Goal: Task Accomplishment & Management: Complete application form

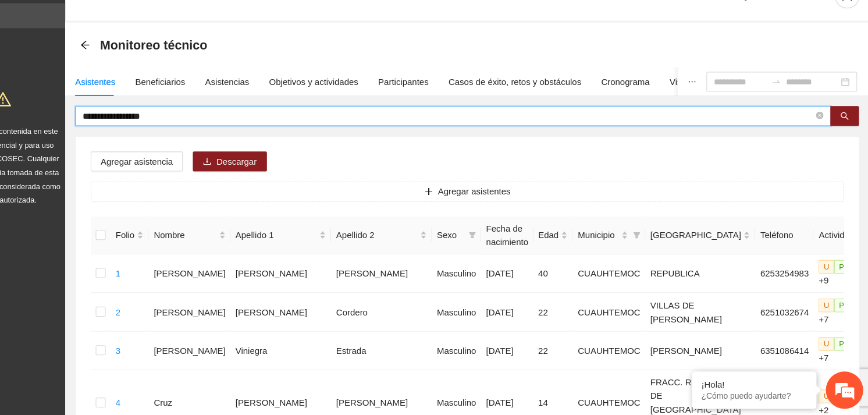
drag, startPoint x: 220, startPoint y: 137, endPoint x: 132, endPoint y: 136, distance: 87.9
click at [133, 136] on input "**********" at bounding box center [474, 135] width 683 height 13
type input "**********"
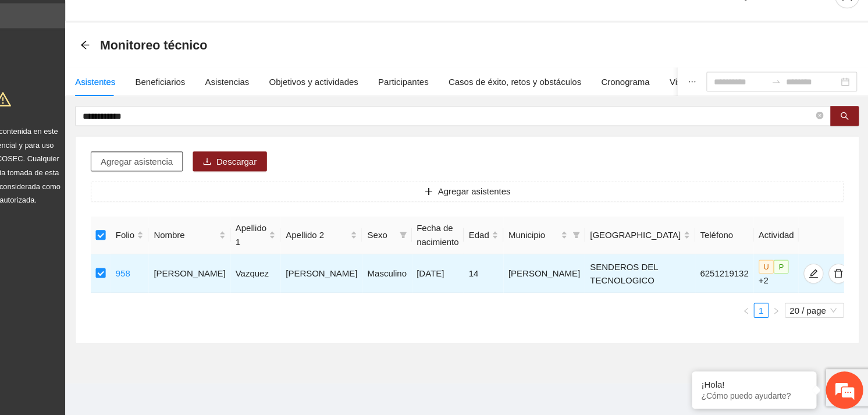
click at [189, 176] on span "Agregar asistencia" at bounding box center [184, 178] width 68 height 13
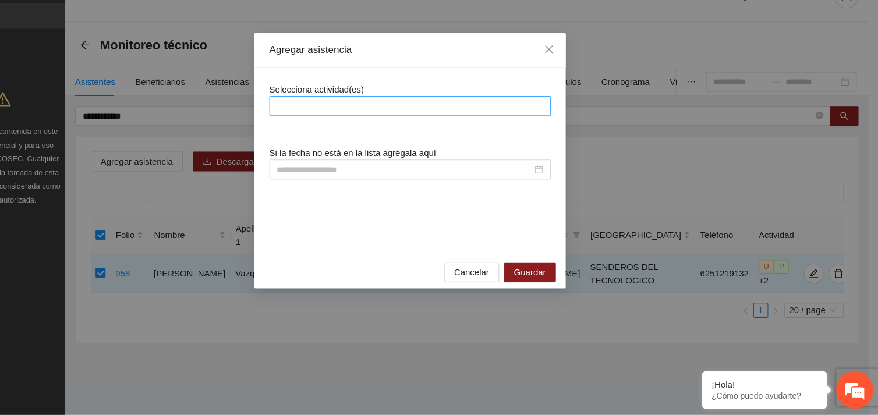
click at [386, 120] on div at bounding box center [438, 126] width 257 height 14
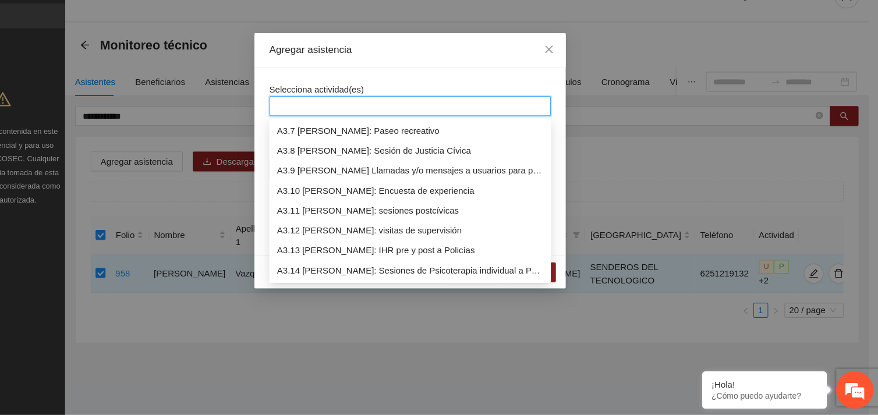
scroll to position [670, 0]
click at [412, 203] on div "A3.9 [PERSON_NAME] Llamadas y/o mensajes a usuarios para programación, seguimie…" at bounding box center [438, 205] width 249 height 13
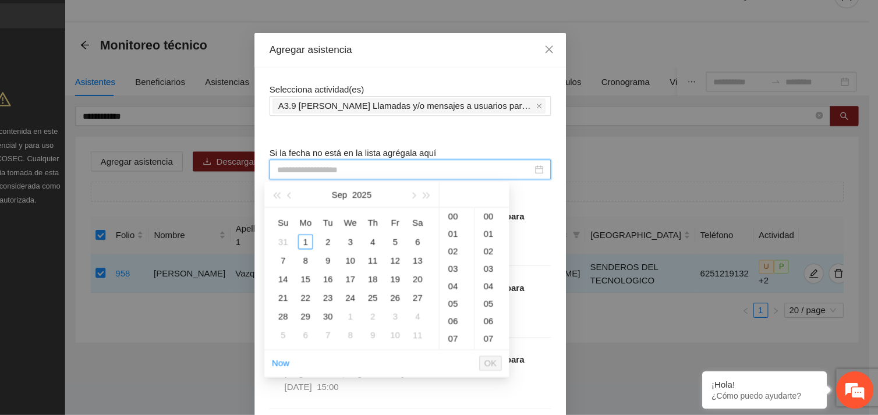
click at [339, 183] on input at bounding box center [433, 185] width 239 height 13
click at [345, 255] on div "1" at bounding box center [341, 253] width 14 height 14
click at [477, 250] on div "13" at bounding box center [482, 246] width 33 height 16
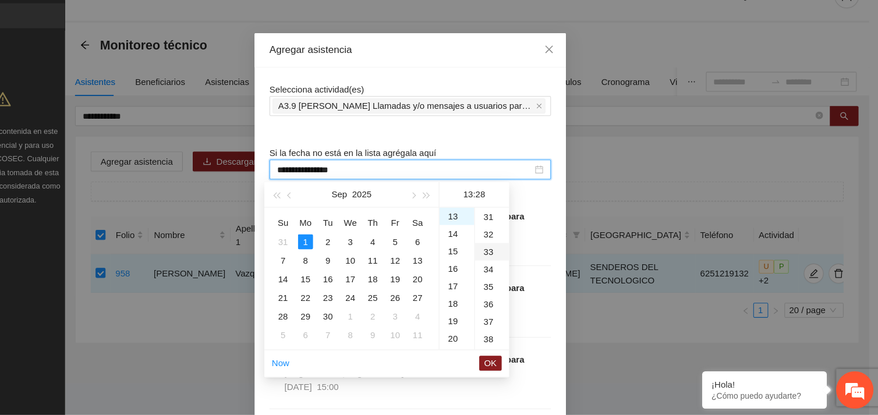
click at [510, 262] on div "33" at bounding box center [515, 262] width 32 height 16
type input "**********"
click at [516, 368] on span "OK" at bounding box center [514, 366] width 12 height 13
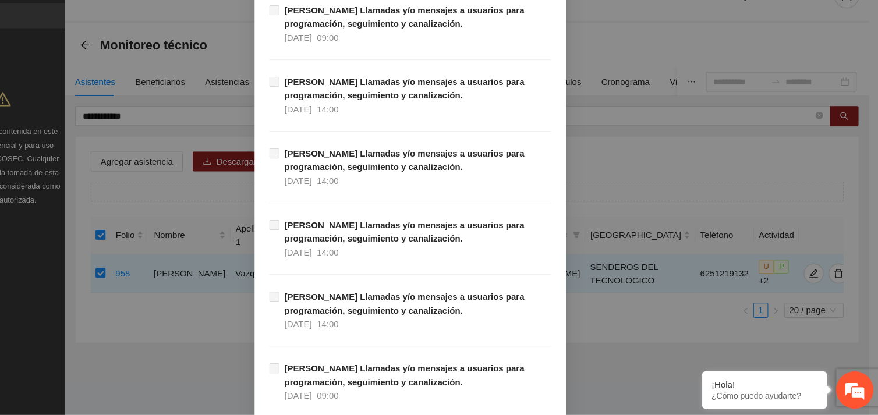
scroll to position [11878, 0]
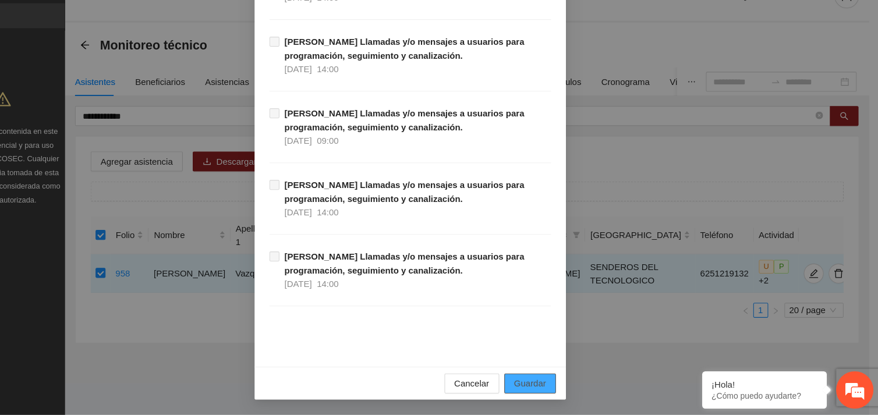
click at [553, 381] on span "Guardar" at bounding box center [551, 385] width 30 height 13
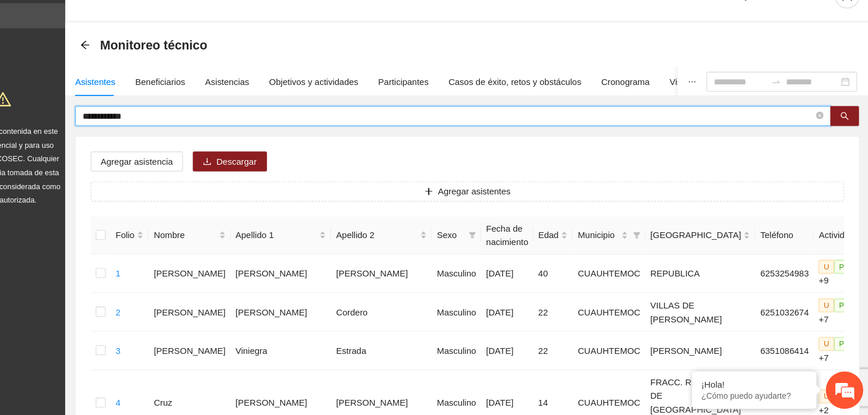
drag, startPoint x: 187, startPoint y: 137, endPoint x: 128, endPoint y: 137, distance: 58.8
click at [128, 137] on span "**********" at bounding box center [479, 135] width 707 height 19
type input "**********"
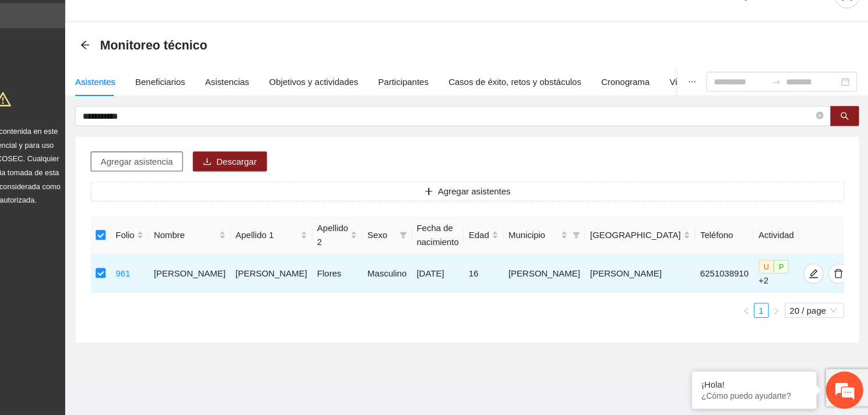
click at [190, 177] on span "Agregar asistencia" at bounding box center [184, 178] width 68 height 13
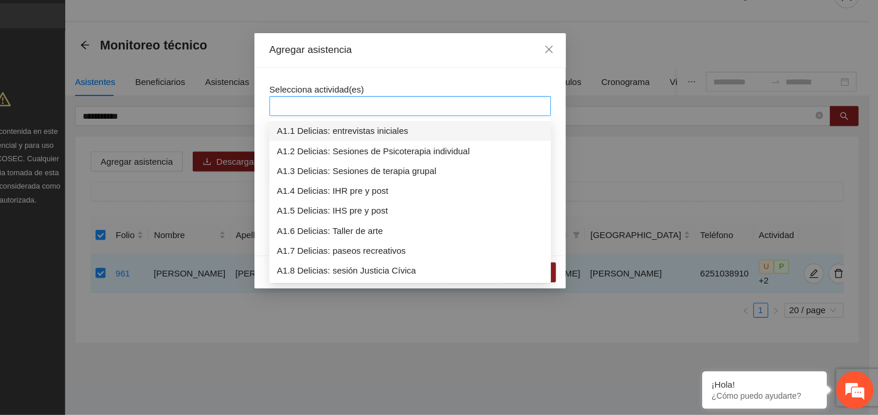
click at [342, 128] on div at bounding box center [438, 126] width 257 height 14
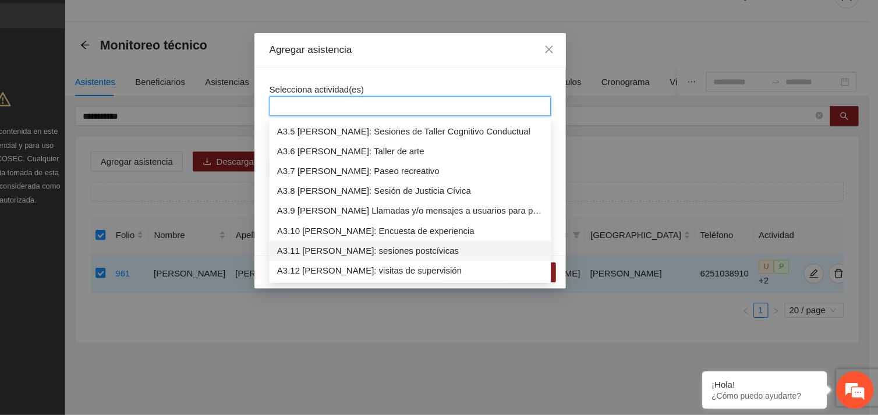
scroll to position [707, 0]
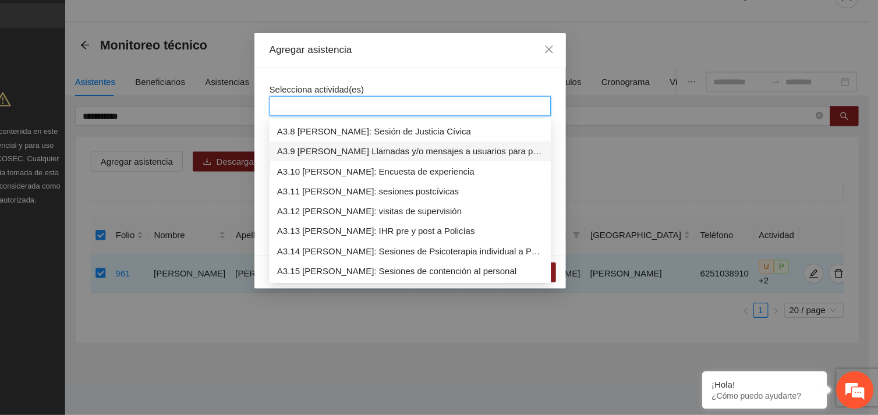
click at [389, 169] on div "A3.9 [PERSON_NAME] Llamadas y/o mensajes a usuarios para programación, seguimie…" at bounding box center [438, 168] width 249 height 13
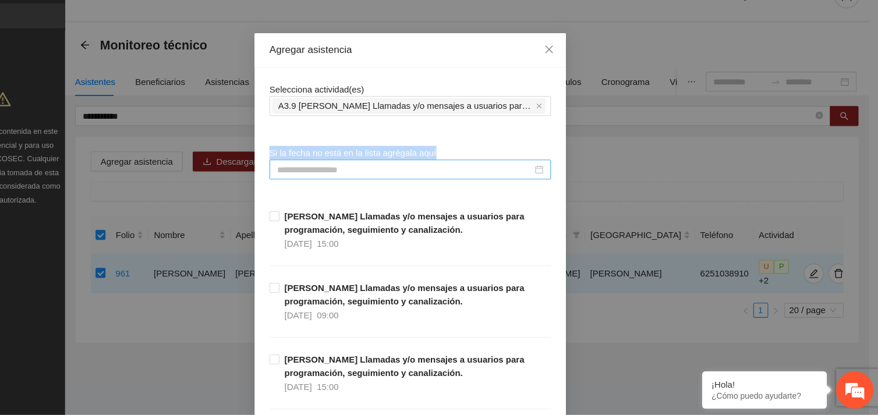
drag, startPoint x: 404, startPoint y: 104, endPoint x: 321, endPoint y: 191, distance: 121.0
click at [321, 191] on input at bounding box center [433, 185] width 239 height 13
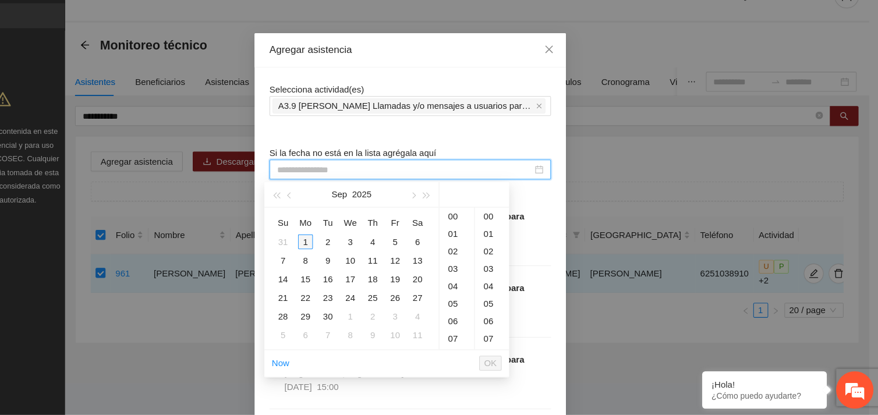
click at [335, 251] on div "1" at bounding box center [341, 253] width 14 height 14
click at [476, 247] on div "13" at bounding box center [482, 246] width 33 height 16
click at [512, 310] on div "34" at bounding box center [515, 311] width 32 height 16
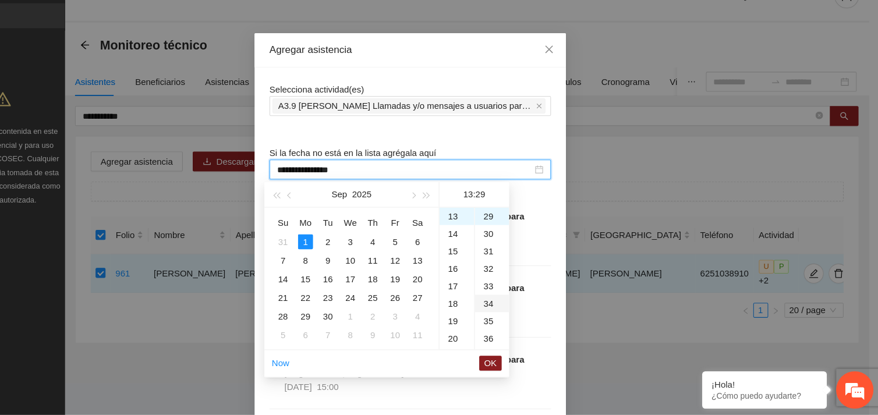
type input "**********"
click at [519, 366] on span "OK" at bounding box center [514, 366] width 12 height 13
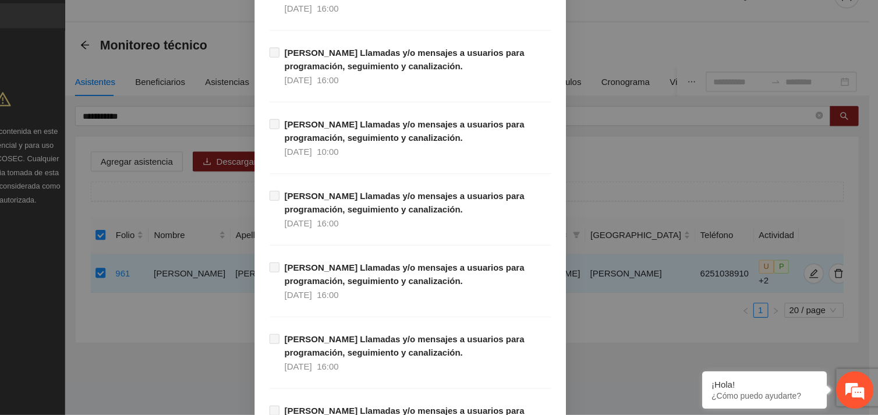
scroll to position [11878, 0]
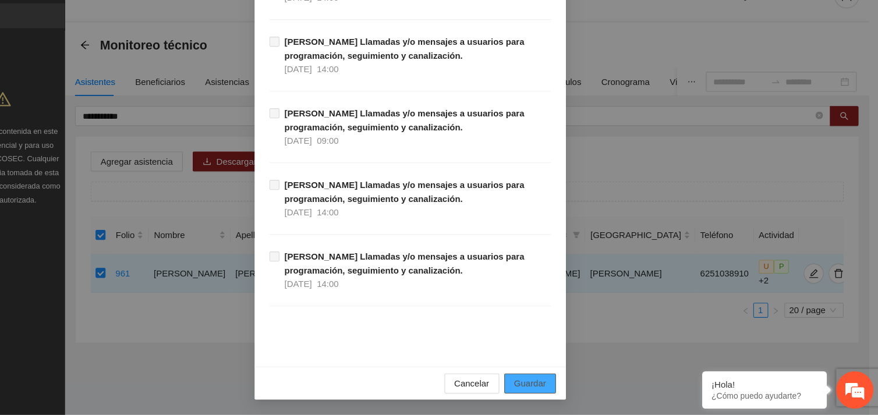
click at [551, 380] on span "Guardar" at bounding box center [551, 385] width 30 height 13
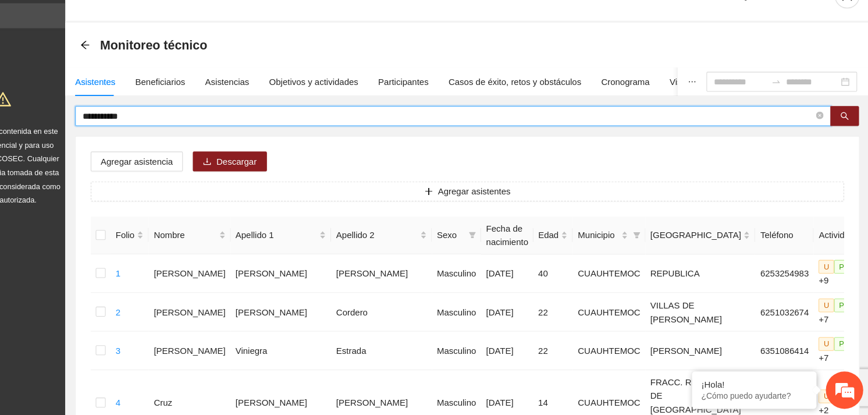
drag, startPoint x: 133, startPoint y: 134, endPoint x: 187, endPoint y: 137, distance: 53.6
click at [187, 137] on input "**********" at bounding box center [474, 135] width 683 height 13
type input "**********"
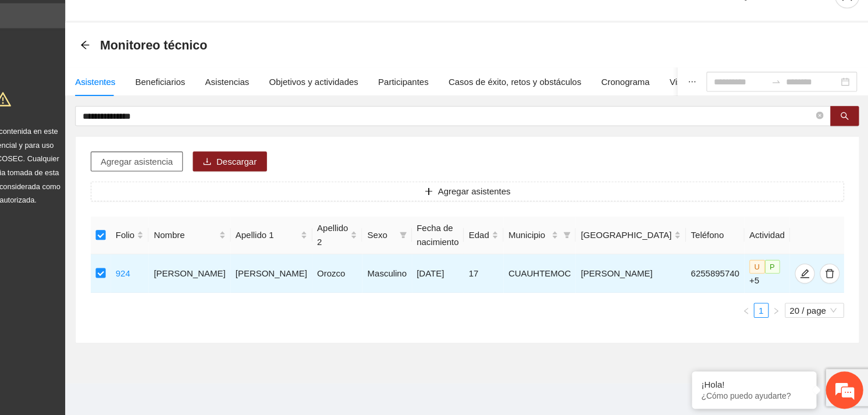
click at [189, 176] on span "Agregar asistencia" at bounding box center [184, 178] width 68 height 13
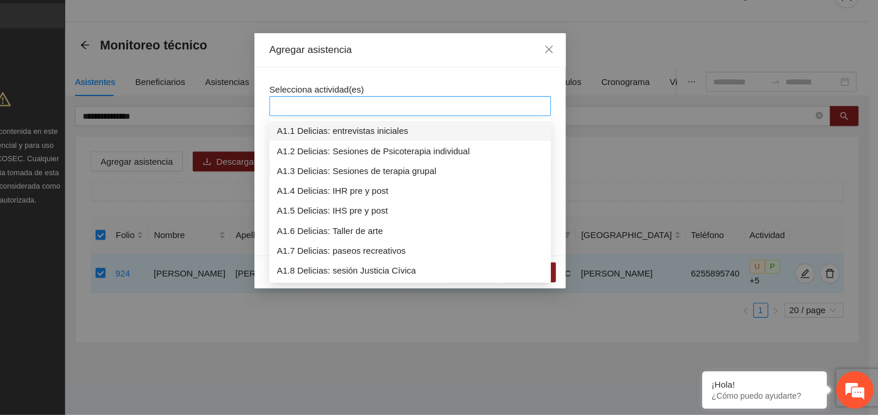
click at [345, 125] on div at bounding box center [438, 126] width 257 height 14
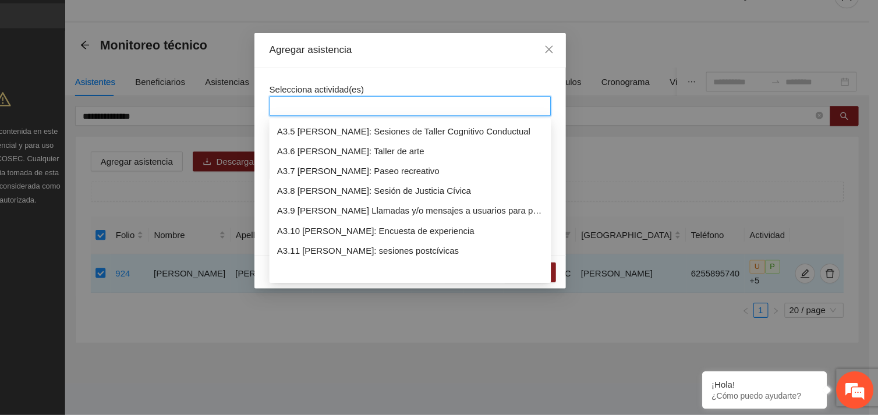
scroll to position [614, 0]
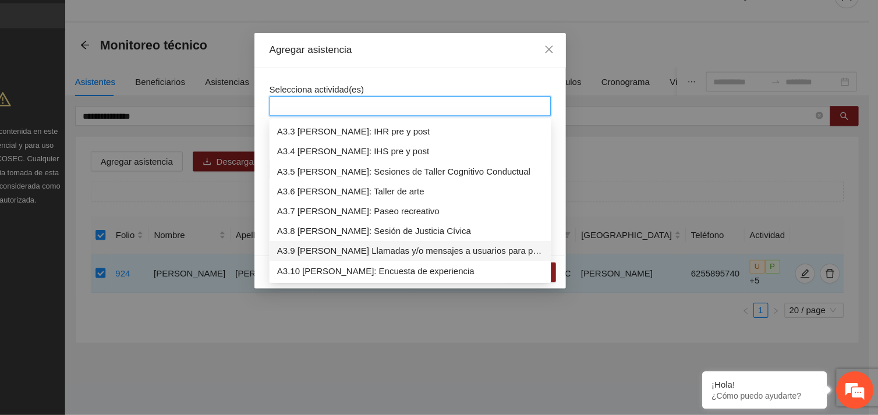
click at [391, 258] on div "A3.9 [PERSON_NAME] Llamadas y/o mensajes a usuarios para programación, seguimie…" at bounding box center [438, 261] width 249 height 13
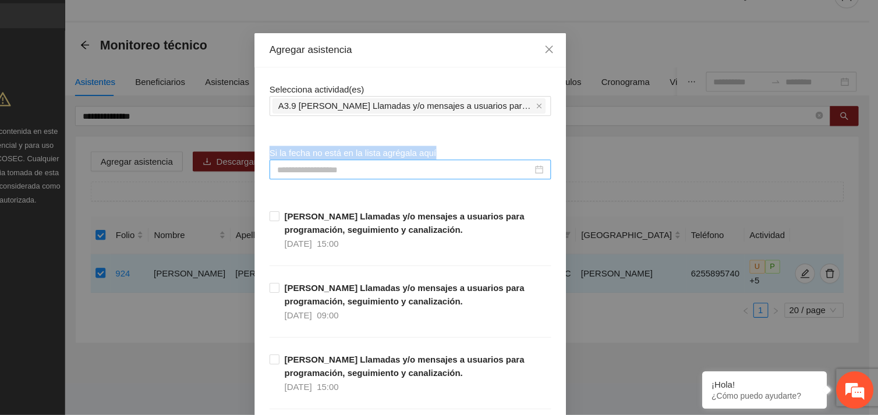
drag, startPoint x: 413, startPoint y: 105, endPoint x: 333, endPoint y: 186, distance: 113.2
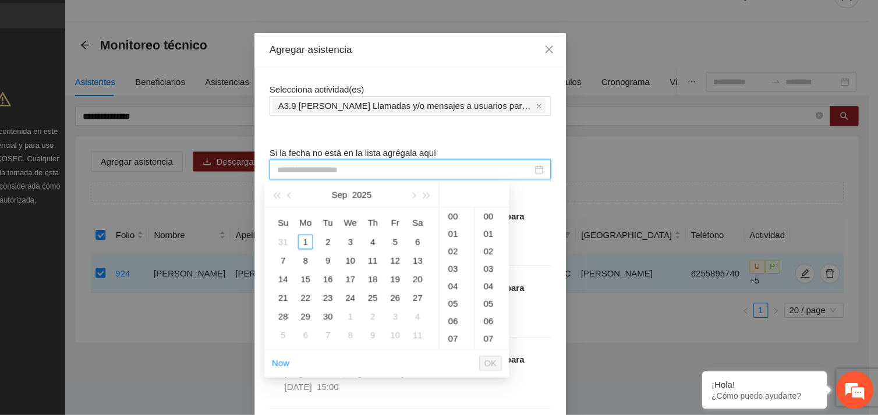
click at [333, 186] on input at bounding box center [433, 185] width 239 height 13
click at [340, 253] on div "1" at bounding box center [341, 253] width 14 height 14
click at [481, 247] on div "13" at bounding box center [482, 246] width 33 height 16
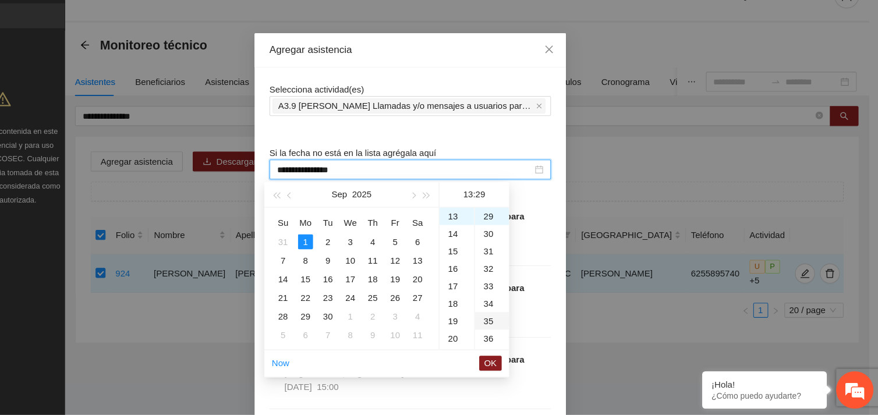
click at [513, 326] on div "35" at bounding box center [515, 327] width 32 height 16
type input "**********"
click at [513, 364] on span "OK" at bounding box center [514, 366] width 12 height 13
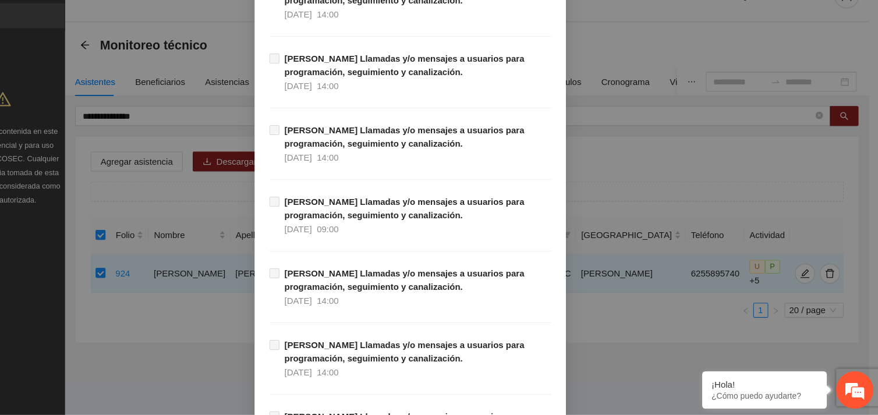
scroll to position [11878, 0]
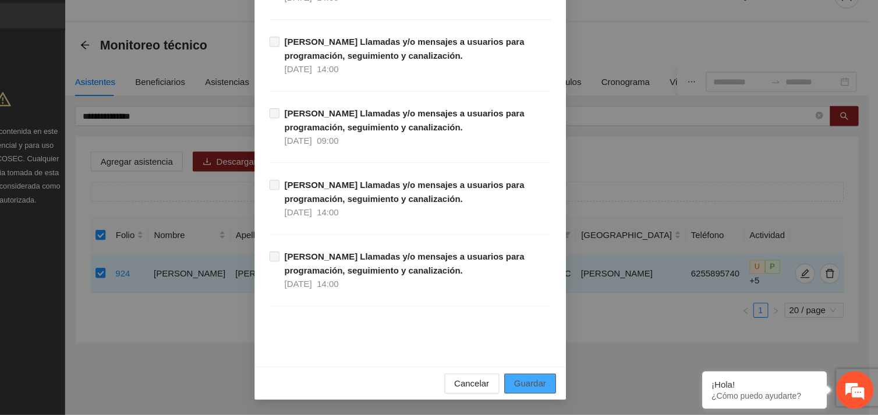
click at [536, 387] on span "Guardar" at bounding box center [551, 385] width 30 height 13
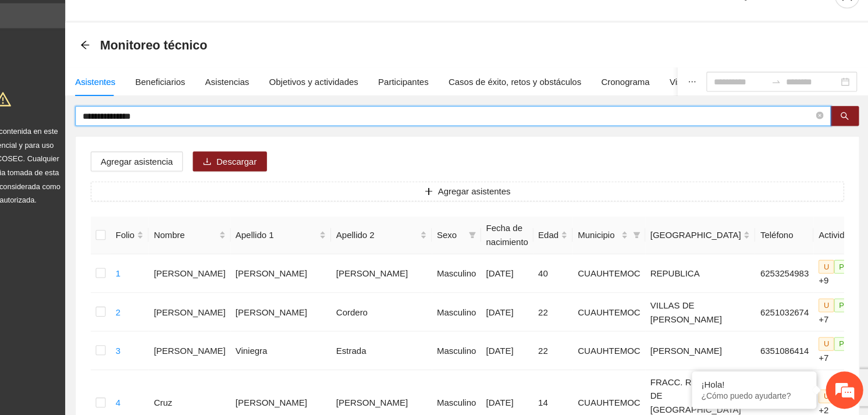
drag, startPoint x: 203, startPoint y: 136, endPoint x: 111, endPoint y: 136, distance: 91.4
type input "**********"
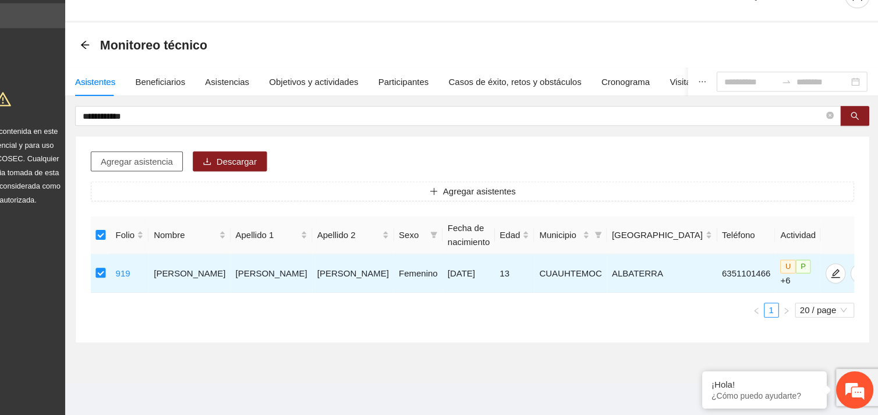
click at [190, 172] on span "Agregar asistencia" at bounding box center [184, 178] width 68 height 13
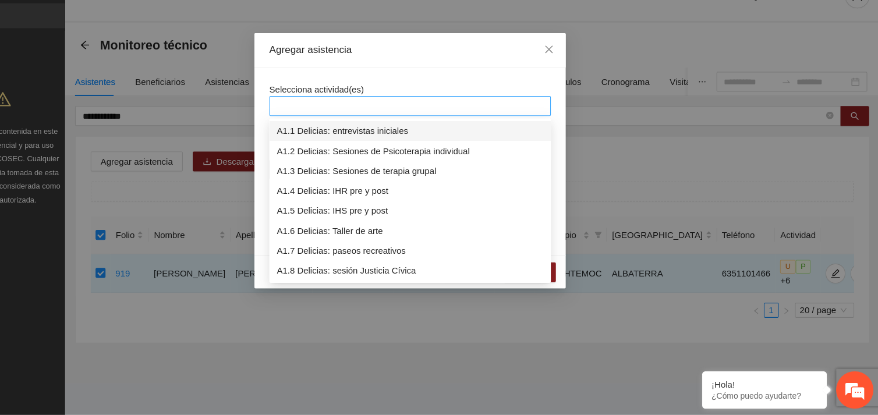
click at [399, 126] on div at bounding box center [438, 126] width 257 height 14
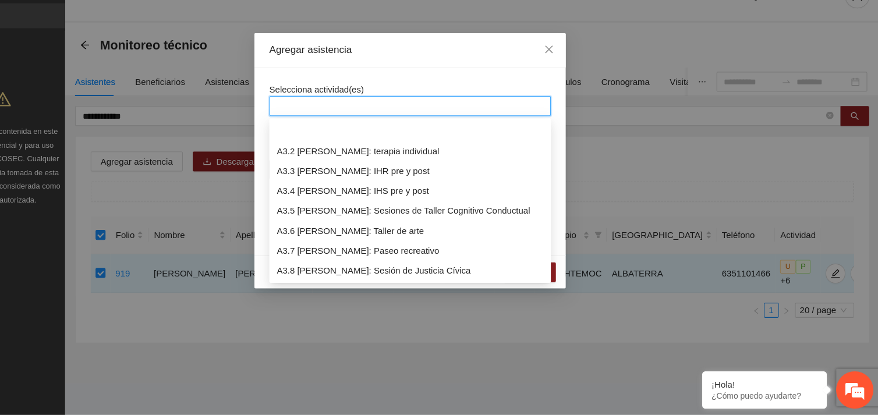
scroll to position [689, 0]
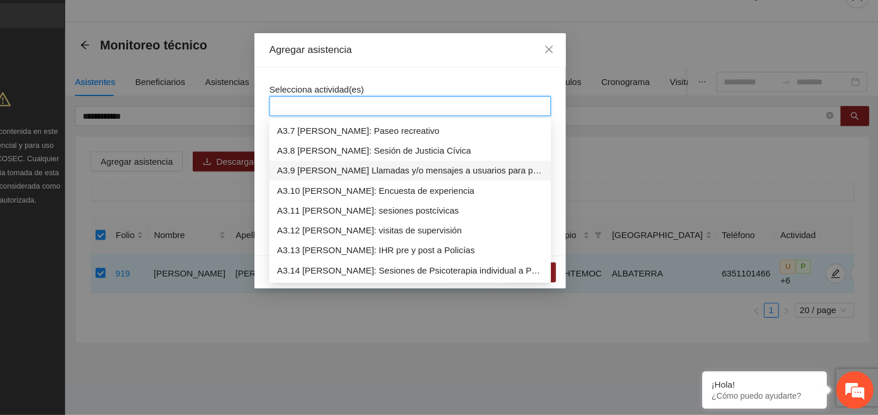
click at [410, 183] on div "A3.9 [PERSON_NAME] Llamadas y/o mensajes a usuarios para programación, seguimie…" at bounding box center [438, 186] width 249 height 13
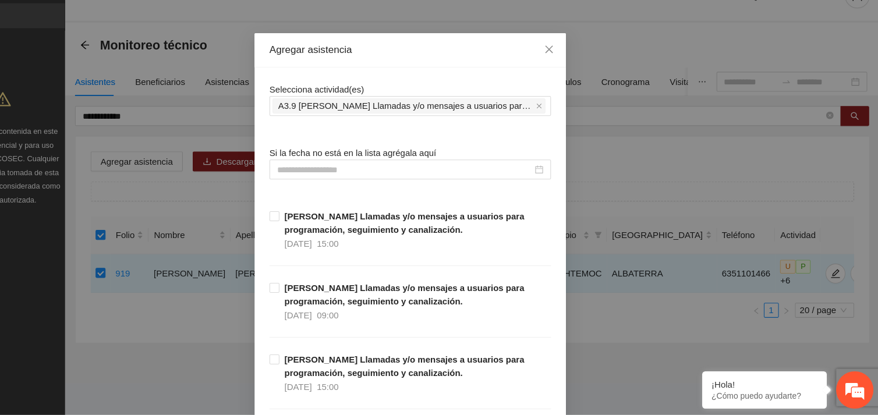
click at [409, 107] on div "Selecciona actividad(es) A3.9 [PERSON_NAME] Llamadas y/o mensajes a usuarios pa…" at bounding box center [438, 119] width 263 height 31
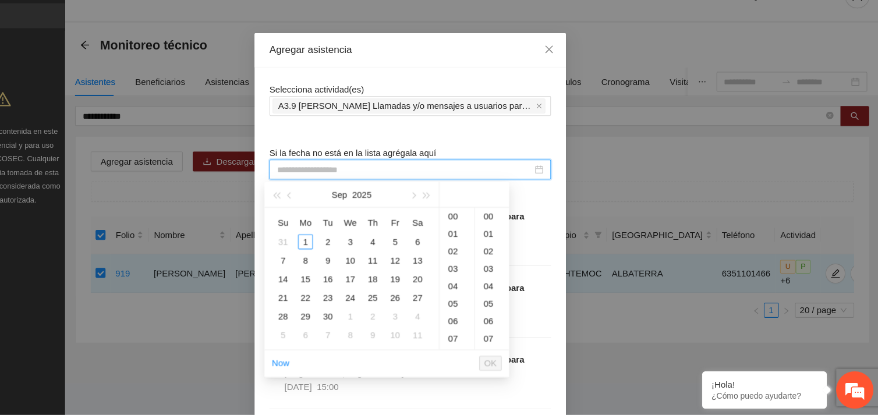
click at [347, 188] on input at bounding box center [433, 185] width 239 height 13
click at [345, 253] on div "1" at bounding box center [341, 253] width 14 height 14
click at [475, 248] on div "13" at bounding box center [482, 246] width 33 height 16
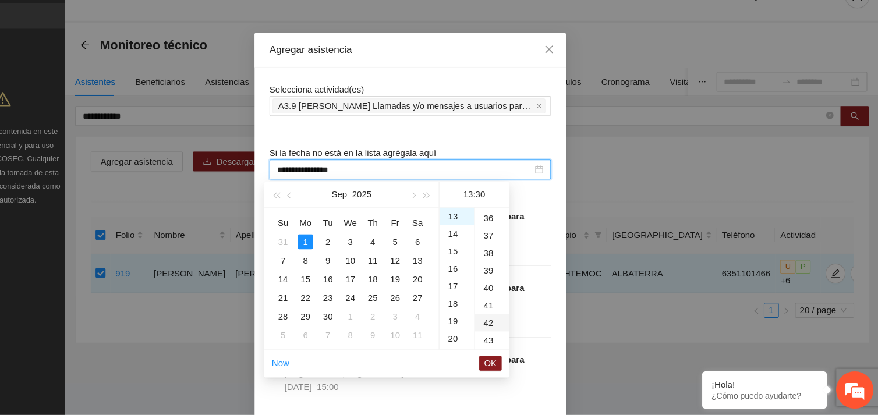
click at [512, 328] on div "42" at bounding box center [515, 329] width 32 height 16
type input "**********"
click at [510, 363] on span "OK" at bounding box center [514, 366] width 12 height 13
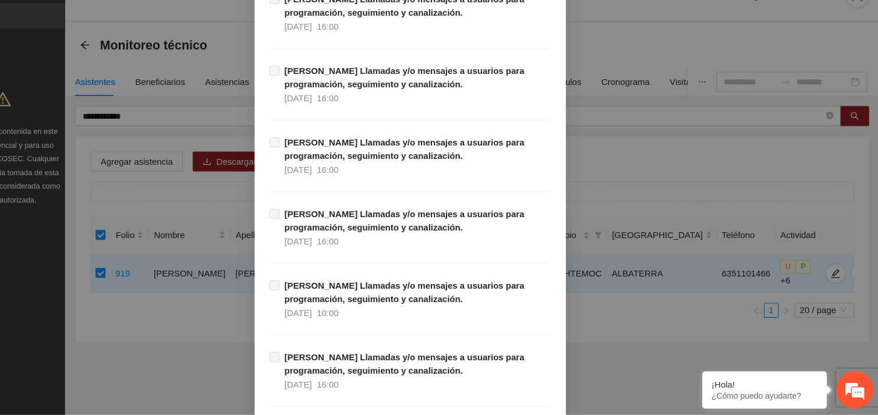
scroll to position [11878, 0]
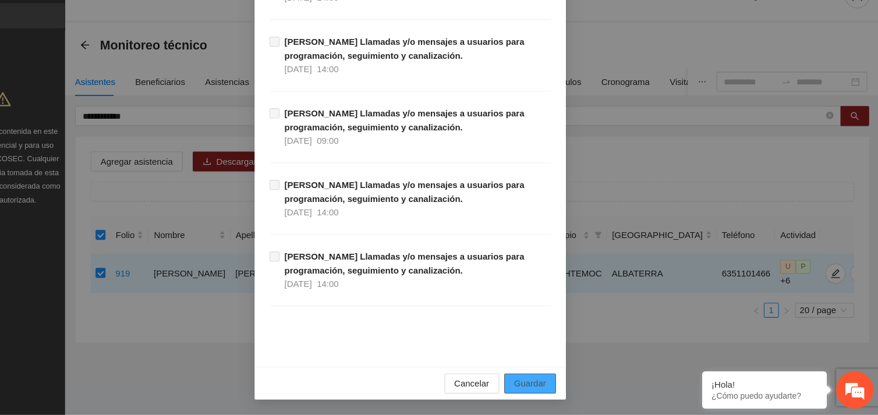
click at [547, 387] on span "Guardar" at bounding box center [551, 385] width 30 height 13
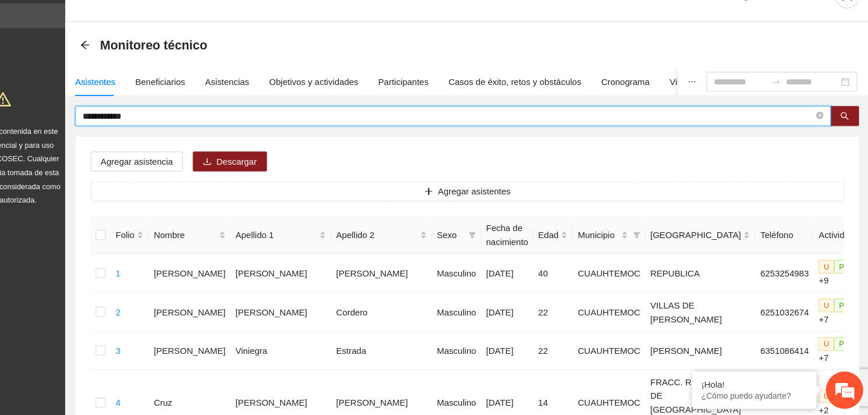
drag, startPoint x: 193, startPoint y: 134, endPoint x: 122, endPoint y: 139, distance: 70.6
type input "**********"
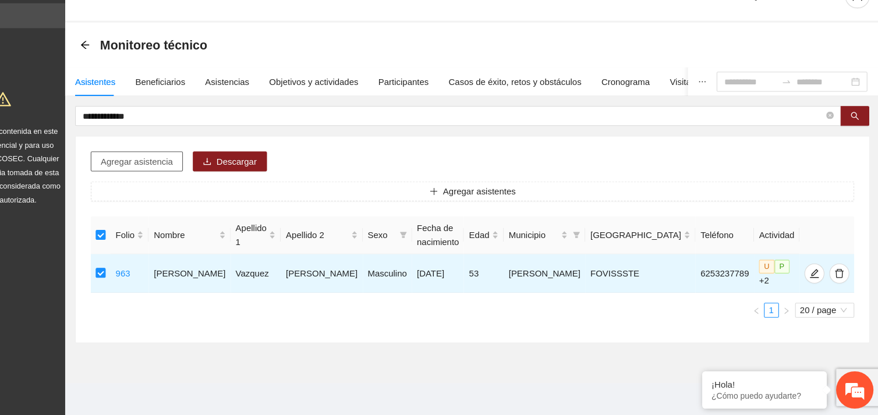
click at [194, 176] on span "Agregar asistencia" at bounding box center [184, 178] width 68 height 13
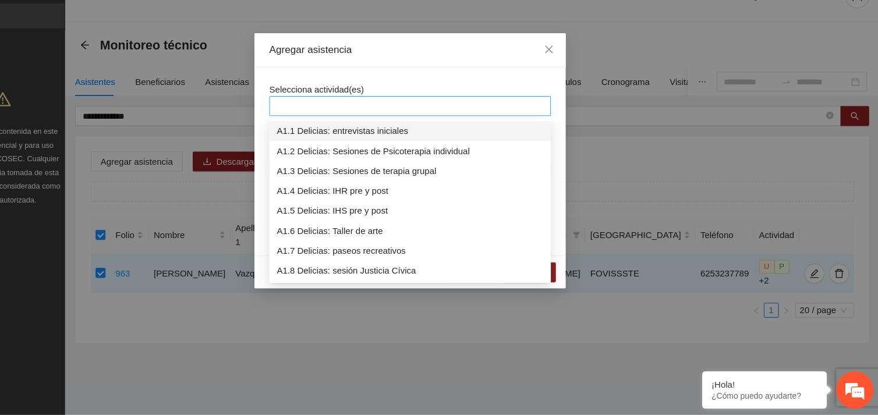
click at [363, 125] on div at bounding box center [438, 126] width 257 height 14
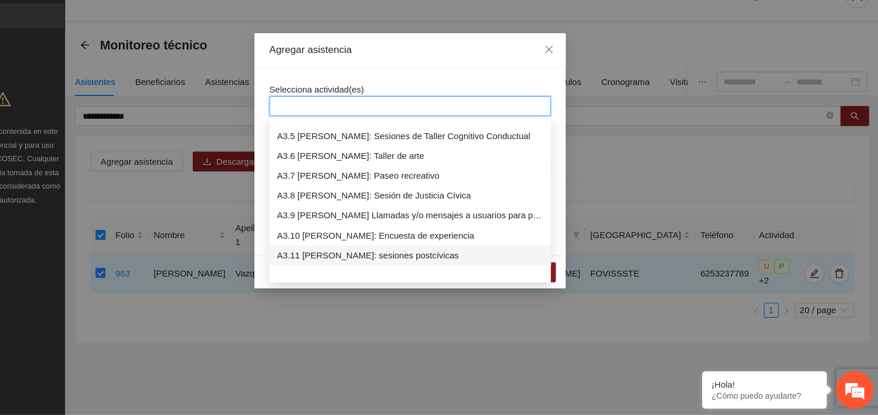
scroll to position [707, 0]
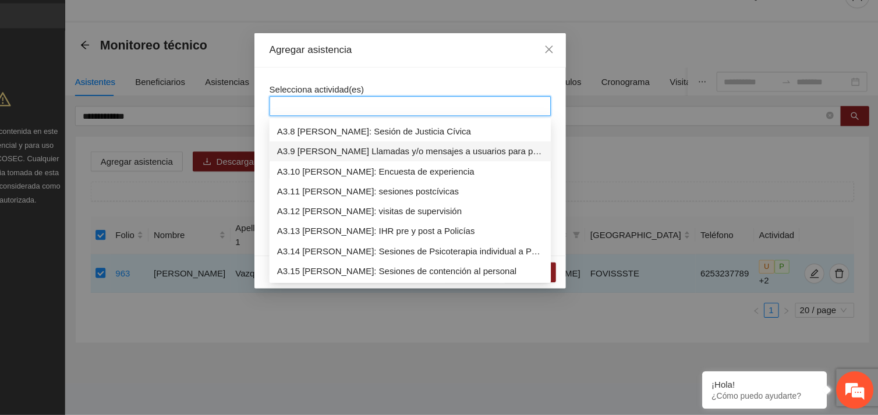
click at [386, 167] on div "A3.9 [PERSON_NAME] Llamadas y/o mensajes a usuarios para programación, seguimie…" at bounding box center [438, 168] width 249 height 13
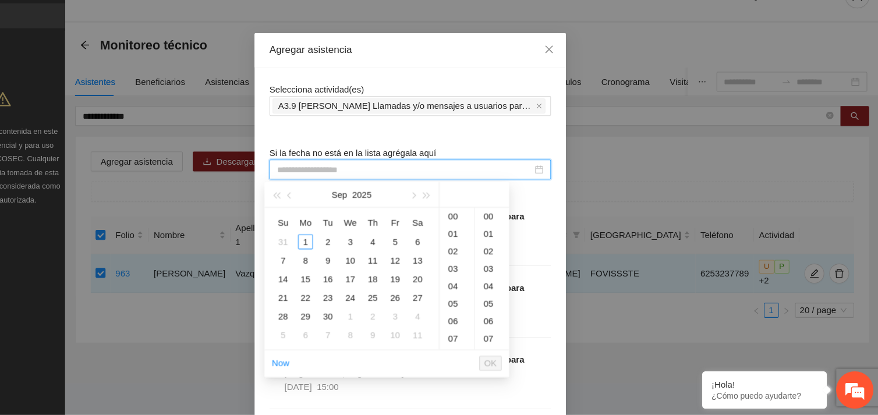
click at [357, 183] on input at bounding box center [433, 185] width 239 height 13
click at [342, 258] on div "1" at bounding box center [341, 253] width 14 height 14
click at [509, 324] on div "43" at bounding box center [515, 329] width 32 height 16
type input "**********"
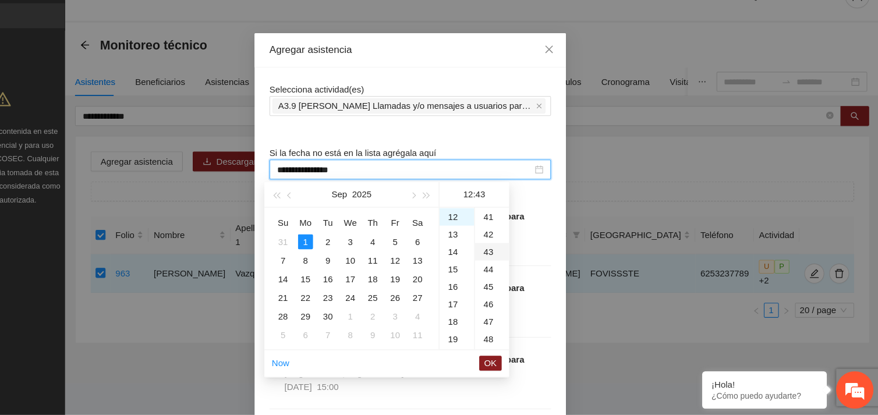
scroll to position [700, 0]
click at [509, 367] on span "OK" at bounding box center [514, 366] width 12 height 13
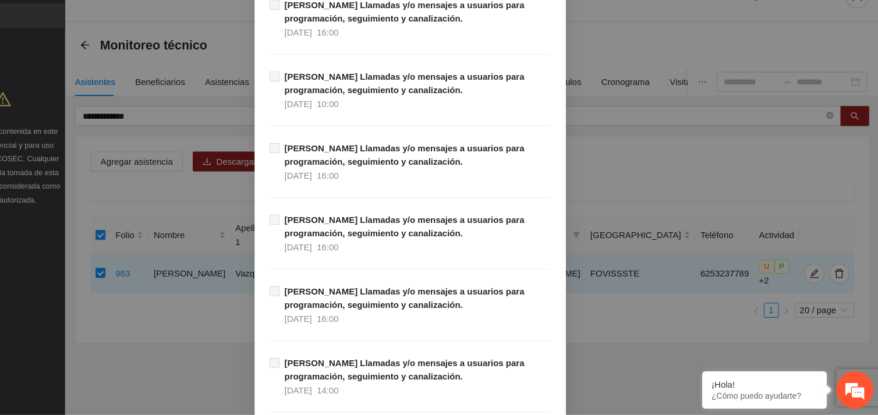
scroll to position [11878, 0]
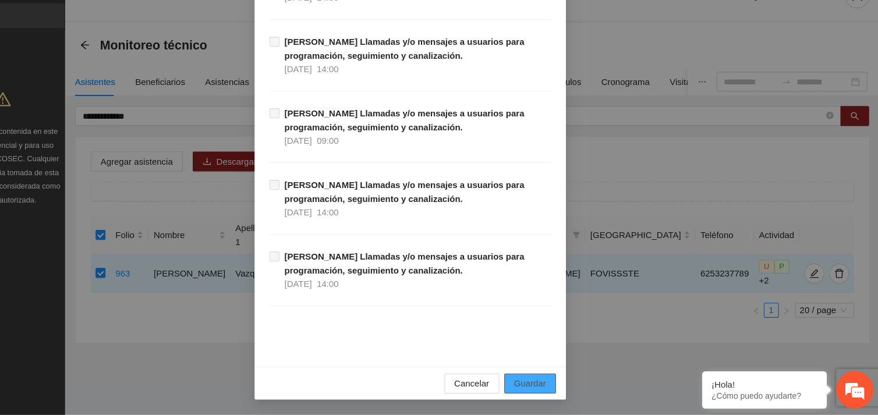
click at [549, 382] on span "Guardar" at bounding box center [551, 385] width 30 height 13
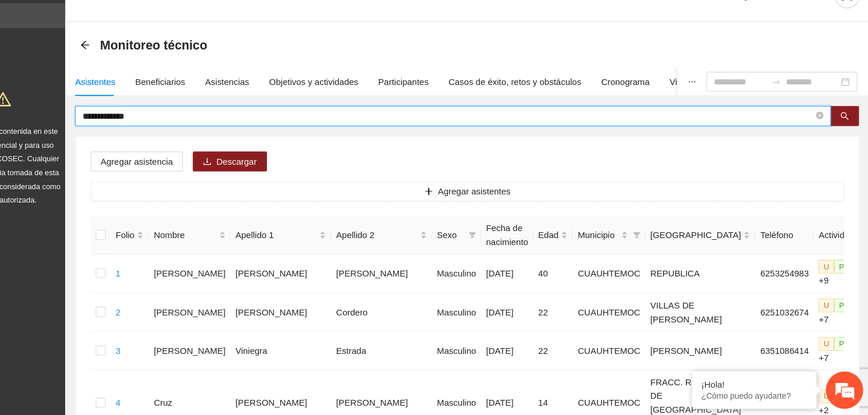
drag, startPoint x: 194, startPoint y: 138, endPoint x: 117, endPoint y: 139, distance: 77.4
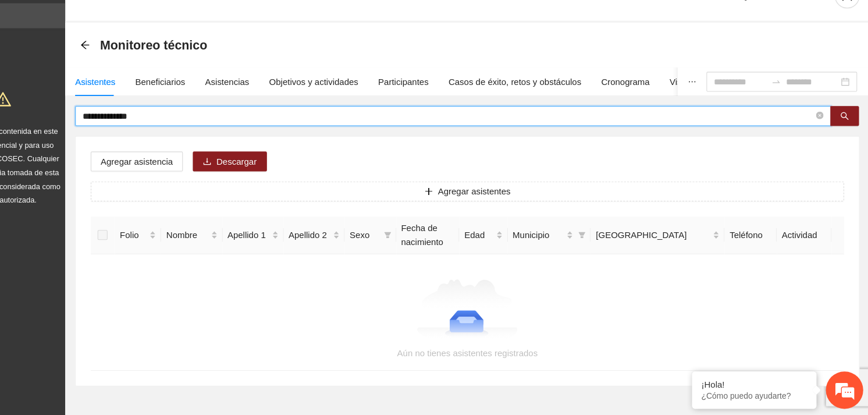
type input "**********"
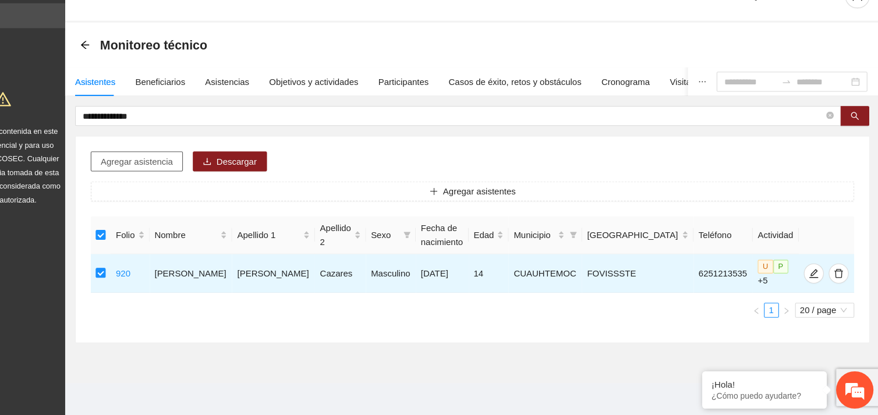
click at [179, 170] on button "Agregar asistencia" at bounding box center [183, 178] width 86 height 19
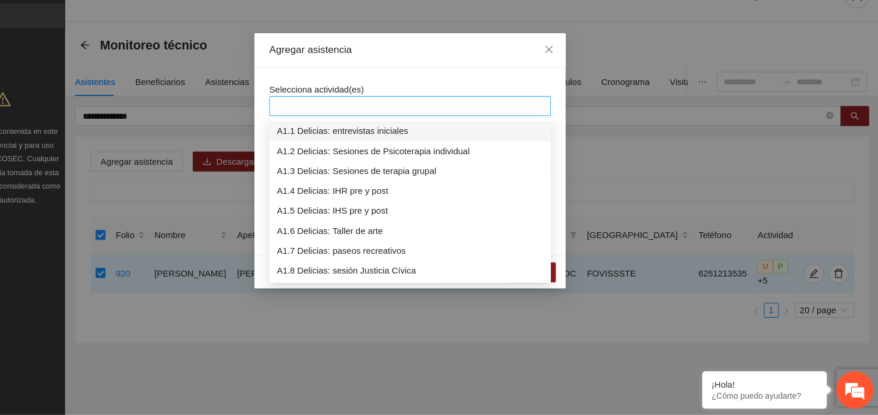
click at [350, 119] on div at bounding box center [438, 126] width 257 height 14
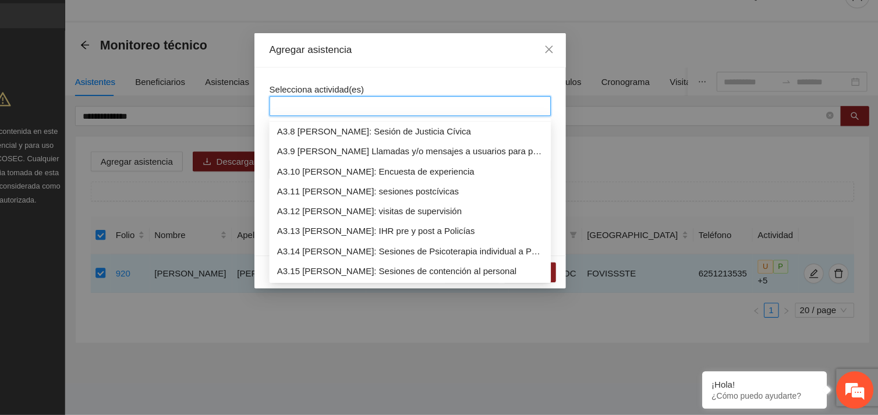
scroll to position [689, 0]
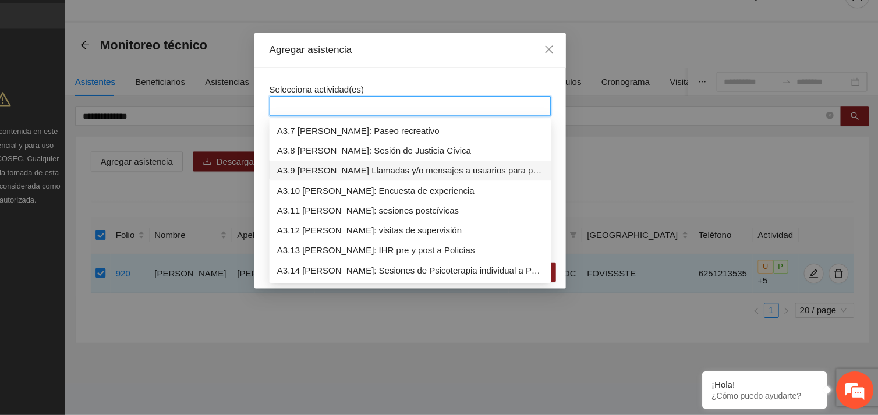
click at [382, 183] on div "A3.9 [PERSON_NAME] Llamadas y/o mensajes a usuarios para programación, seguimie…" at bounding box center [438, 186] width 249 height 13
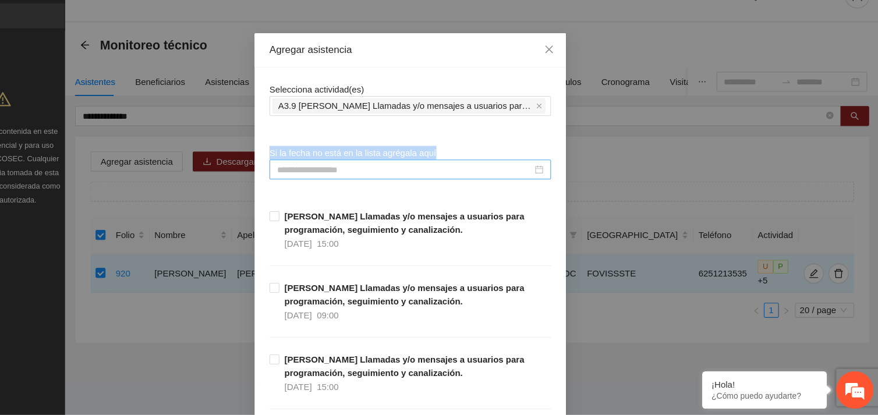
drag, startPoint x: 397, startPoint y: 102, endPoint x: 351, endPoint y: 188, distance: 97.9
click at [351, 188] on input at bounding box center [433, 185] width 239 height 13
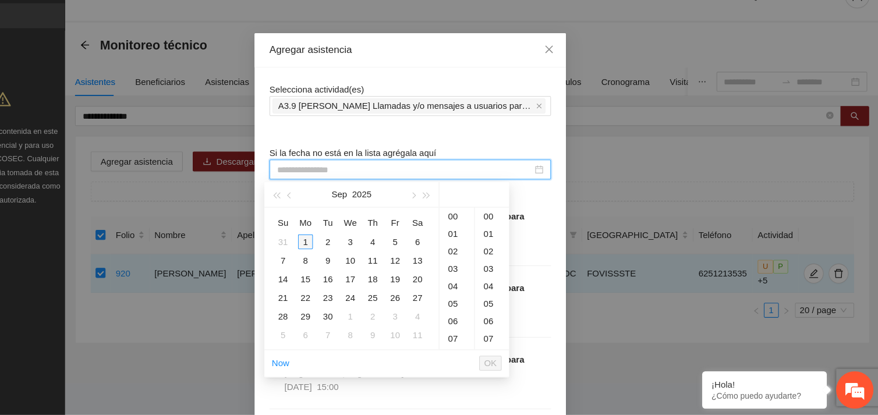
click at [340, 251] on div "1" at bounding box center [341, 253] width 14 height 14
click at [479, 250] on div "13" at bounding box center [482, 246] width 33 height 16
click at [513, 329] on div "44" at bounding box center [515, 329] width 32 height 16
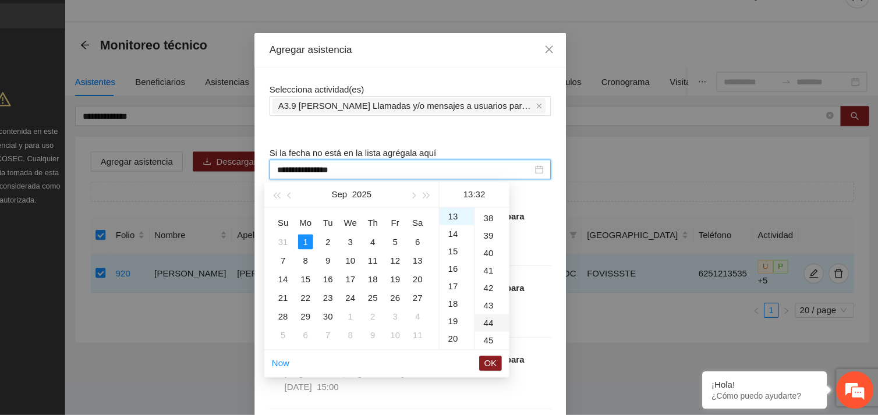
type input "**********"
click at [514, 367] on span "OK" at bounding box center [514, 366] width 12 height 13
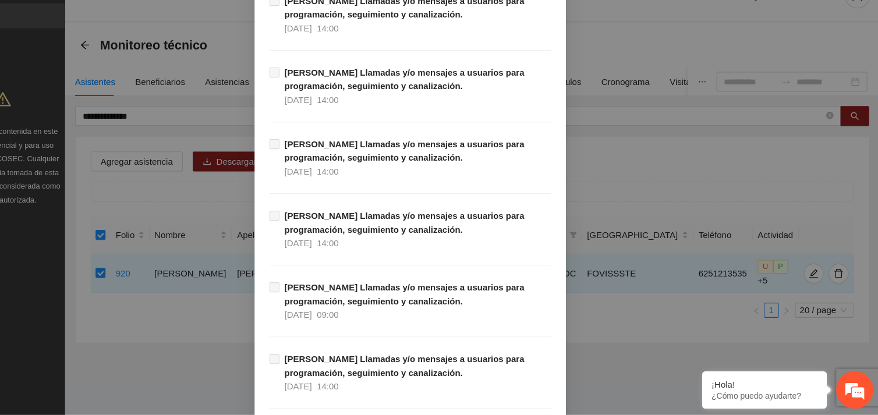
scroll to position [11878, 0]
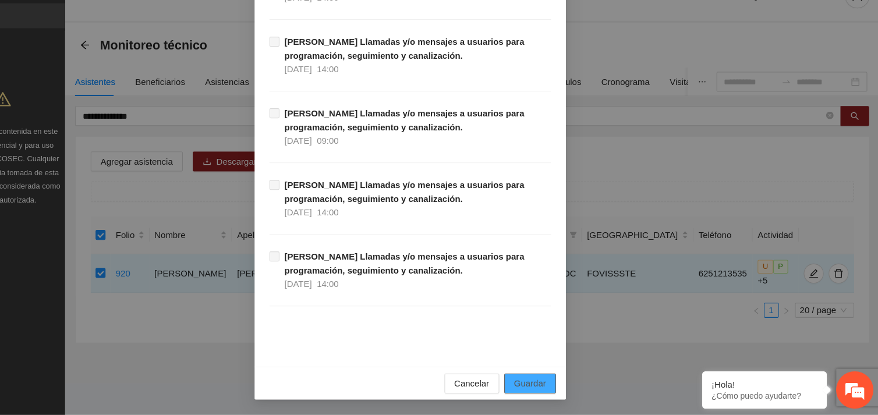
click at [559, 380] on span "Guardar" at bounding box center [551, 385] width 30 height 13
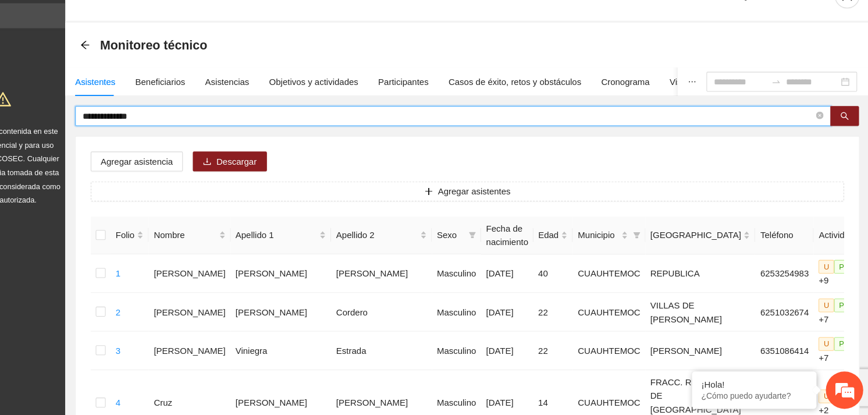
drag, startPoint x: 203, startPoint y: 136, endPoint x: 130, endPoint y: 134, distance: 72.8
click at [130, 134] on span "**********" at bounding box center [479, 135] width 707 height 19
click at [195, 128] on span at bounding box center [479, 135] width 707 height 19
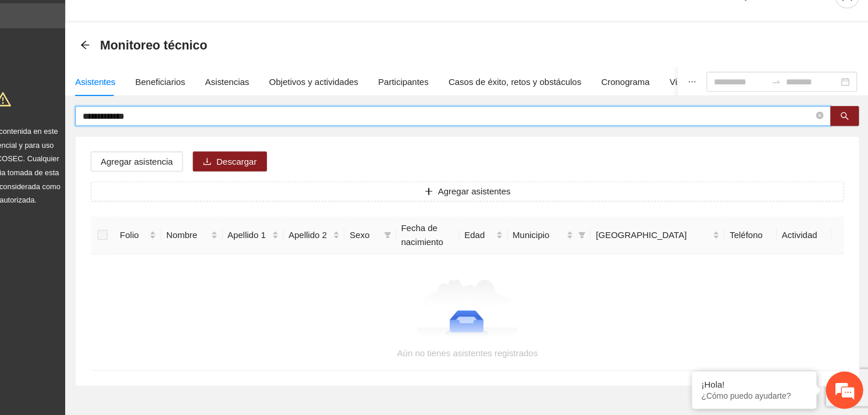
type input "**********"
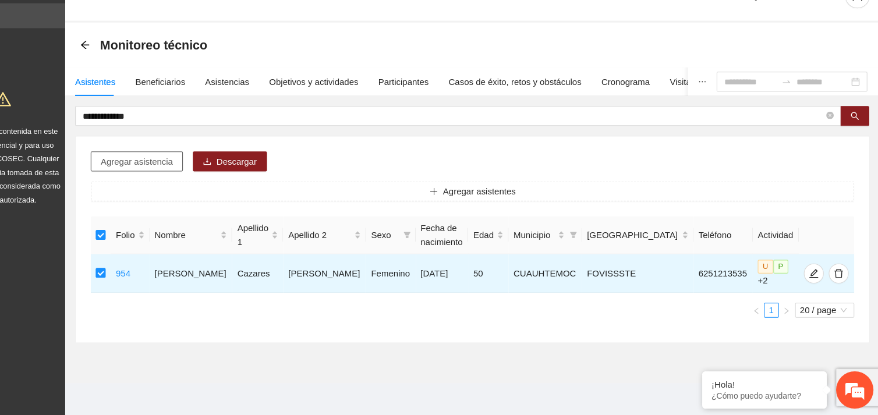
click at [181, 182] on span "Agregar asistencia" at bounding box center [184, 178] width 68 height 13
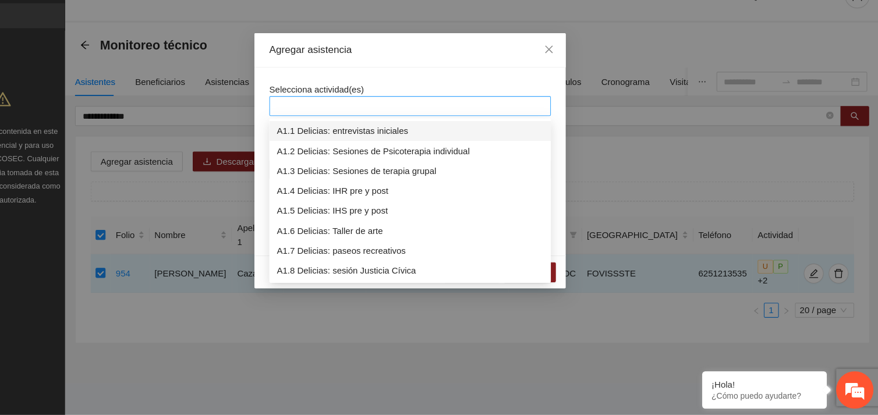
click at [379, 122] on div at bounding box center [438, 126] width 257 height 14
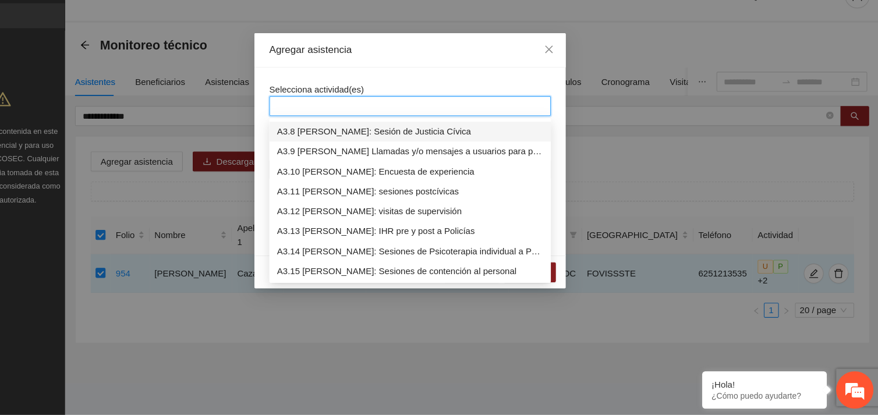
scroll to position [689, 0]
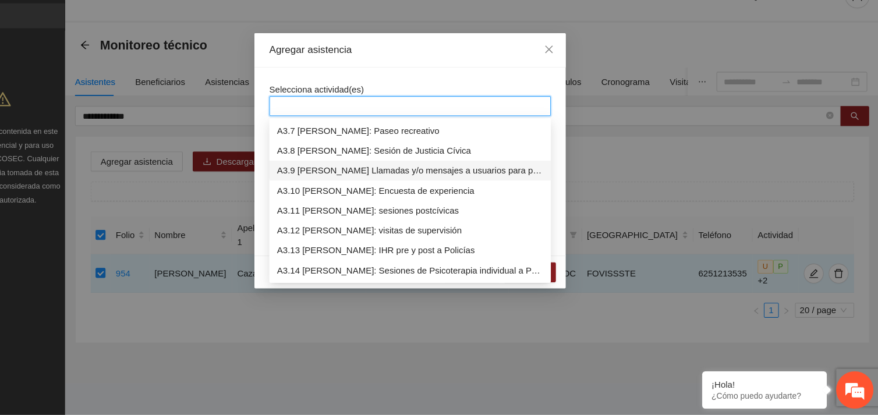
click at [396, 181] on div "A3.9 [PERSON_NAME] Llamadas y/o mensajes a usuarios para programación, seguimie…" at bounding box center [438, 186] width 249 height 13
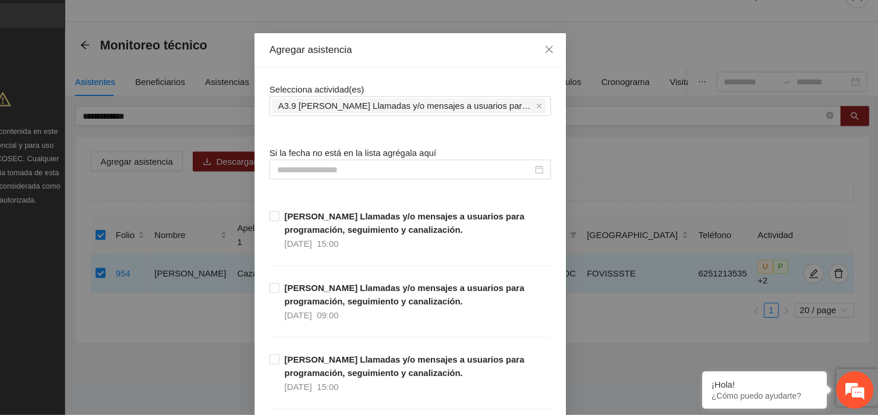
click at [375, 177] on div at bounding box center [438, 185] width 263 height 19
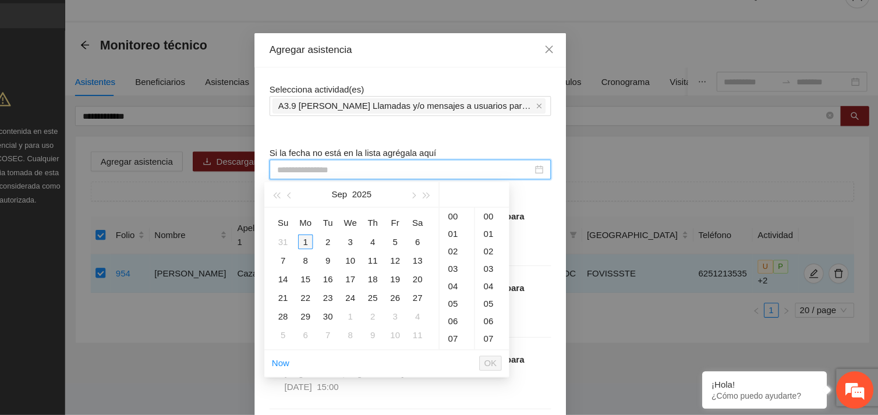
click at [345, 248] on div "1" at bounding box center [341, 253] width 14 height 14
click at [481, 247] on div "13" at bounding box center [482, 246] width 33 height 16
click at [513, 303] on div "45" at bounding box center [515, 304] width 32 height 16
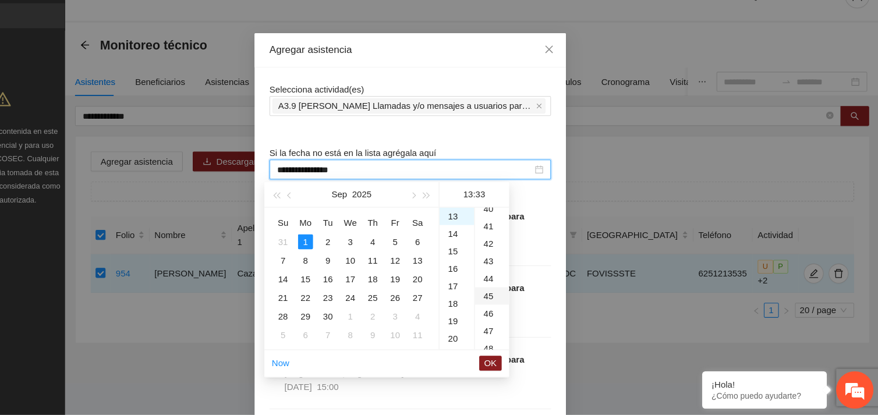
type input "**********"
click at [509, 367] on span "OK" at bounding box center [514, 366] width 12 height 13
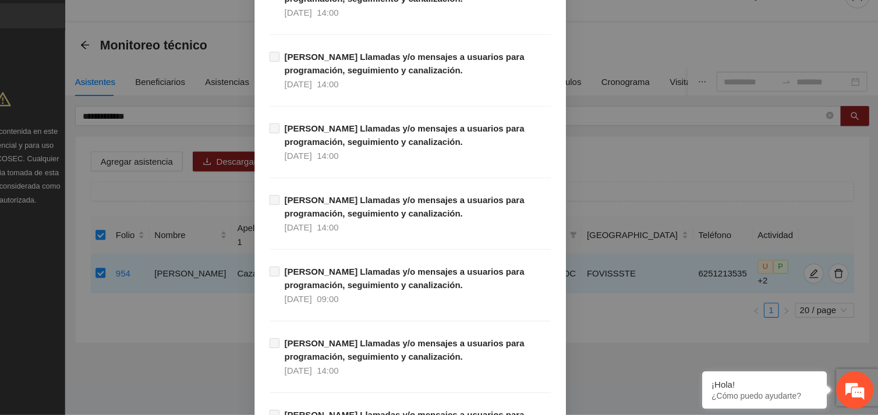
scroll to position [11878, 0]
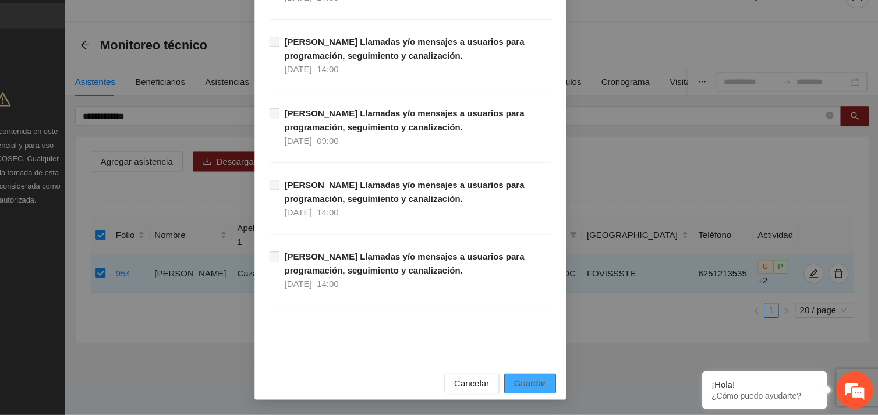
click at [548, 385] on span "Guardar" at bounding box center [551, 385] width 30 height 13
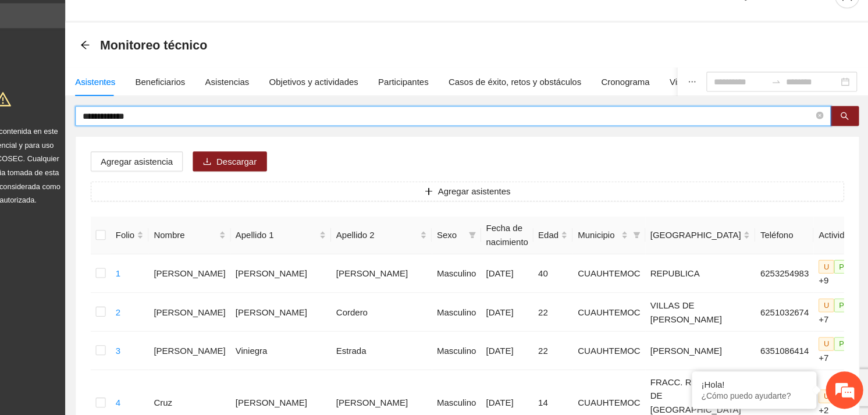
drag, startPoint x: 187, startPoint y: 137, endPoint x: 111, endPoint y: 137, distance: 76.2
click at [169, 138] on input "*" at bounding box center [474, 135] width 683 height 13
type input "**********"
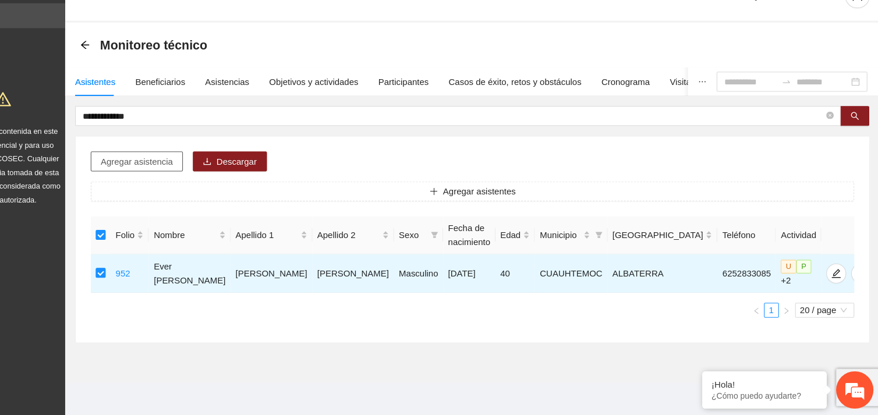
click at [177, 179] on span "Agregar asistencia" at bounding box center [184, 178] width 68 height 13
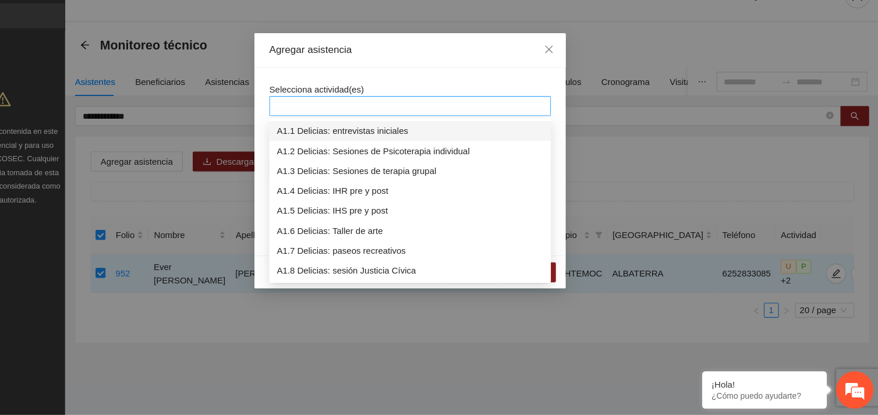
click at [375, 129] on div at bounding box center [438, 126] width 257 height 14
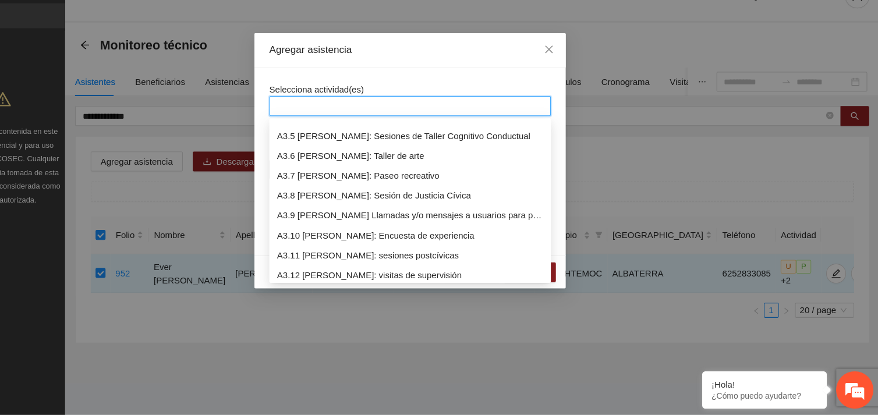
scroll to position [707, 0]
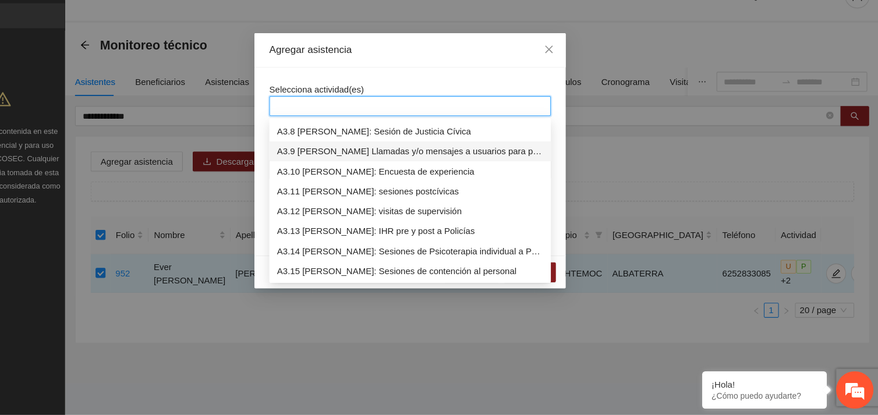
click at [393, 169] on div "A3.9 [PERSON_NAME] Llamadas y/o mensajes a usuarios para programación, seguimie…" at bounding box center [438, 168] width 249 height 13
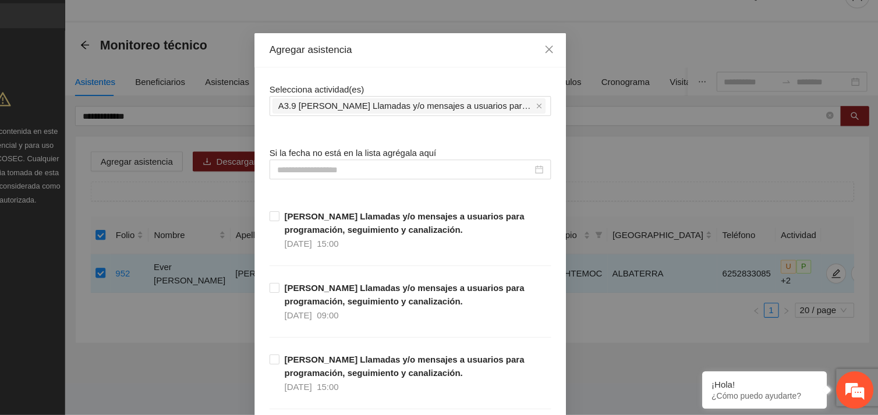
click at [410, 108] on div "Selecciona actividad(es) A3.9 [PERSON_NAME] Llamadas y/o mensajes a usuarios pa…" at bounding box center [438, 119] width 263 height 31
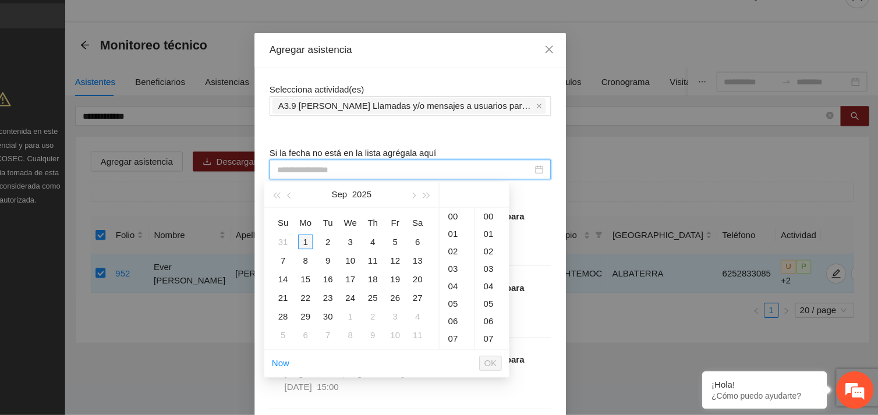
drag, startPoint x: 358, startPoint y: 186, endPoint x: 339, endPoint y: 250, distance: 66.8
click at [339, 250] on body "**********" at bounding box center [439, 207] width 878 height 415
click at [339, 250] on div "1" at bounding box center [341, 253] width 14 height 14
click at [513, 235] on div "09" at bounding box center [515, 238] width 32 height 16
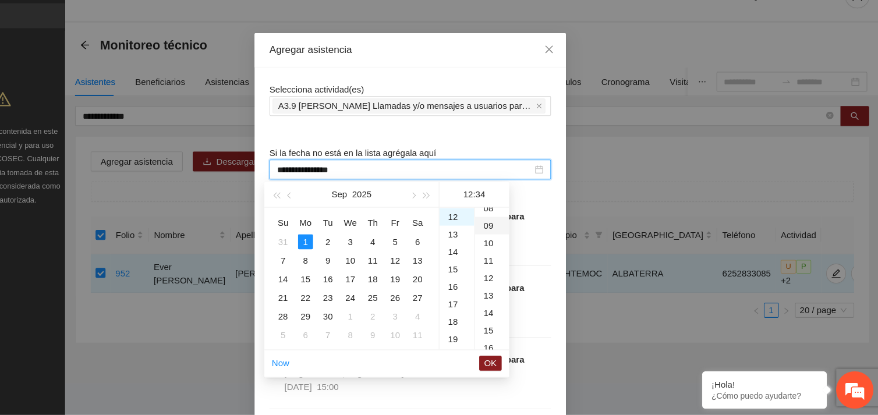
type input "**********"
click at [515, 361] on span "OK" at bounding box center [514, 366] width 12 height 13
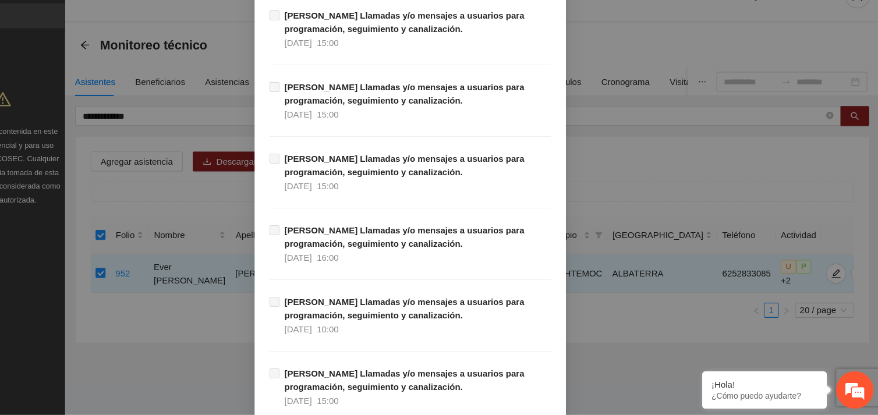
scroll to position [11878, 0]
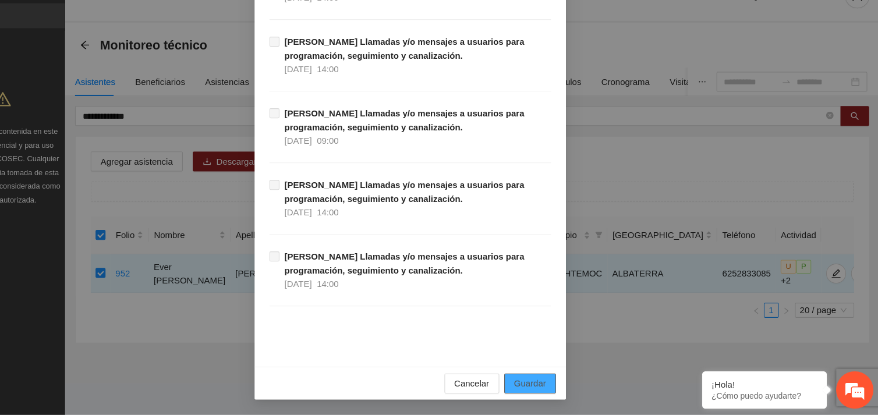
click at [549, 380] on span "Guardar" at bounding box center [551, 385] width 30 height 13
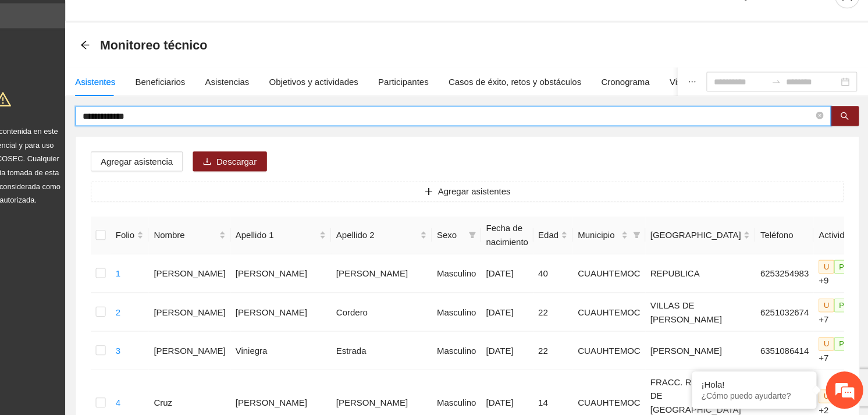
drag, startPoint x: 197, startPoint y: 134, endPoint x: 98, endPoint y: 140, distance: 98.5
type input "**********"
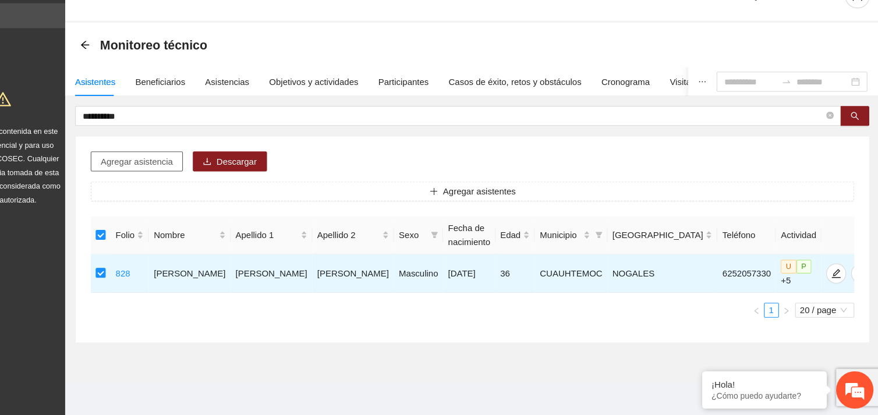
click at [187, 181] on span "Agregar asistencia" at bounding box center [184, 178] width 68 height 13
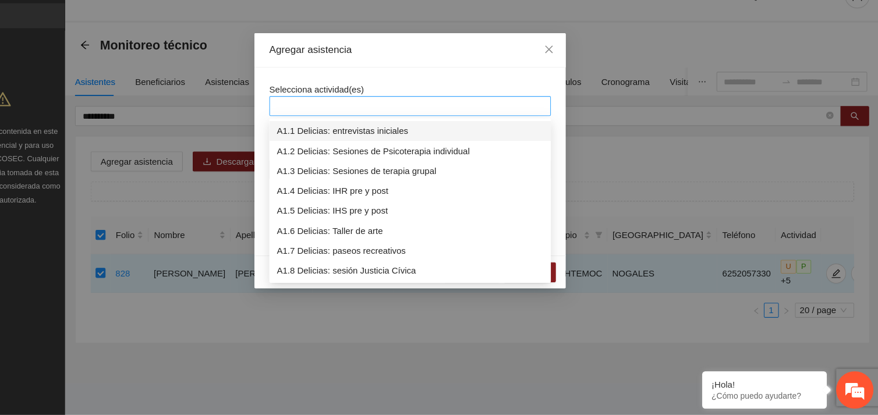
click at [357, 118] on div at bounding box center [438, 126] width 263 height 19
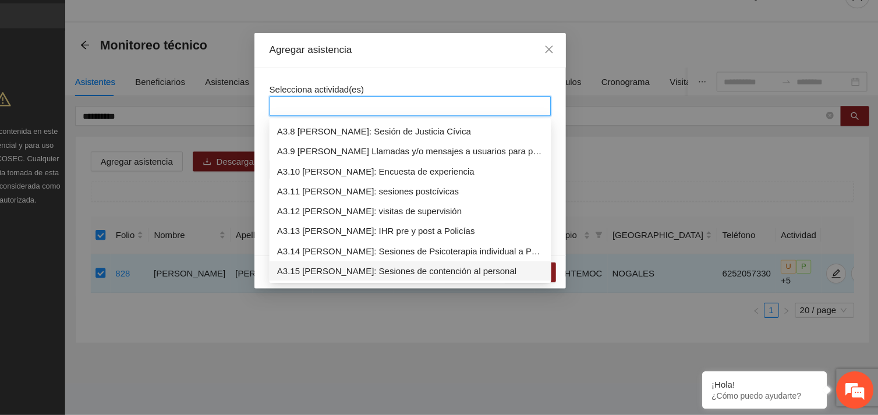
scroll to position [707, 0]
click at [382, 169] on div "A3.9 [PERSON_NAME] Llamadas y/o mensajes a usuarios para programación, seguimie…" at bounding box center [438, 168] width 249 height 13
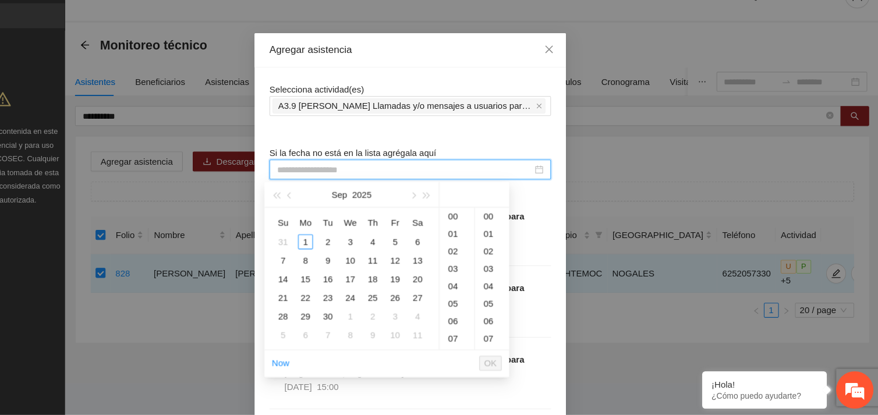
click at [360, 184] on input at bounding box center [433, 185] width 239 height 13
click at [335, 250] on div "1" at bounding box center [341, 253] width 14 height 14
click at [475, 271] on div "13" at bounding box center [482, 270] width 33 height 16
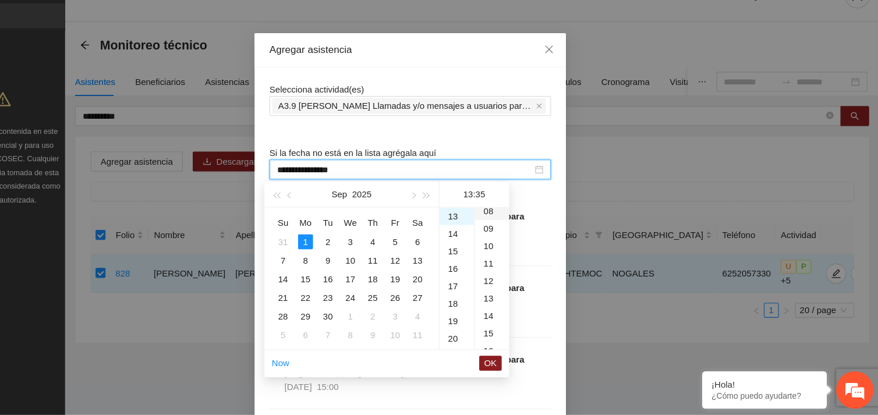
click at [508, 225] on div "08" at bounding box center [515, 224] width 32 height 16
type input "**********"
click at [513, 358] on li "OK" at bounding box center [513, 367] width 21 height 20
click at [513, 368] on span "OK" at bounding box center [514, 366] width 12 height 13
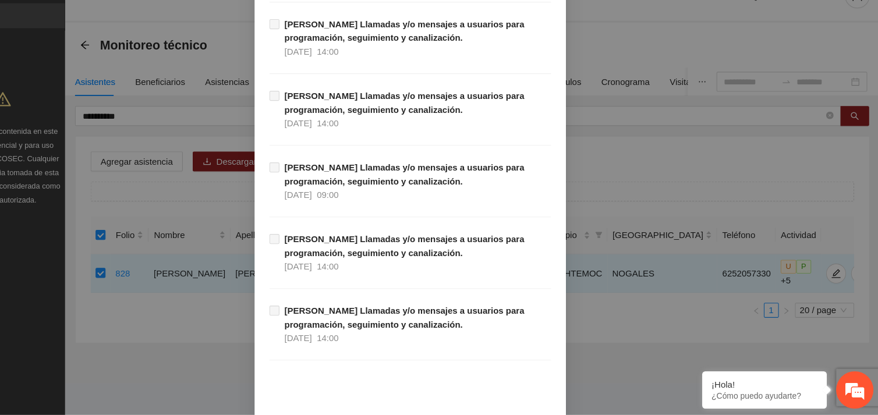
scroll to position [11878, 0]
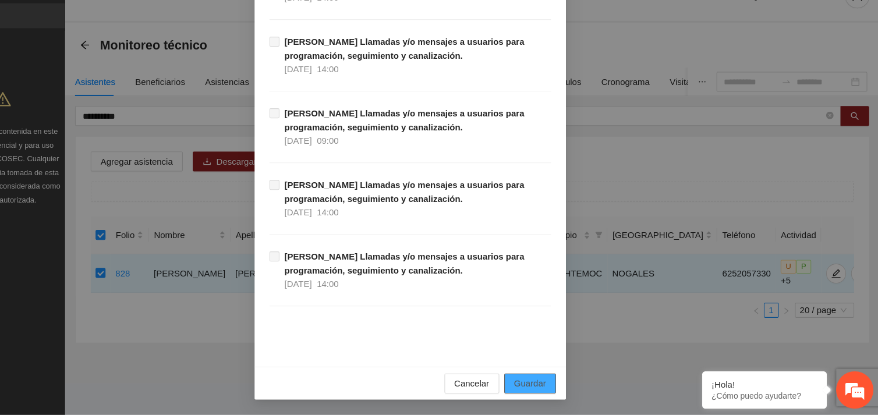
click at [544, 390] on span "Guardar" at bounding box center [551, 385] width 30 height 13
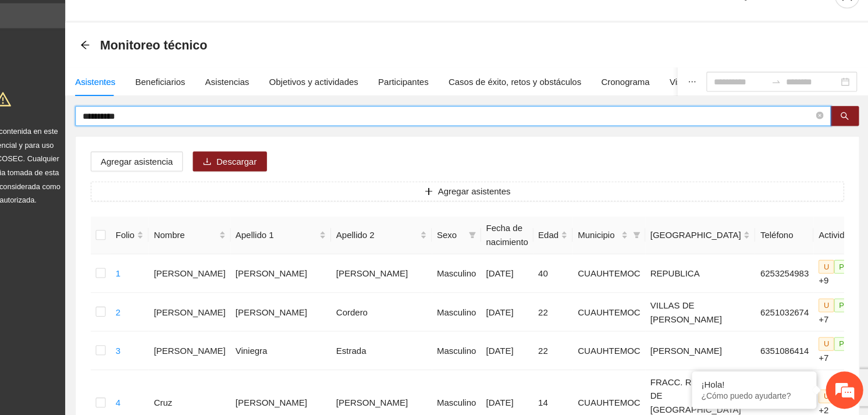
drag, startPoint x: 179, startPoint y: 139, endPoint x: 123, endPoint y: 137, distance: 55.9
click at [163, 134] on input "text" at bounding box center [474, 135] width 683 height 13
type input "**********"
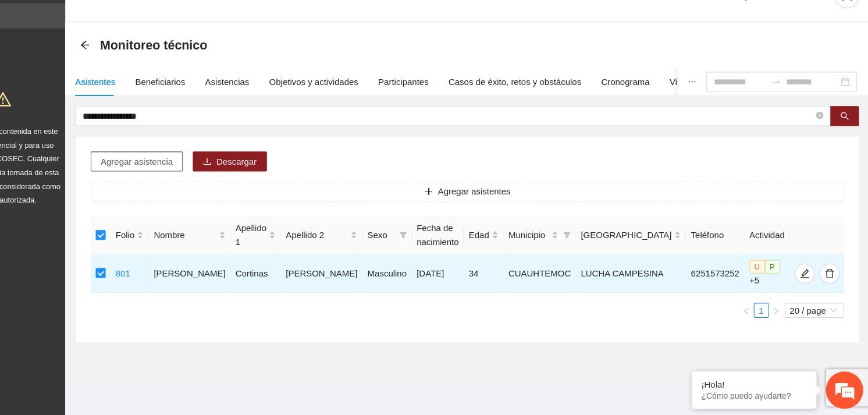
click at [204, 178] on span "Agregar asistencia" at bounding box center [184, 178] width 68 height 13
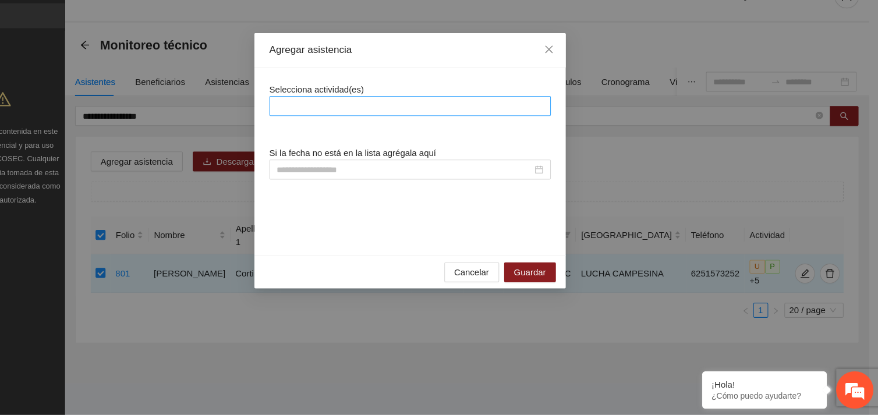
click at [354, 121] on div at bounding box center [438, 126] width 257 height 14
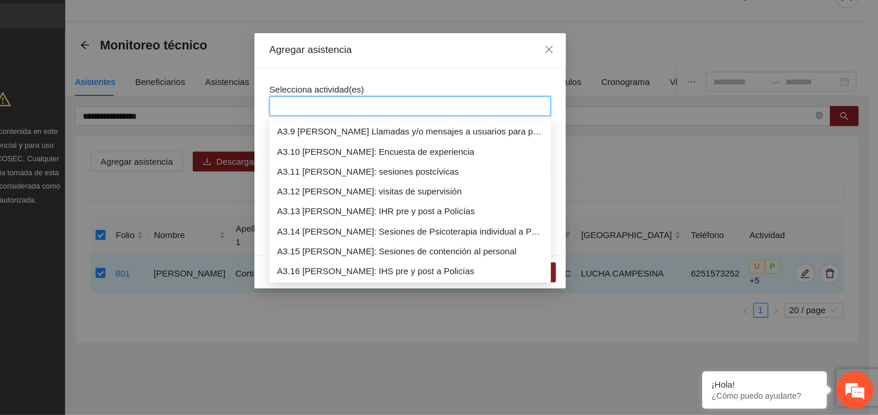
scroll to position [707, 0]
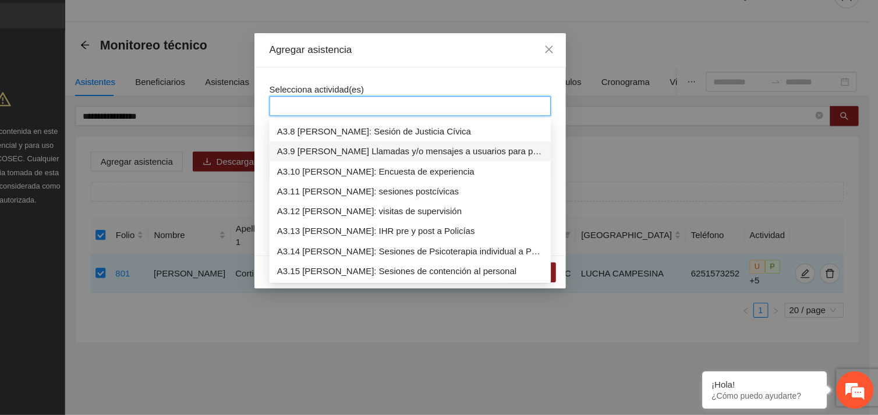
click at [375, 166] on div "A3.9 [PERSON_NAME] Llamadas y/o mensajes a usuarios para programación, seguimie…" at bounding box center [438, 168] width 249 height 13
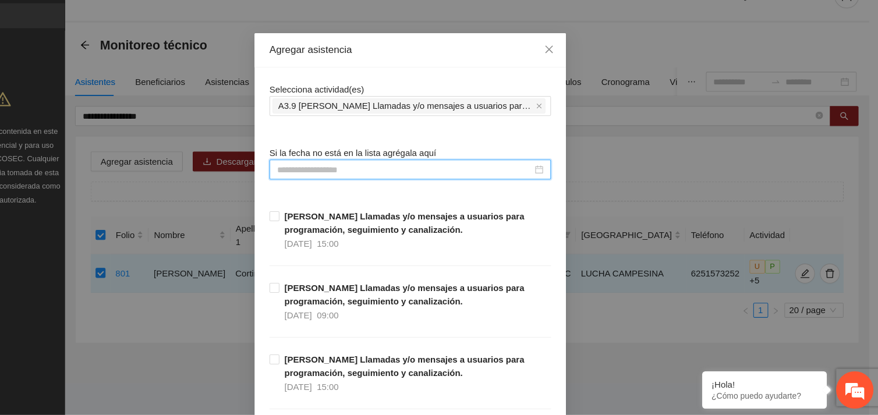
click at [337, 188] on input at bounding box center [433, 185] width 239 height 13
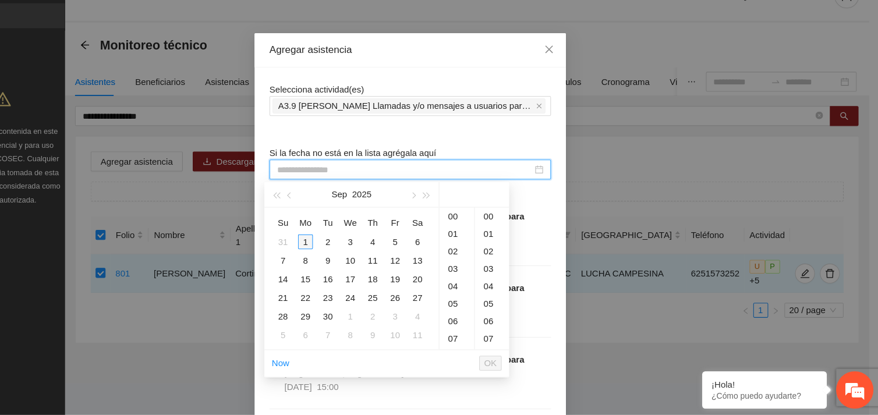
click at [342, 253] on div "1" at bounding box center [341, 253] width 14 height 14
click at [481, 248] on div "13" at bounding box center [482, 246] width 33 height 16
click at [512, 240] on div "09" at bounding box center [515, 241] width 32 height 16
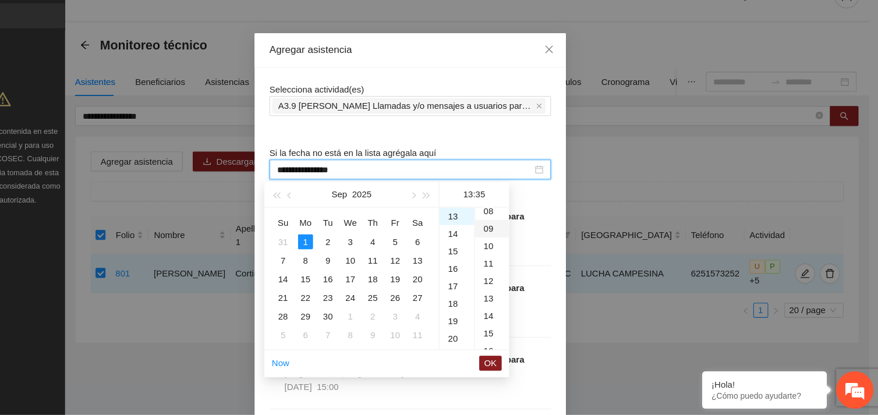
type input "**********"
click at [511, 370] on span "OK" at bounding box center [514, 366] width 12 height 13
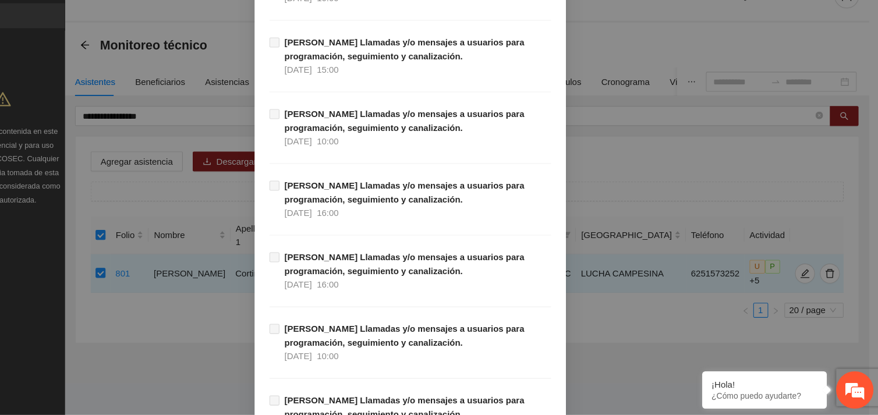
scroll to position [11878, 0]
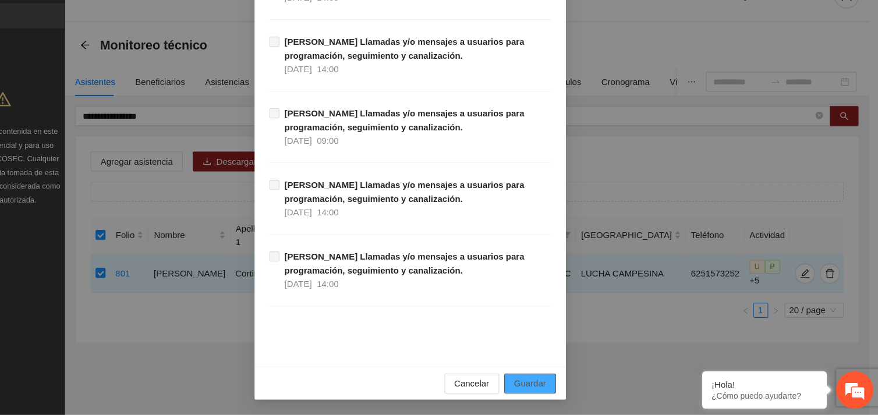
click at [548, 380] on span "Guardar" at bounding box center [551, 385] width 30 height 13
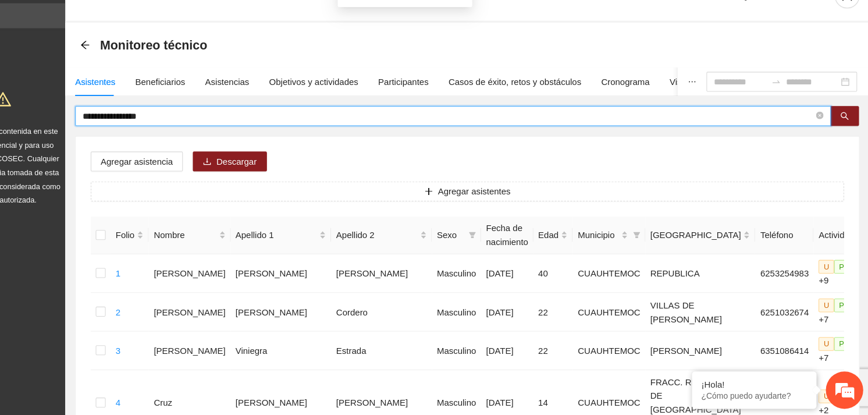
drag, startPoint x: 216, startPoint y: 137, endPoint x: 120, endPoint y: 143, distance: 96.2
type input "**********"
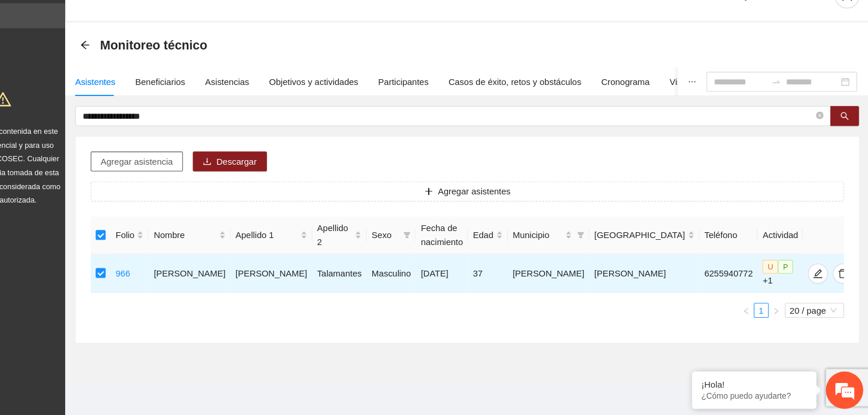
click at [176, 179] on span "Agregar asistencia" at bounding box center [184, 178] width 68 height 13
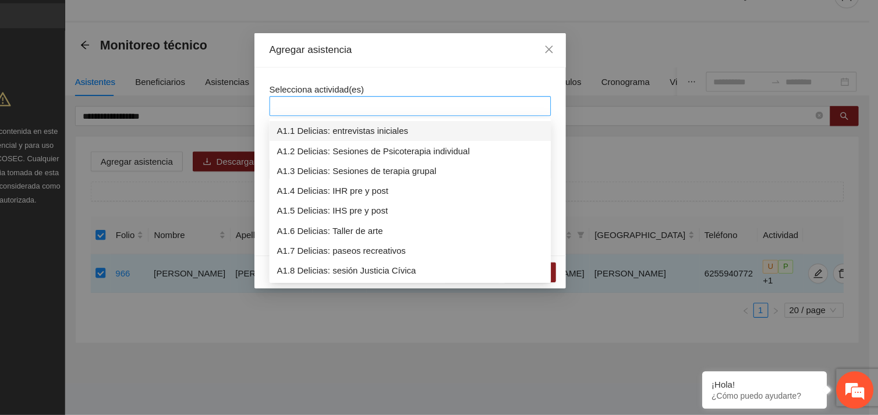
click at [383, 118] on div at bounding box center [438, 126] width 263 height 19
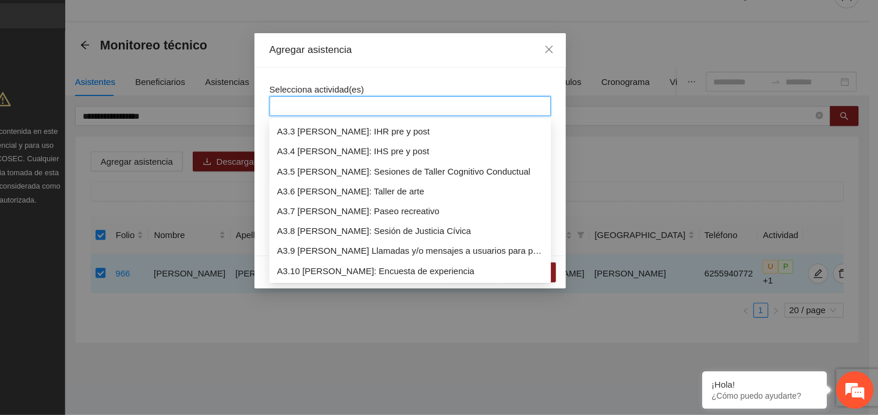
scroll to position [633, 0]
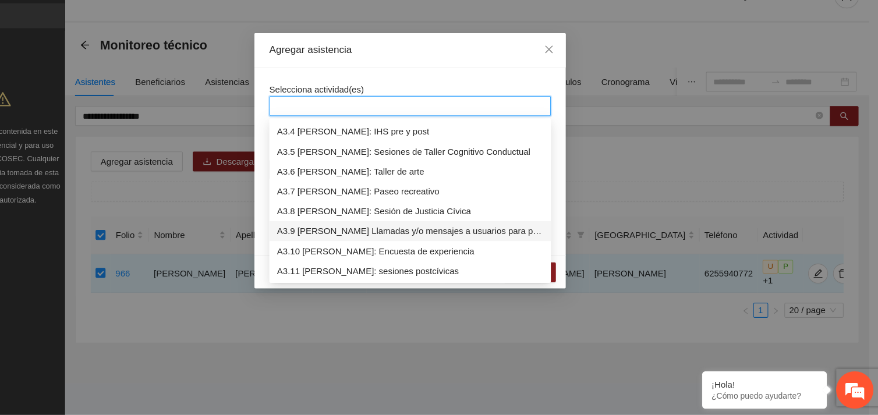
click at [397, 242] on div "A3.9 [PERSON_NAME] Llamadas y/o mensajes a usuarios para programación, seguimie…" at bounding box center [438, 243] width 249 height 13
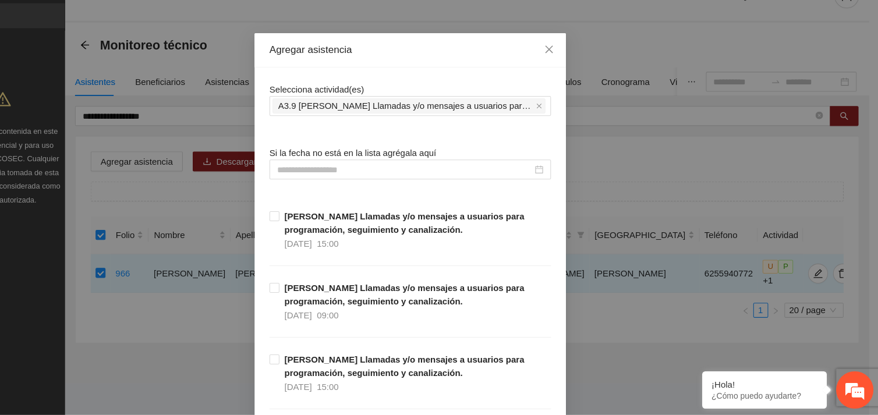
click at [360, 187] on input at bounding box center [433, 185] width 239 height 13
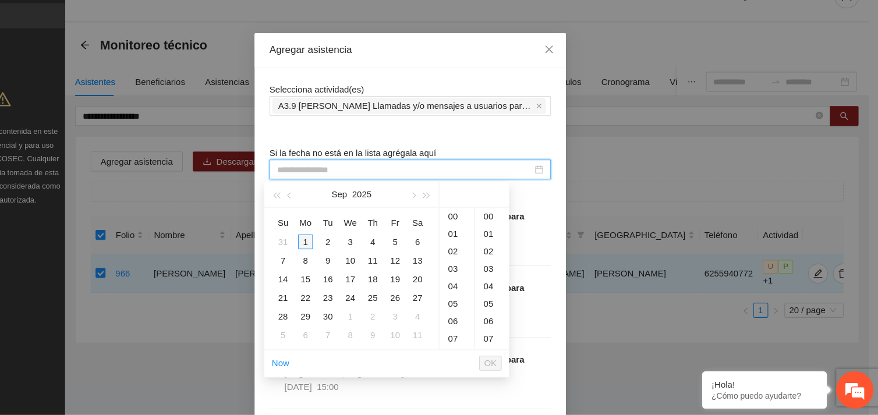
click at [340, 253] on div "1" at bounding box center [341, 253] width 14 height 14
click at [479, 249] on div "13" at bounding box center [482, 246] width 33 height 16
click at [507, 238] on div "10" at bounding box center [515, 241] width 32 height 16
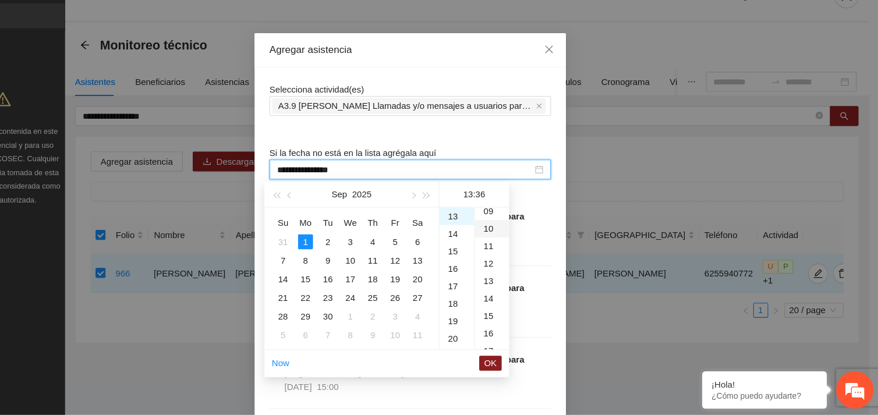
type input "**********"
click at [511, 367] on span "OK" at bounding box center [514, 366] width 12 height 13
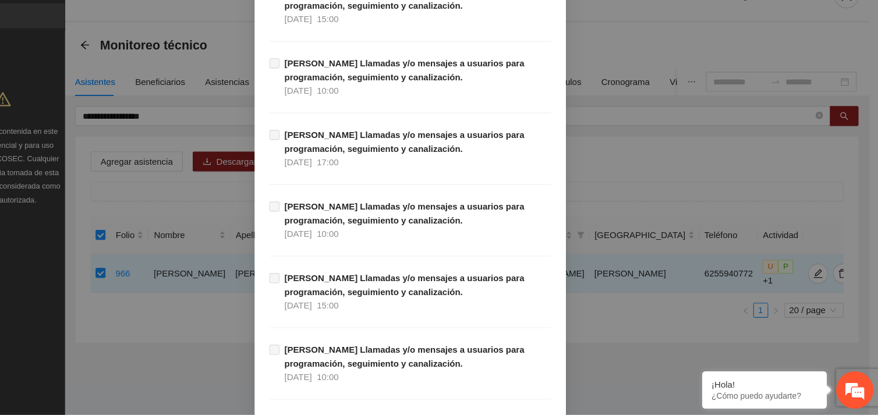
scroll to position [11878, 0]
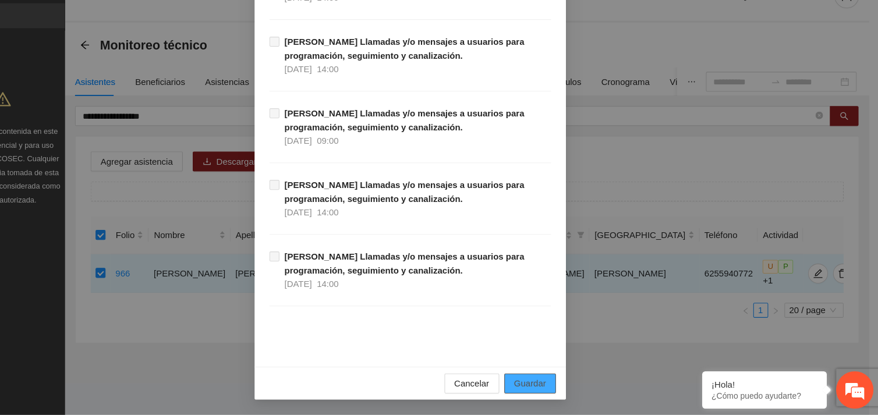
click at [541, 385] on span "Guardar" at bounding box center [551, 385] width 30 height 13
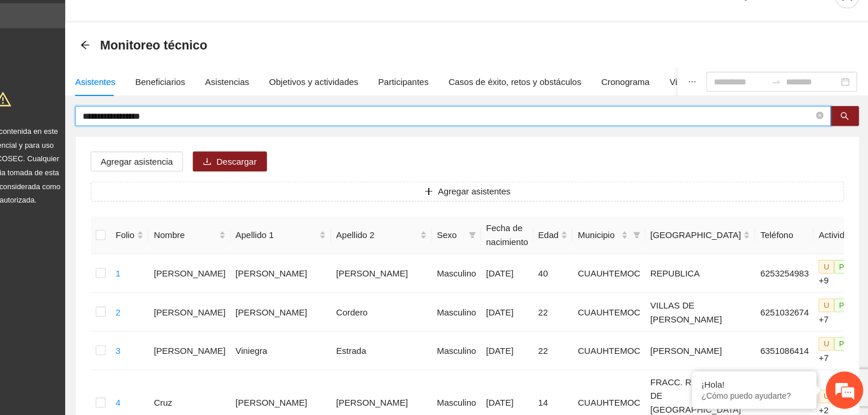
drag, startPoint x: 219, startPoint y: 132, endPoint x: 112, endPoint y: 133, distance: 107.1
type input "**********"
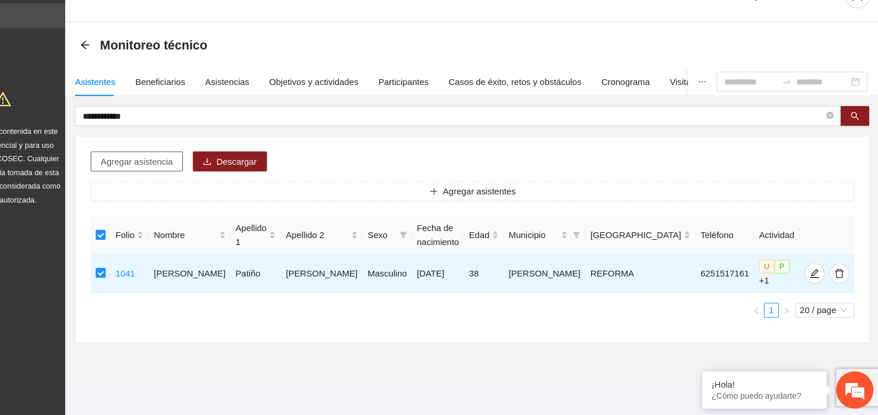
click at [180, 175] on span "Agregar asistencia" at bounding box center [184, 178] width 68 height 13
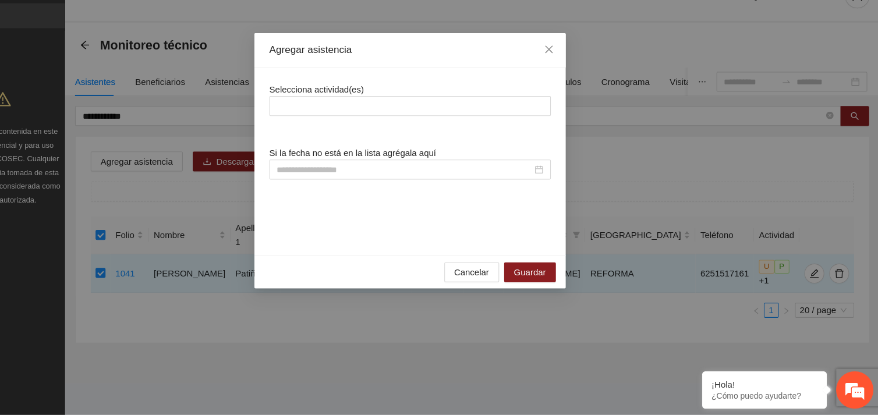
click at [388, 115] on span "Selecciona actividad(es)" at bounding box center [351, 110] width 88 height 9
click at [388, 119] on div at bounding box center [438, 126] width 257 height 14
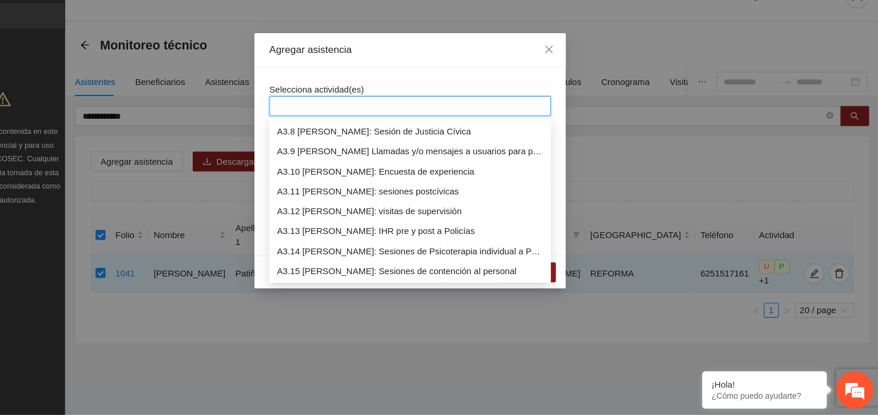
scroll to position [689, 0]
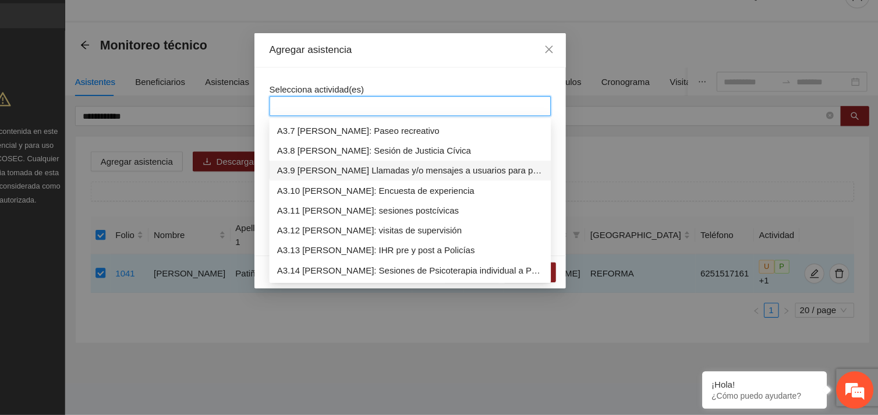
click at [402, 187] on div "A3.9 [PERSON_NAME] Llamadas y/o mensajes a usuarios para programación, seguimie…" at bounding box center [438, 186] width 249 height 13
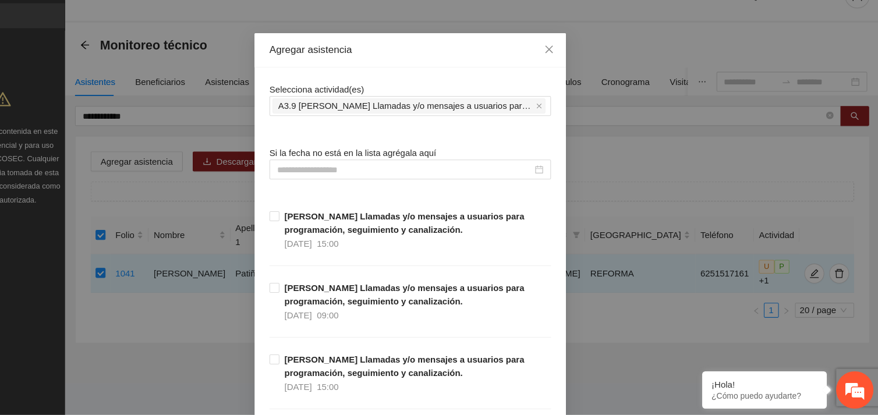
click at [377, 182] on input at bounding box center [433, 185] width 239 height 13
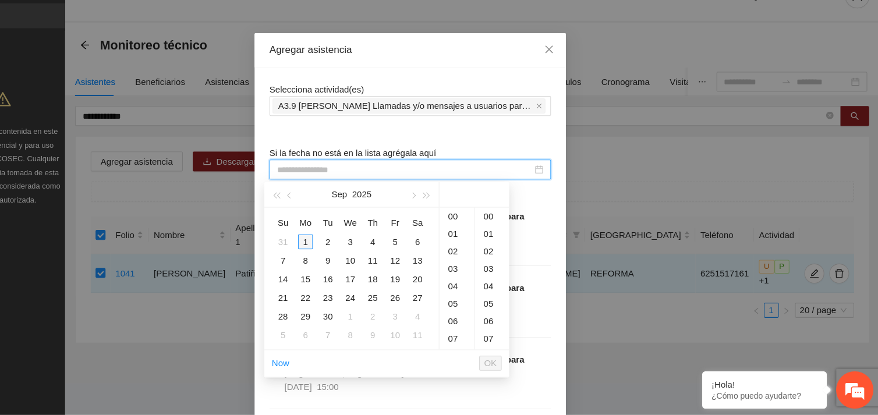
click at [339, 254] on div "1" at bounding box center [341, 253] width 14 height 14
click at [482, 263] on div "14" at bounding box center [482, 262] width 33 height 16
click at [505, 242] on div "32" at bounding box center [515, 244] width 32 height 16
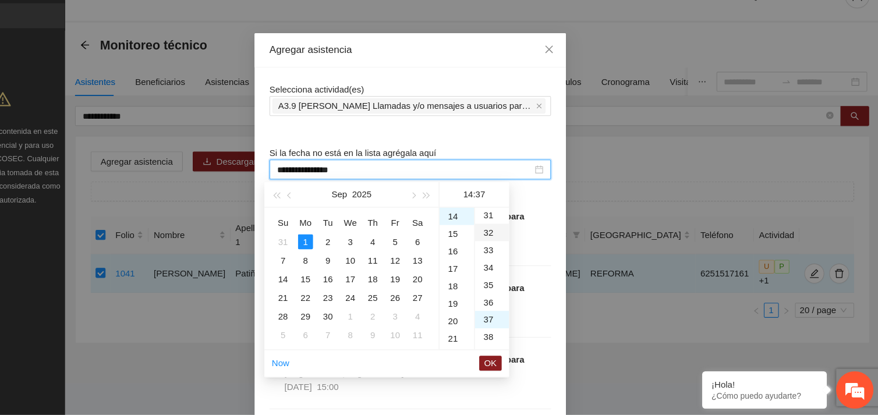
type input "**********"
click at [512, 369] on span "OK" at bounding box center [514, 366] width 12 height 13
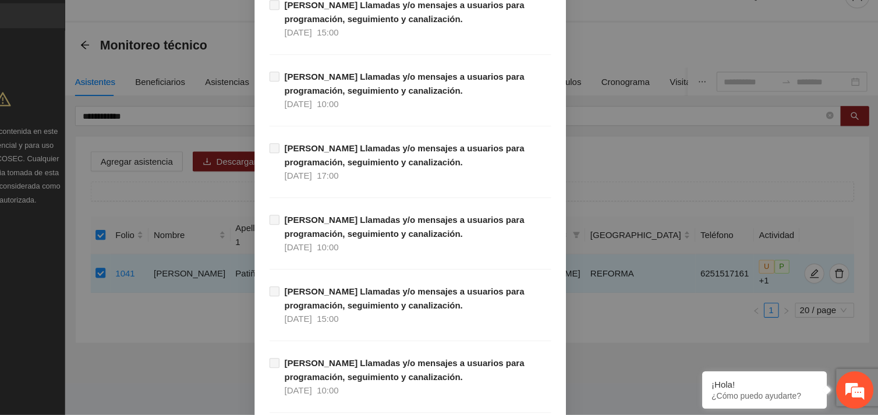
scroll to position [11878, 0]
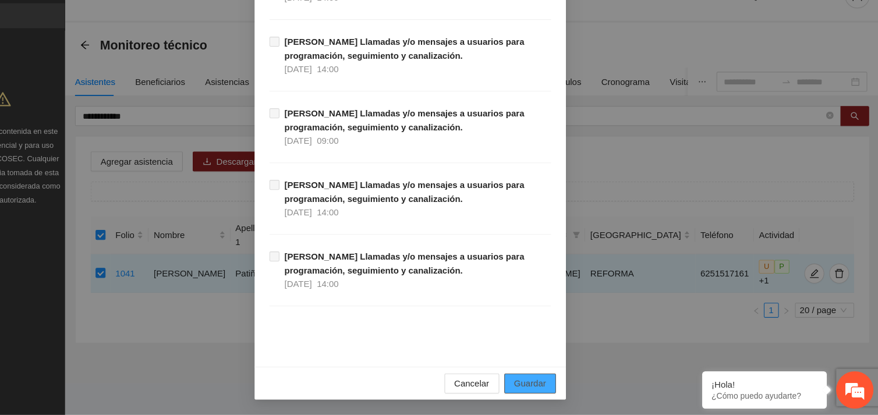
click at [546, 384] on span "Guardar" at bounding box center [551, 385] width 30 height 13
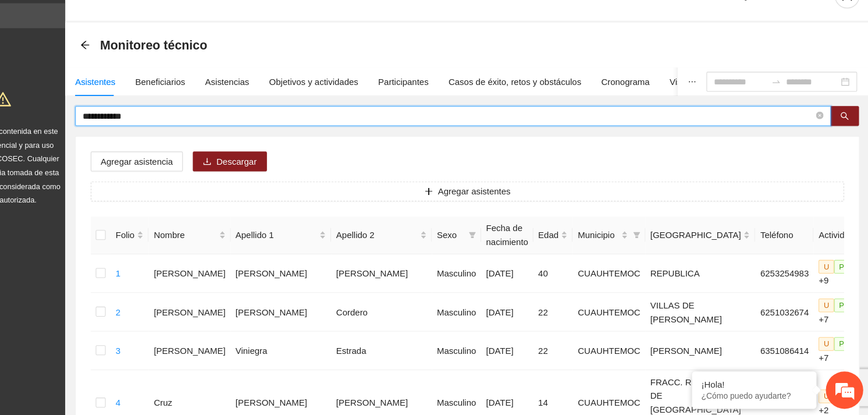
drag, startPoint x: 203, startPoint y: 136, endPoint x: 118, endPoint y: 140, distance: 84.5
type input "**********"
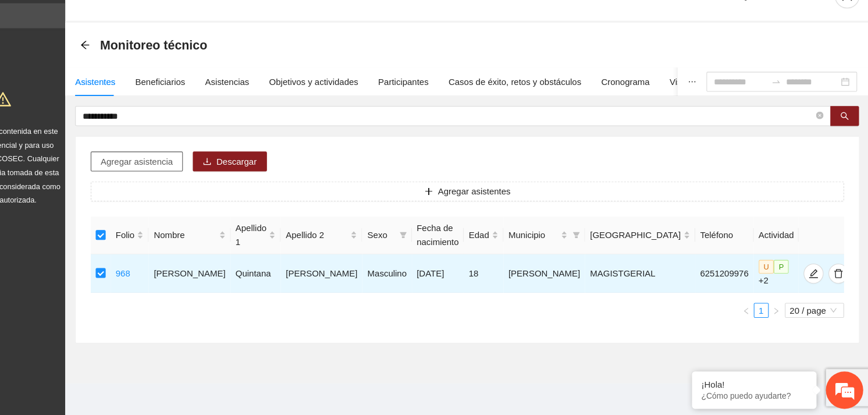
click at [206, 176] on span "Agregar asistencia" at bounding box center [184, 178] width 68 height 13
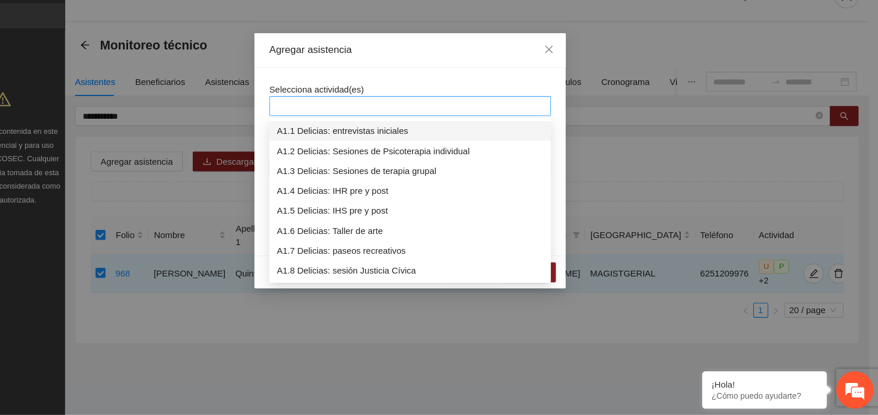
click at [370, 123] on div at bounding box center [438, 126] width 257 height 14
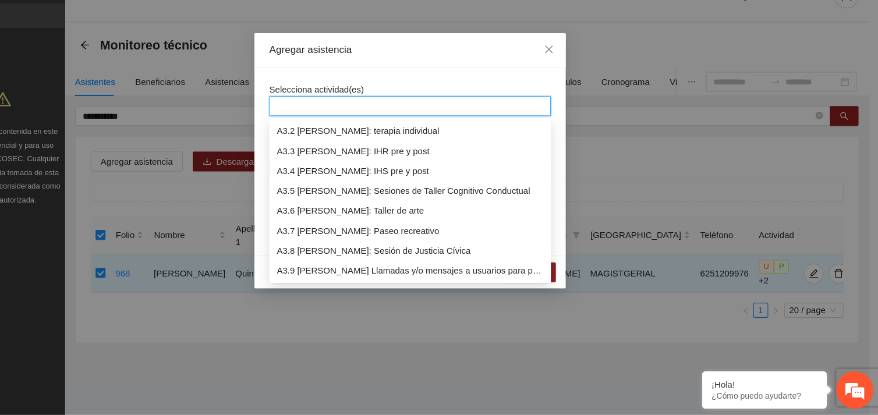
scroll to position [614, 0]
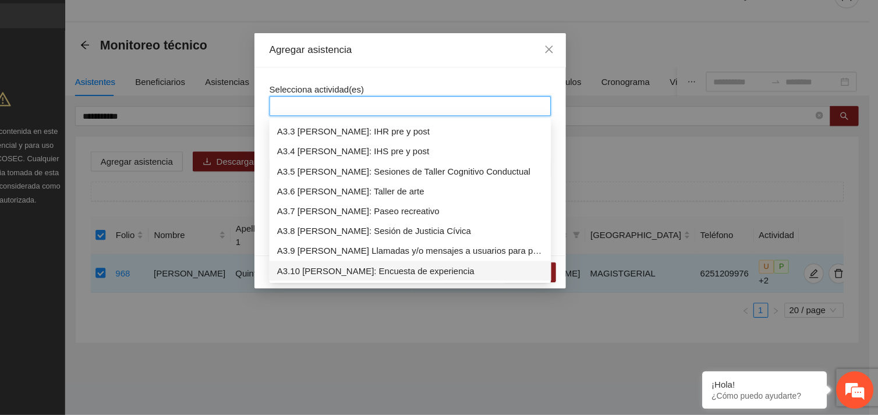
click at [388, 280] on div "A3.10 [PERSON_NAME]: Encuesta de experiencia" at bounding box center [438, 280] width 249 height 13
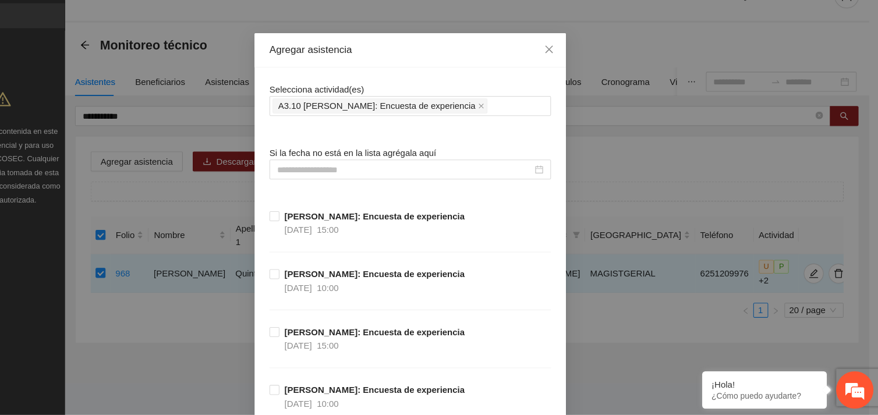
click at [400, 105] on div "Selecciona actividad(es) A3.10 [PERSON_NAME]: Encuesta de experiencia" at bounding box center [438, 119] width 263 height 31
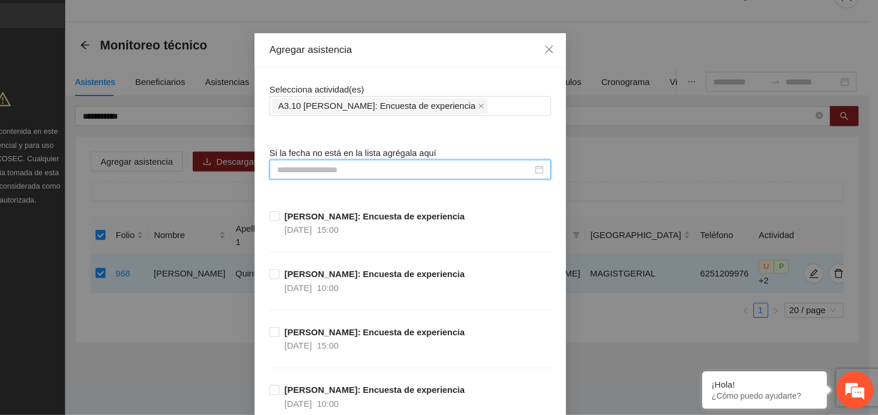
click at [347, 183] on input at bounding box center [433, 185] width 239 height 13
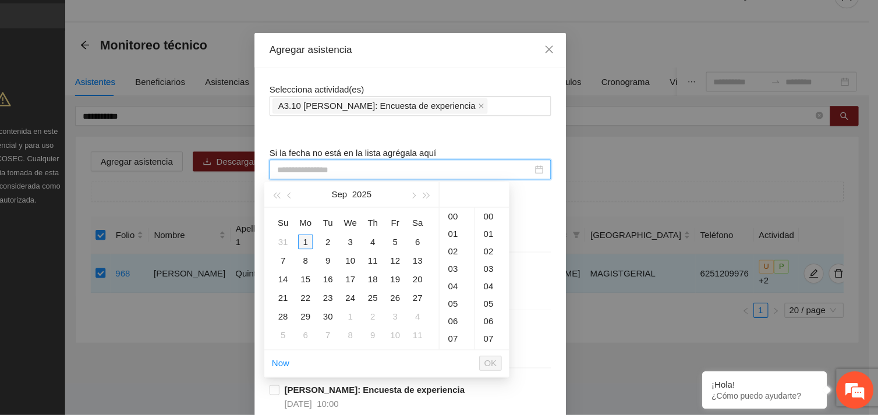
click at [339, 246] on div "1" at bounding box center [341, 253] width 14 height 14
click at [477, 261] on div "09" at bounding box center [482, 261] width 33 height 16
click at [507, 229] on div "00" at bounding box center [515, 229] width 32 height 16
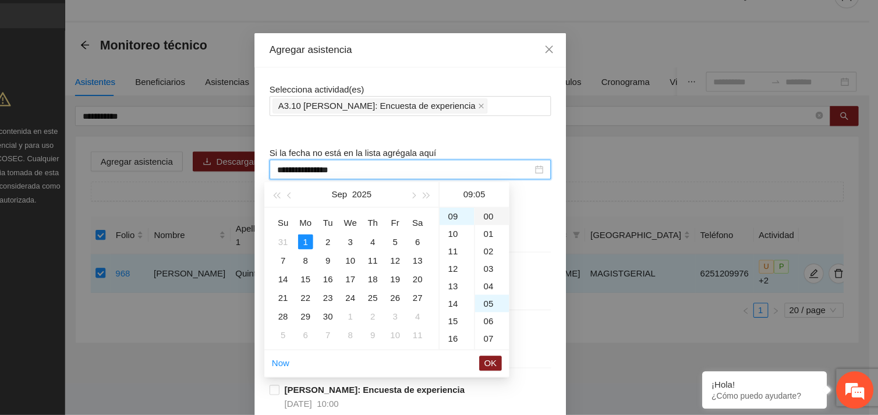
type input "**********"
click at [514, 364] on span "OK" at bounding box center [514, 366] width 12 height 13
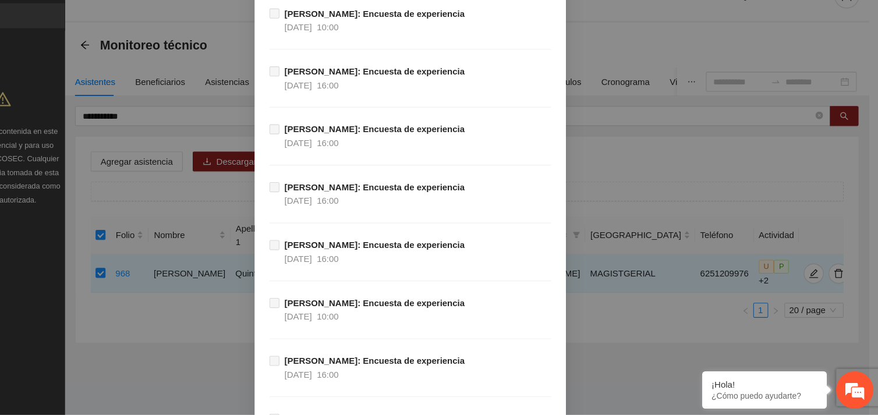
scroll to position [11484, 0]
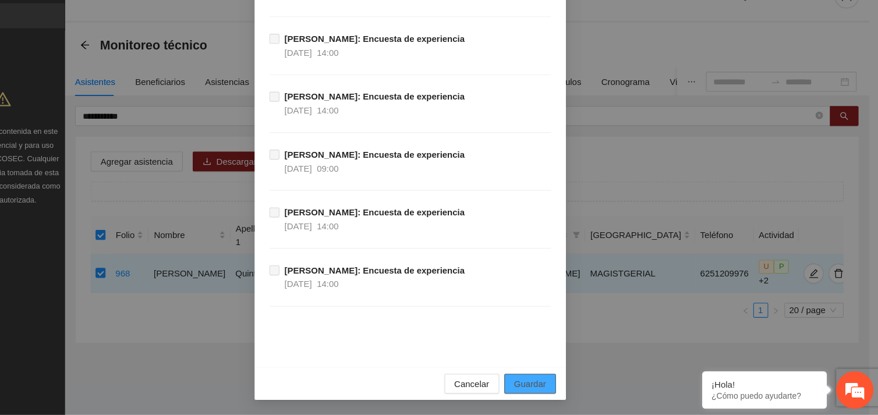
click at [552, 378] on button "Guardar" at bounding box center [551, 386] width 48 height 19
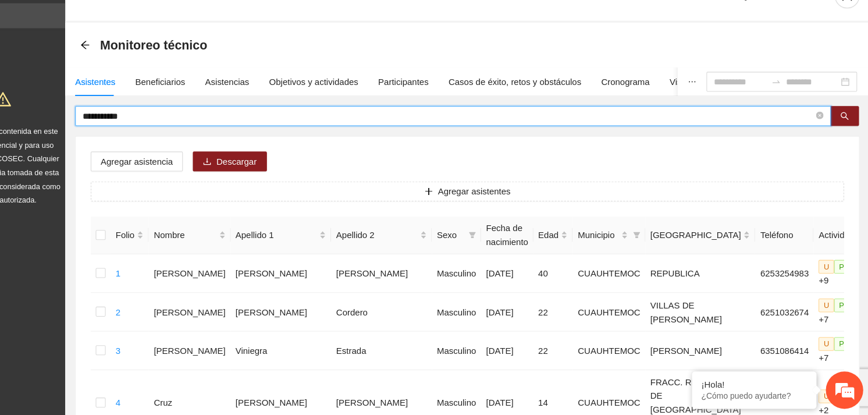
drag, startPoint x: 189, startPoint y: 137, endPoint x: 100, endPoint y: 145, distance: 89.4
type input "**********"
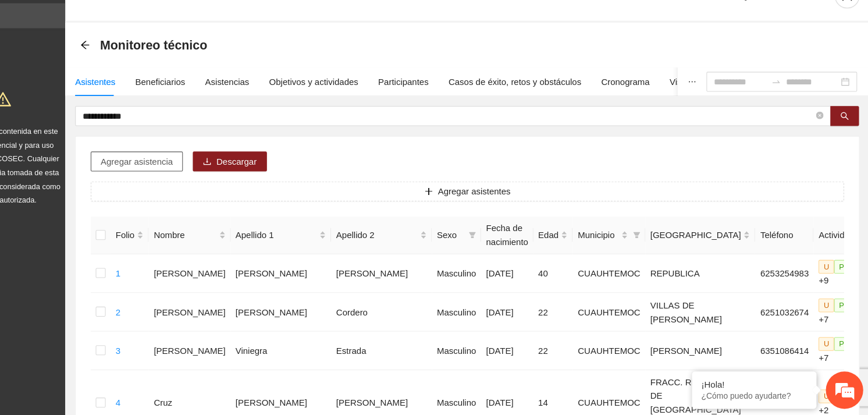
click at [187, 181] on span "Agregar asistencia" at bounding box center [184, 178] width 68 height 13
click at [844, 135] on icon "search" at bounding box center [845, 136] width 8 height 8
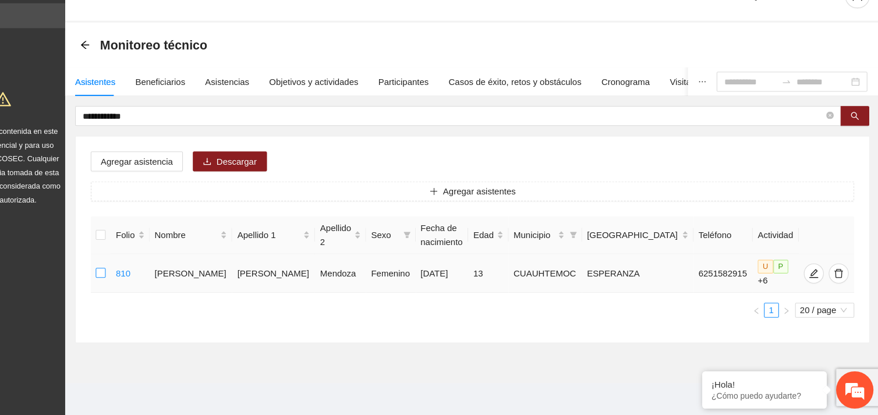
click at [147, 283] on label at bounding box center [149, 282] width 9 height 13
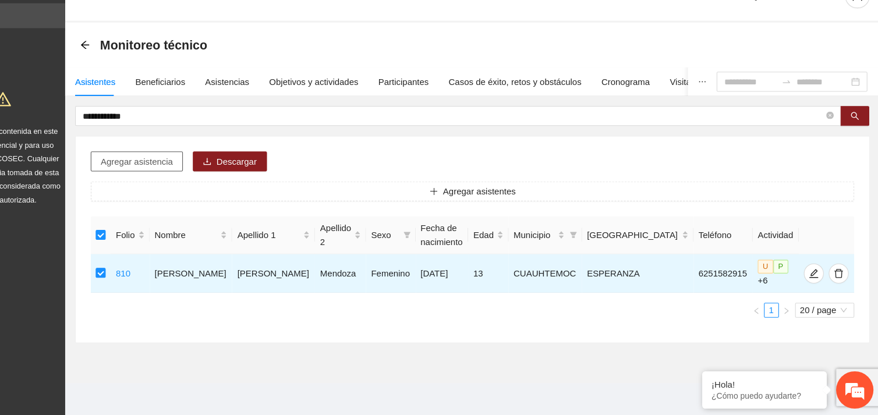
click at [190, 172] on span "Agregar asistencia" at bounding box center [184, 178] width 68 height 13
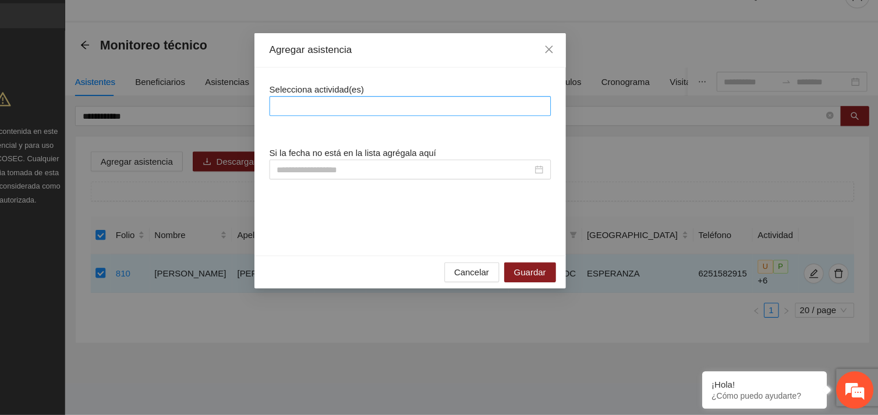
click at [423, 119] on div at bounding box center [438, 126] width 257 height 14
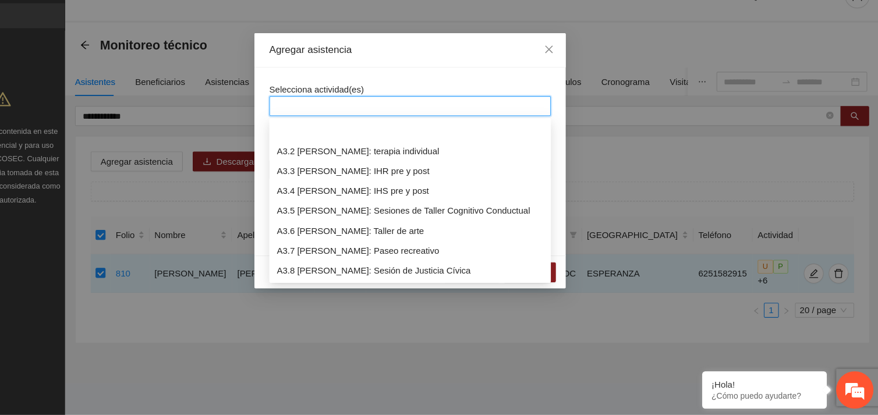
scroll to position [707, 0]
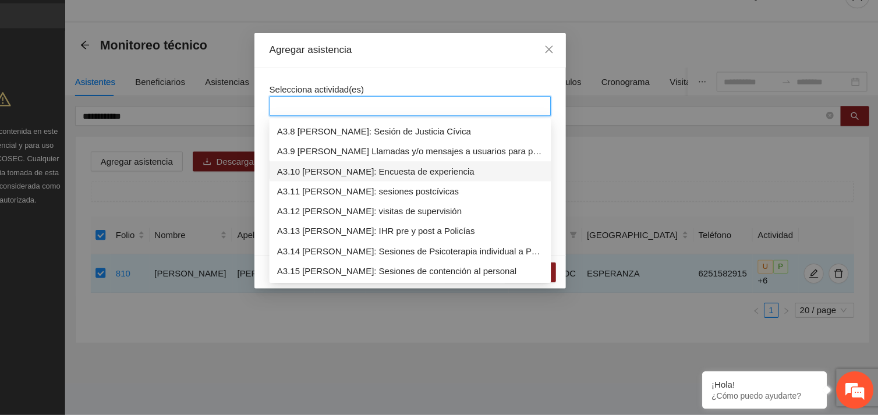
click at [418, 184] on div "A3.10 [PERSON_NAME]: Encuesta de experiencia" at bounding box center [438, 187] width 249 height 13
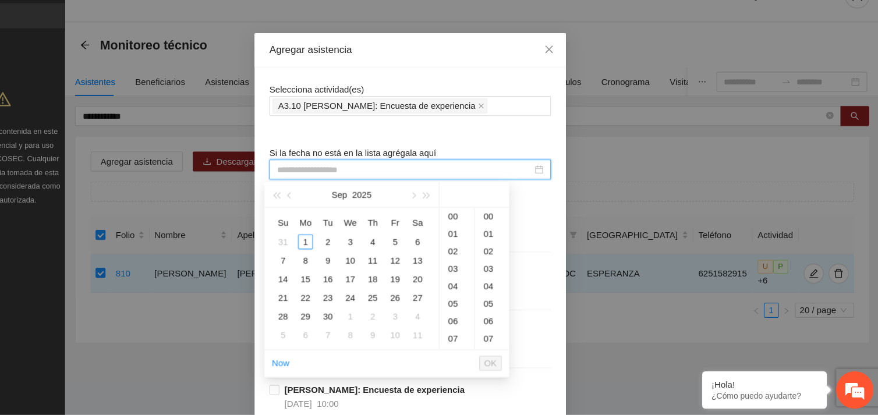
click at [360, 182] on input at bounding box center [433, 185] width 239 height 13
click at [342, 250] on div "1" at bounding box center [341, 253] width 14 height 14
click at [480, 254] on div "10" at bounding box center [482, 252] width 33 height 16
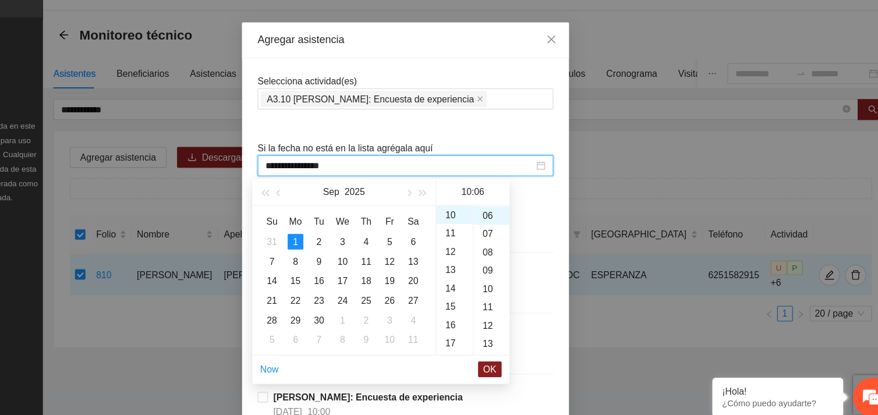
scroll to position [0, 0]
click at [509, 226] on div "00" at bounding box center [515, 229] width 32 height 16
type input "**********"
click at [510, 366] on span "OK" at bounding box center [514, 366] width 12 height 13
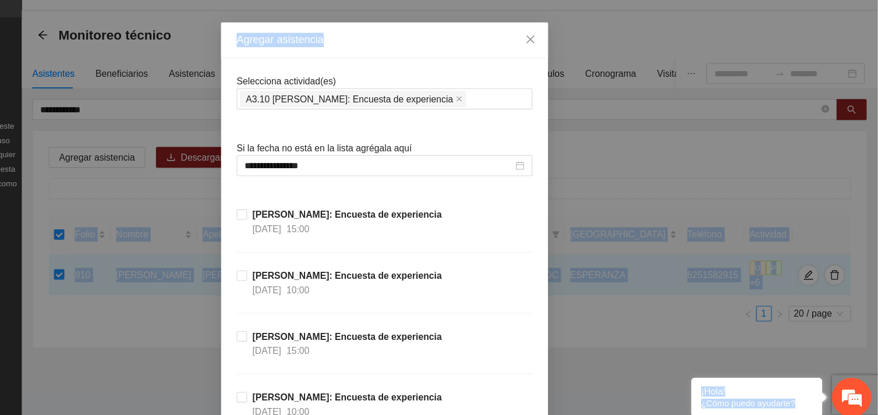
drag, startPoint x: 858, startPoint y: 48, endPoint x: 878, endPoint y: 169, distance: 122.1
click at [868, 169] on html "**********" at bounding box center [439, 207] width 878 height 415
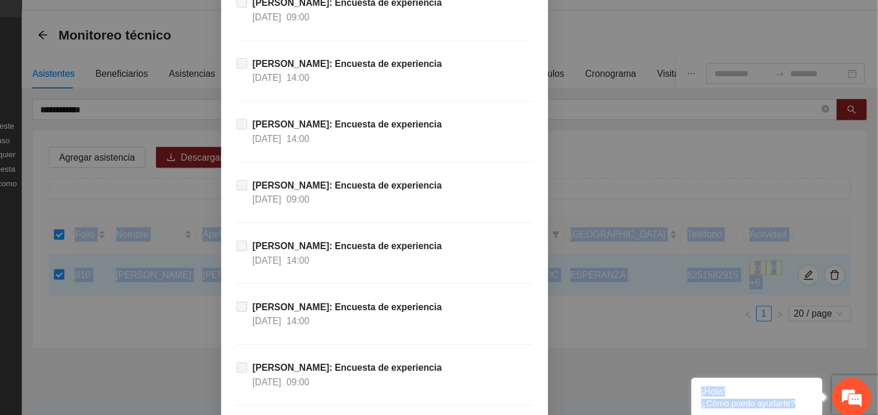
scroll to position [11484, 0]
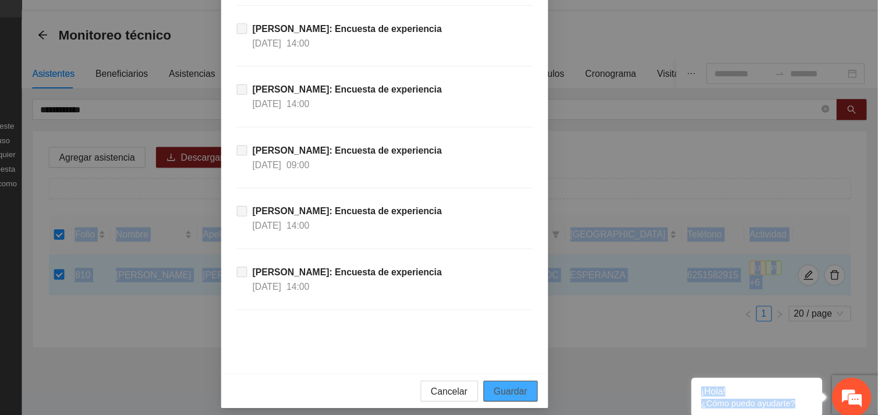
click at [552, 385] on span "Guardar" at bounding box center [551, 385] width 30 height 13
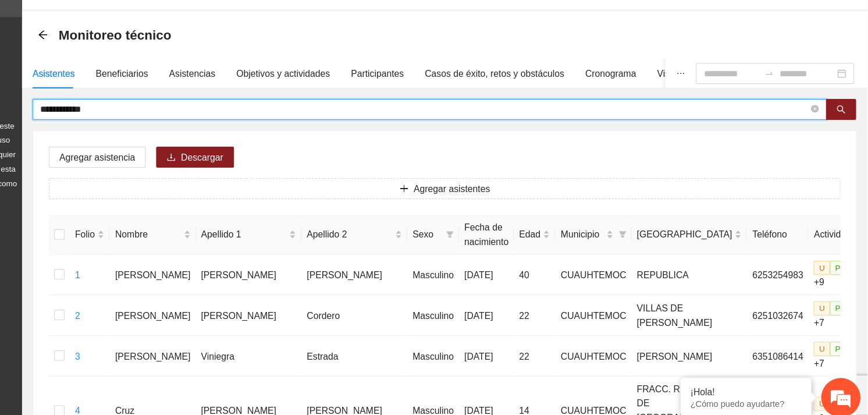
click at [227, 132] on input "**********" at bounding box center [474, 135] width 683 height 13
drag, startPoint x: 221, startPoint y: 133, endPoint x: 121, endPoint y: 137, distance: 99.6
type input "**********"
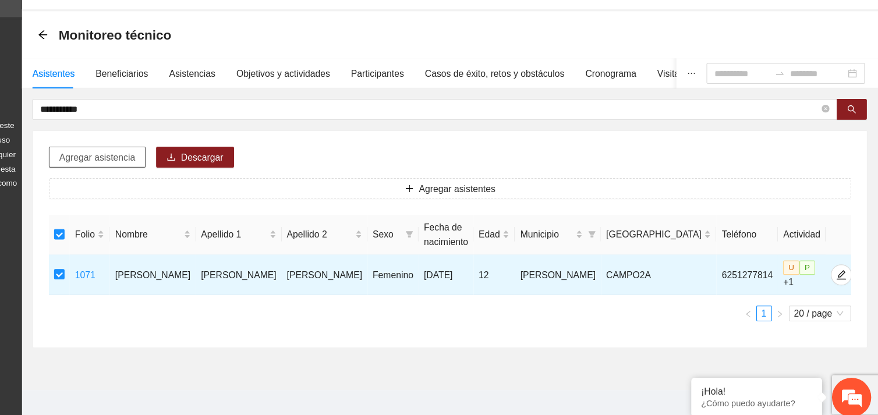
click at [190, 173] on span "Agregar asistencia" at bounding box center [184, 178] width 68 height 13
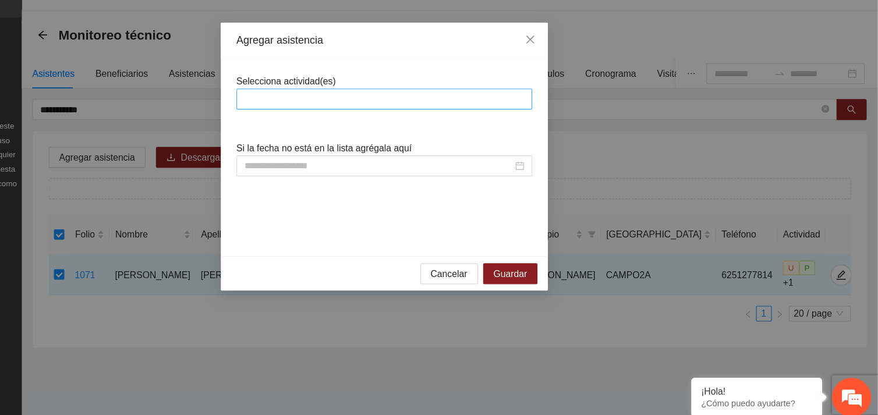
click at [386, 123] on div at bounding box center [438, 126] width 257 height 14
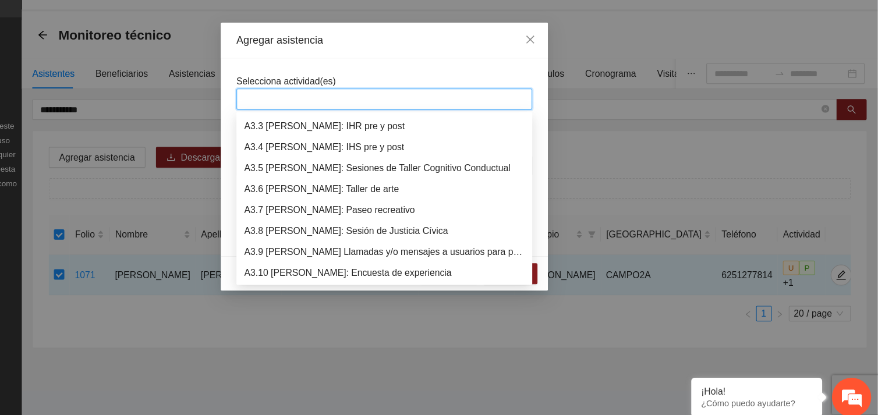
scroll to position [633, 0]
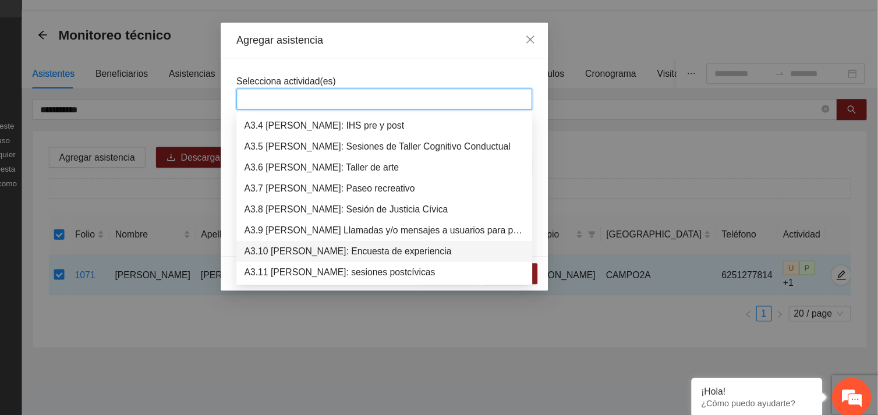
click at [449, 259] on div "A3.10 [PERSON_NAME]: Encuesta de experiencia" at bounding box center [438, 261] width 249 height 13
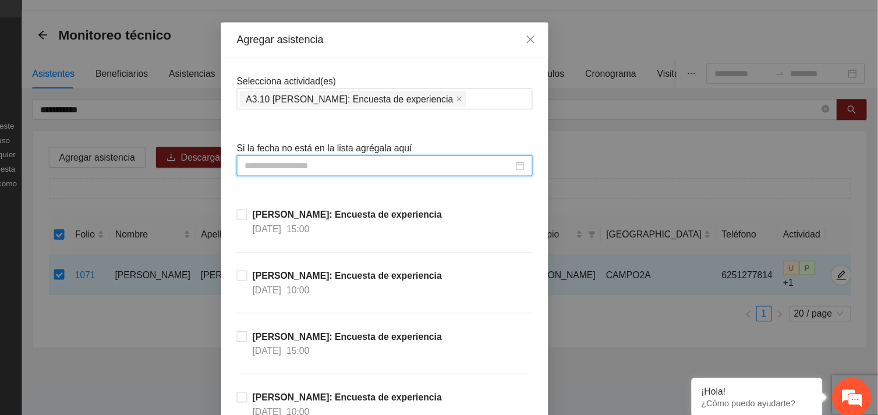
click at [374, 186] on input at bounding box center [433, 185] width 239 height 13
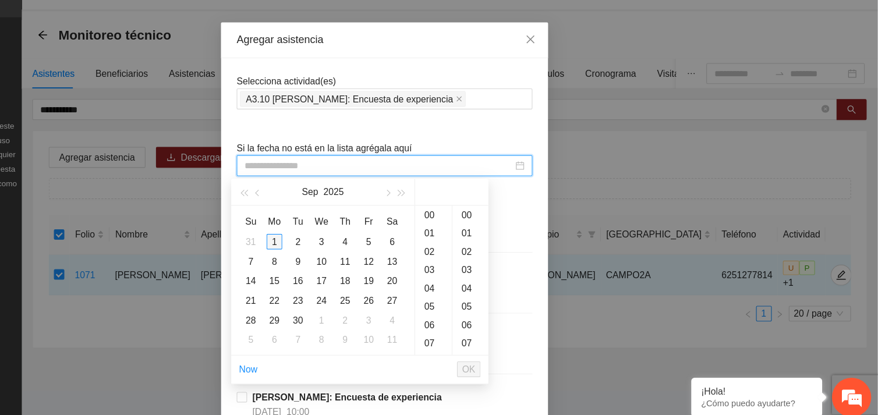
click at [342, 255] on div "1" at bounding box center [341, 253] width 14 height 14
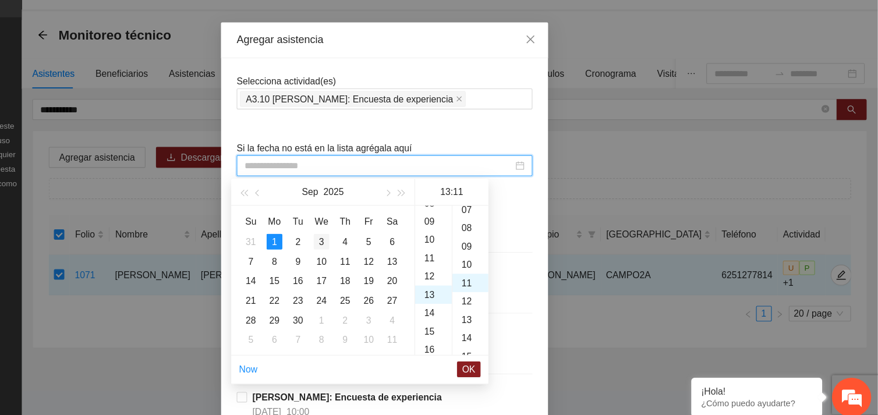
scroll to position [179, 0]
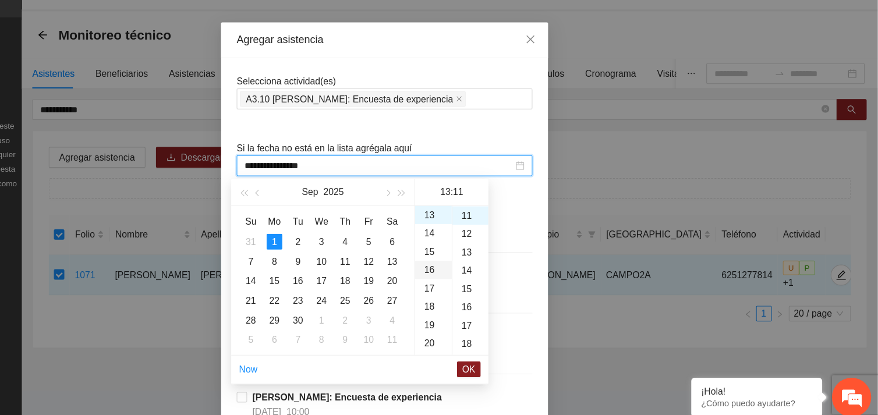
click at [478, 279] on div "16" at bounding box center [482, 278] width 33 height 16
click at [512, 228] on div "00" at bounding box center [515, 229] width 32 height 16
type input "**********"
click at [515, 368] on span "OK" at bounding box center [514, 366] width 12 height 13
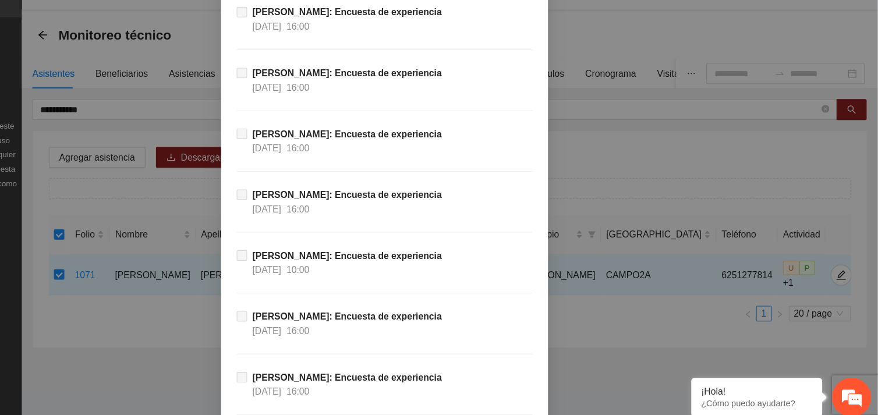
scroll to position [11484, 0]
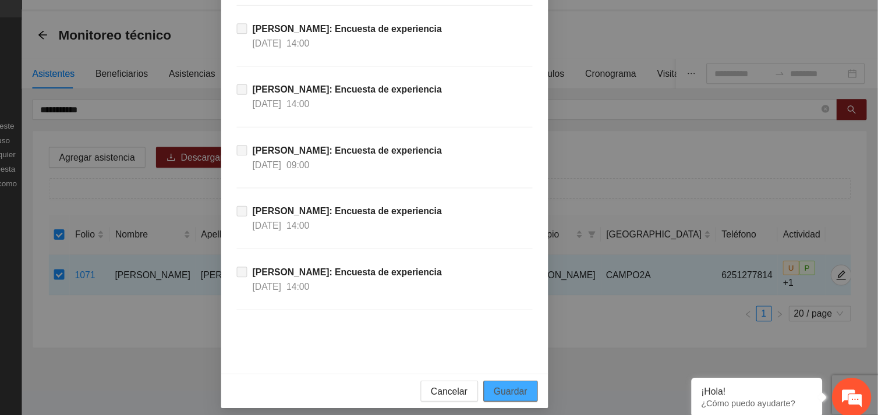
click at [558, 386] on span "Guardar" at bounding box center [551, 385] width 30 height 13
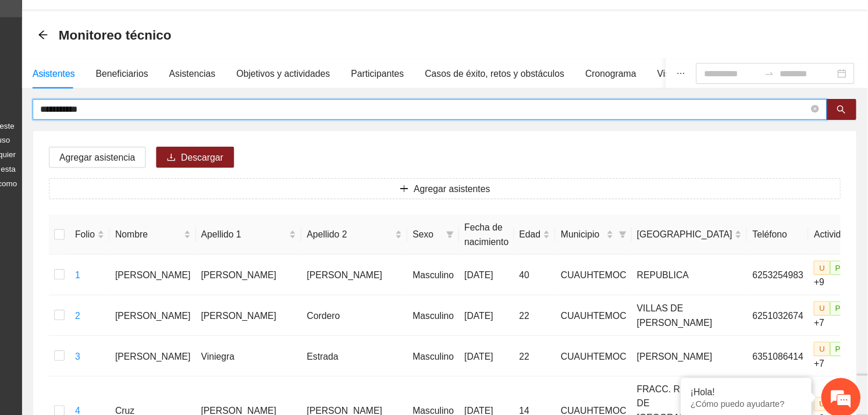
drag, startPoint x: 194, startPoint y: 136, endPoint x: 111, endPoint y: 140, distance: 83.3
type input "**********"
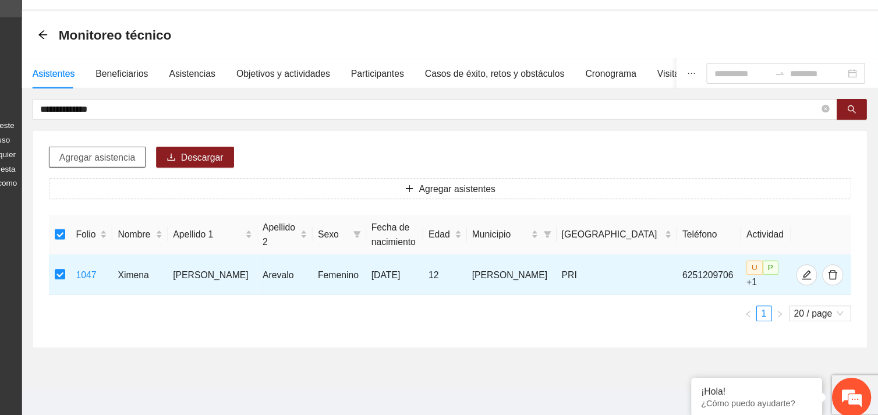
click at [205, 184] on button "Agregar asistencia" at bounding box center [183, 178] width 86 height 19
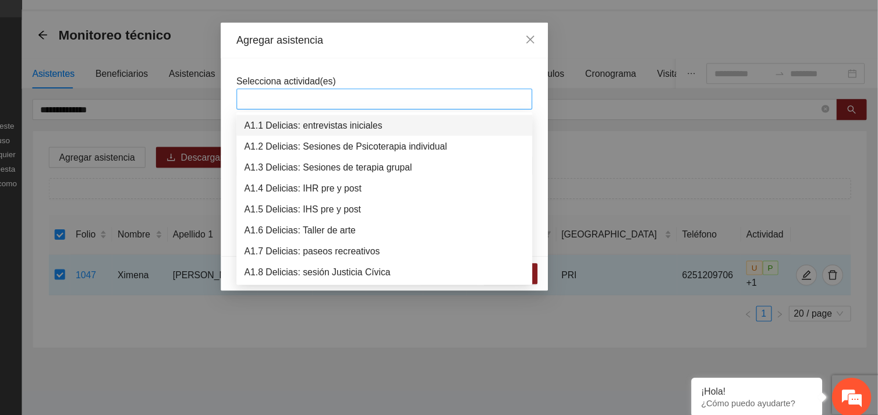
click at [352, 126] on div at bounding box center [438, 126] width 257 height 14
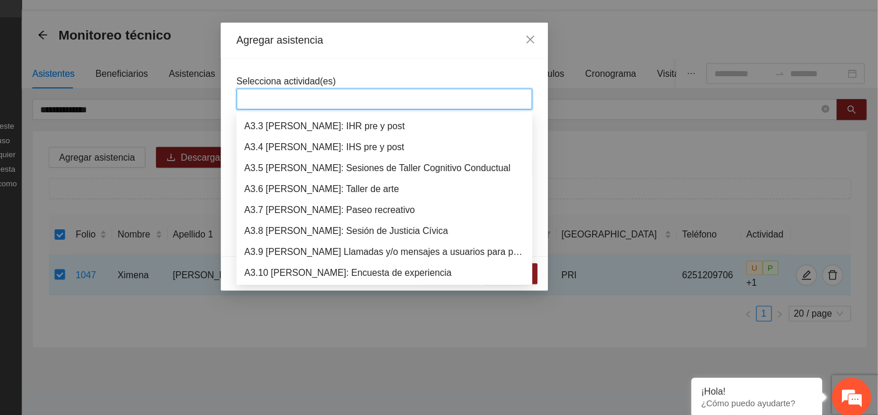
scroll to position [633, 0]
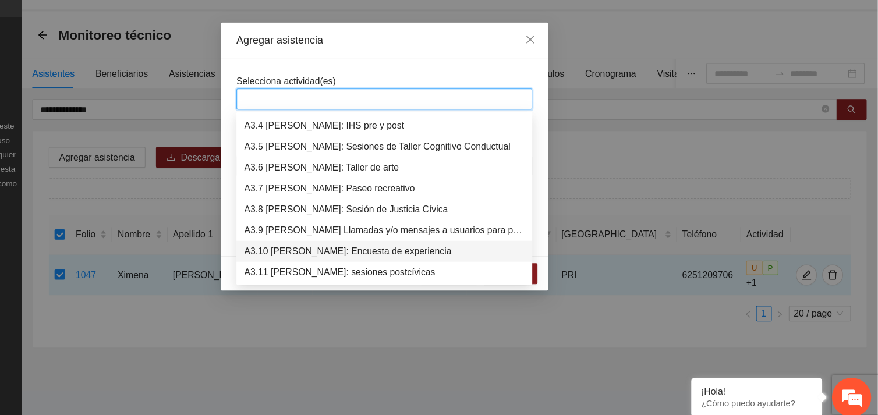
click at [366, 258] on div "A3.10 [PERSON_NAME]: Encuesta de experiencia" at bounding box center [438, 261] width 249 height 13
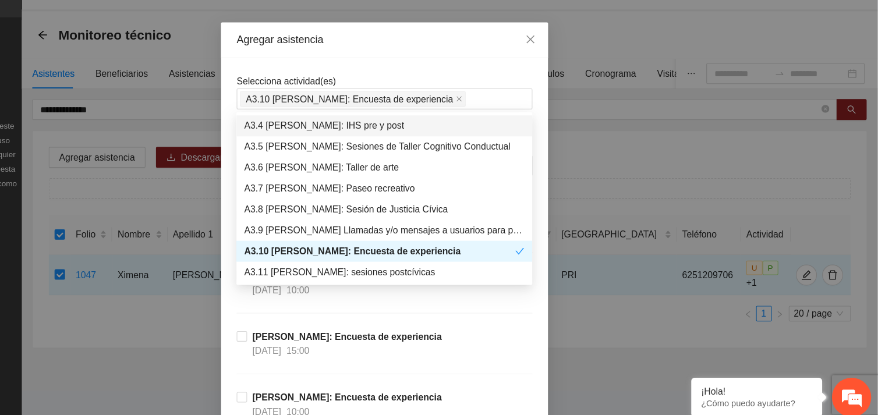
click at [434, 104] on div "Selecciona actividad(es) A3.10 [PERSON_NAME]: Encuesta de experiencia" at bounding box center [438, 119] width 263 height 31
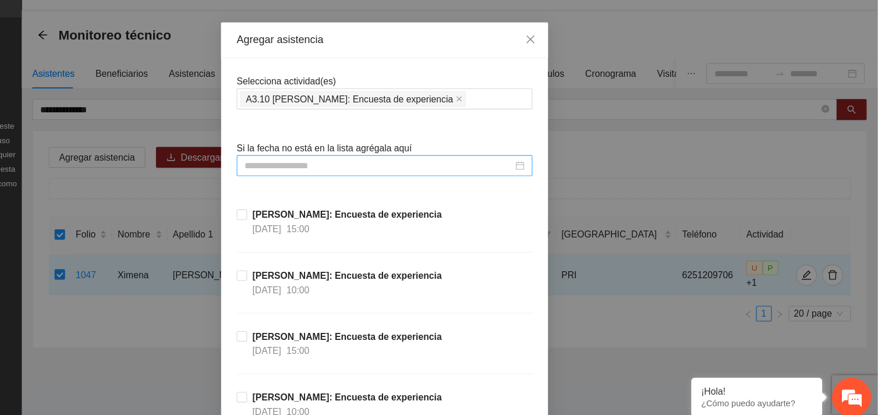
click at [386, 189] on input at bounding box center [433, 185] width 239 height 13
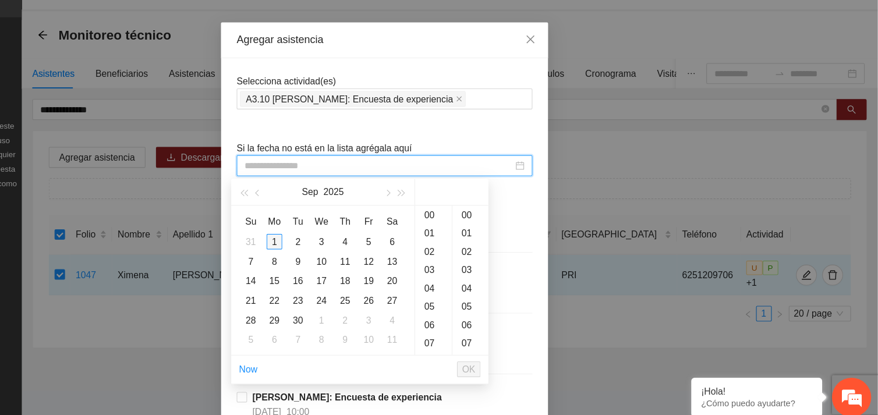
click at [340, 255] on div "1" at bounding box center [341, 253] width 14 height 14
click at [478, 278] on div "16" at bounding box center [482, 278] width 33 height 16
click at [512, 226] on div "00" at bounding box center [515, 229] width 32 height 16
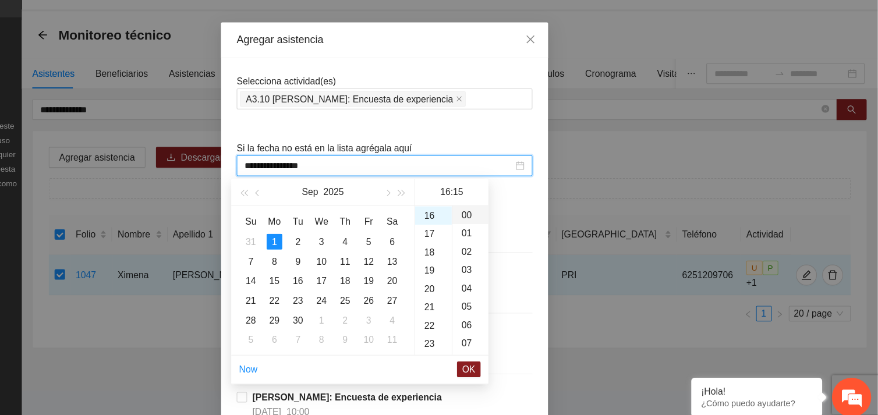
type input "**********"
click at [516, 365] on span "OK" at bounding box center [514, 366] width 12 height 13
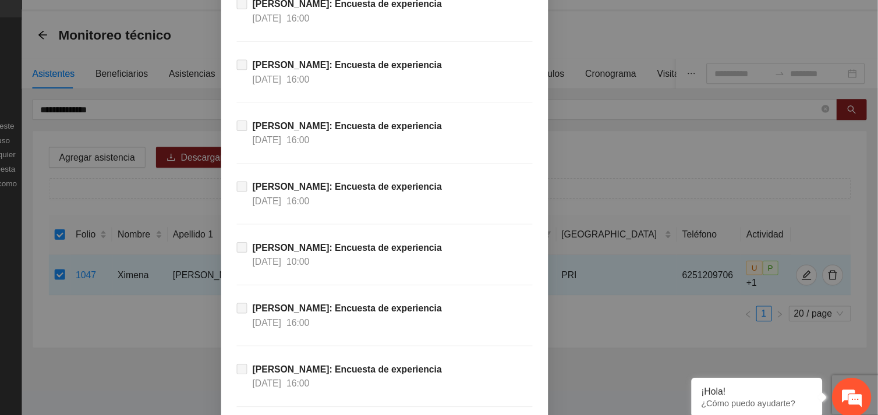
scroll to position [11484, 0]
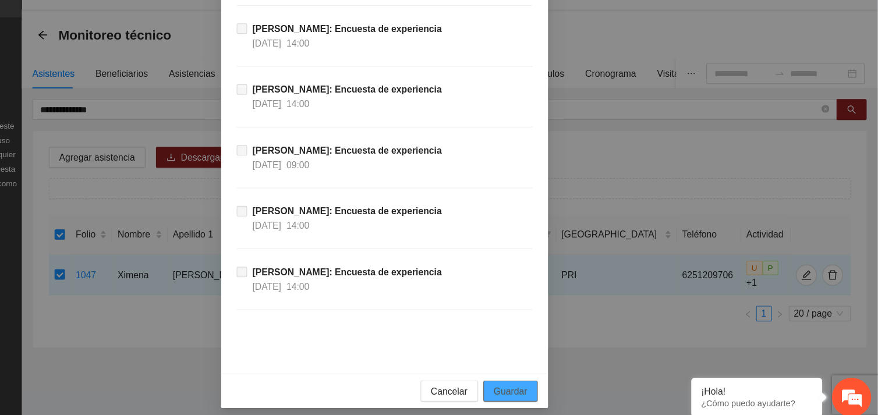
click at [551, 388] on span "Guardar" at bounding box center [551, 385] width 30 height 13
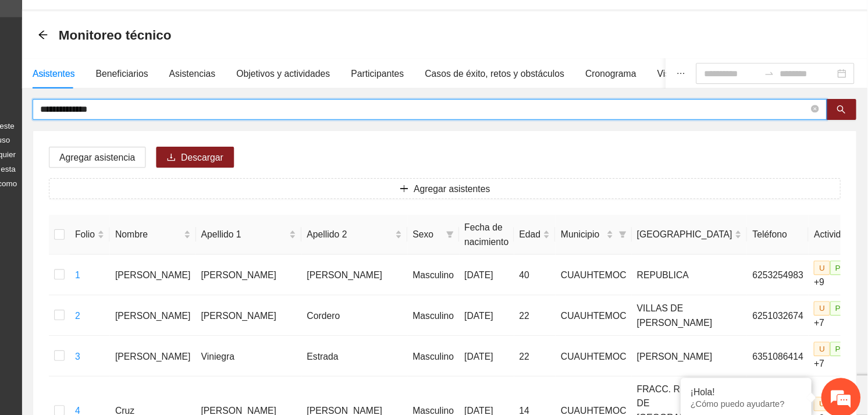
drag, startPoint x: 210, startPoint y: 139, endPoint x: 114, endPoint y: 137, distance: 95.5
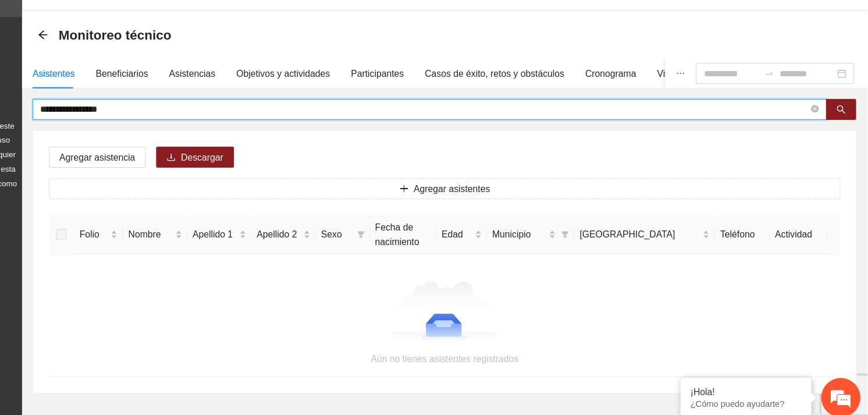
click at [145, 134] on input "**********" at bounding box center [474, 135] width 683 height 13
type input "**********"
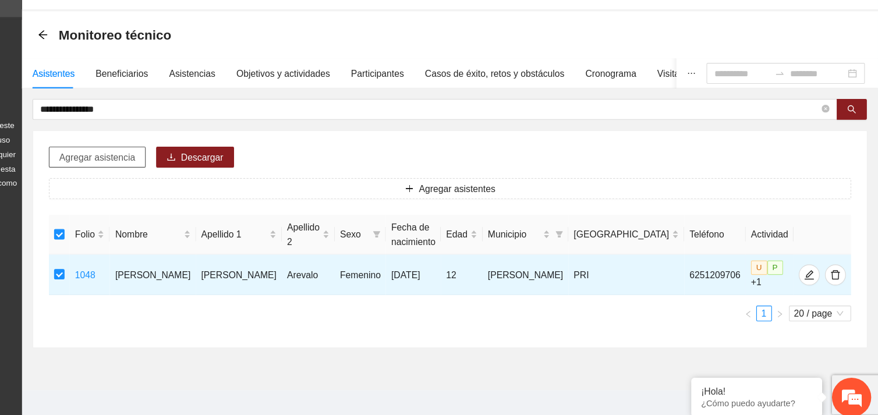
click at [179, 176] on span "Agregar asistencia" at bounding box center [184, 178] width 68 height 13
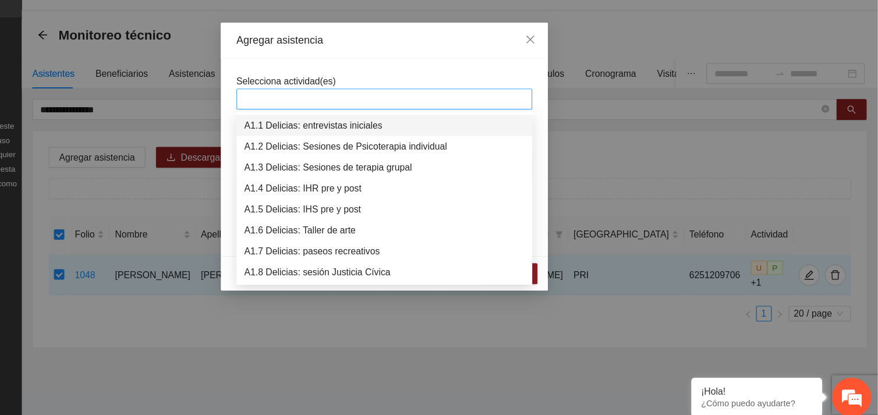
click at [372, 125] on div at bounding box center [438, 126] width 257 height 14
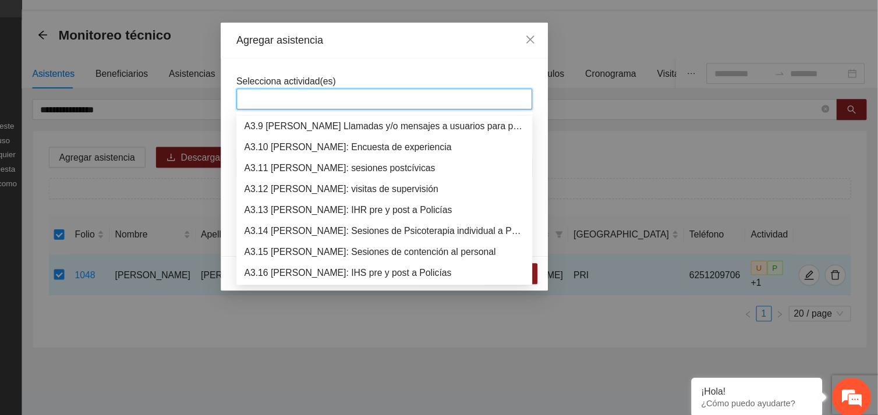
scroll to position [707, 0]
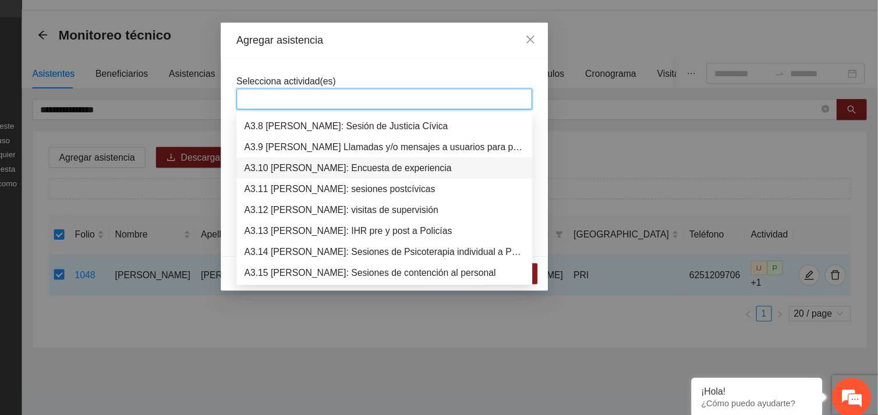
click at [418, 191] on div "A3.10 [PERSON_NAME]: Encuesta de experiencia" at bounding box center [438, 187] width 249 height 13
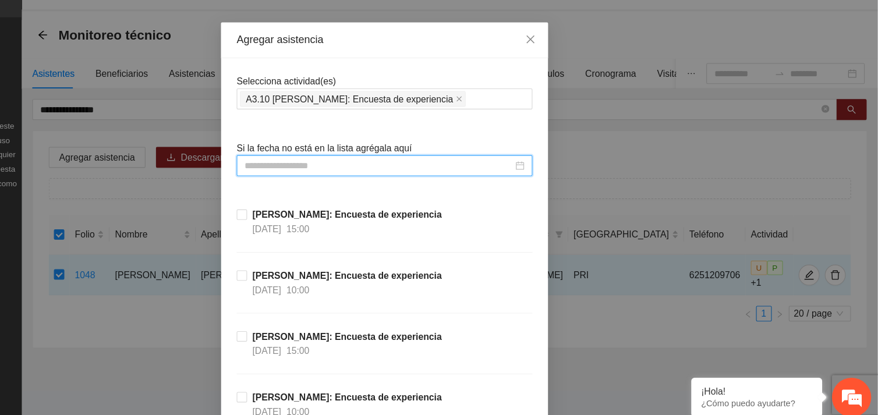
click at [409, 191] on input at bounding box center [433, 185] width 239 height 13
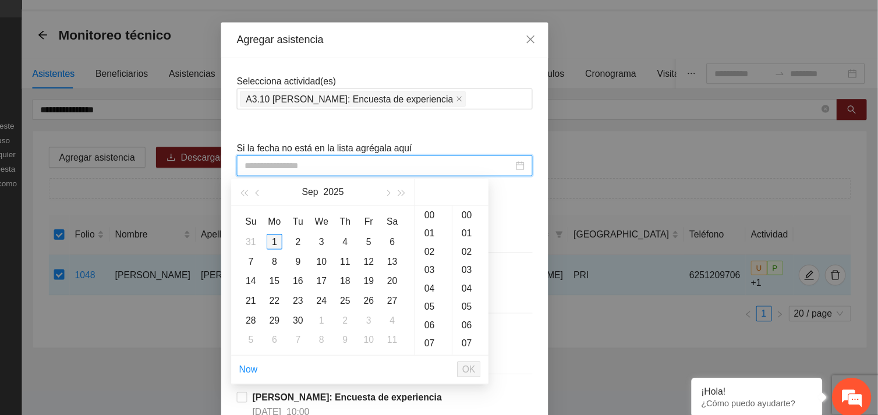
click at [341, 250] on div "1" at bounding box center [341, 253] width 14 height 14
click at [480, 276] on div "16" at bounding box center [482, 278] width 33 height 16
click at [512, 228] on div "00" at bounding box center [515, 229] width 32 height 16
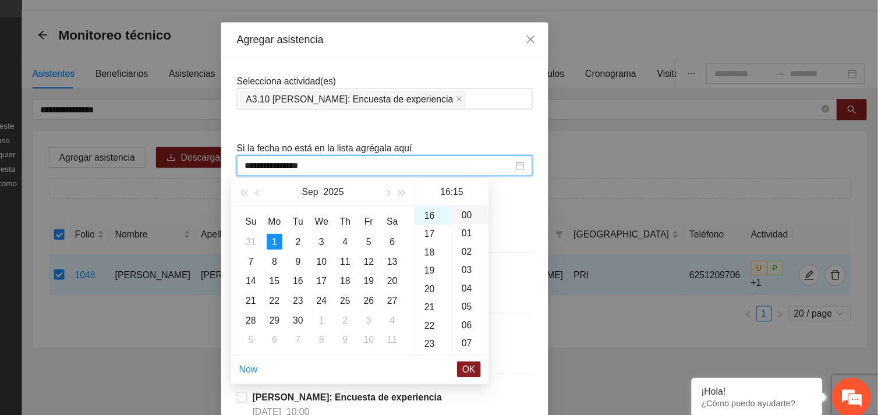
type input "**********"
click at [514, 362] on span "OK" at bounding box center [514, 366] width 12 height 13
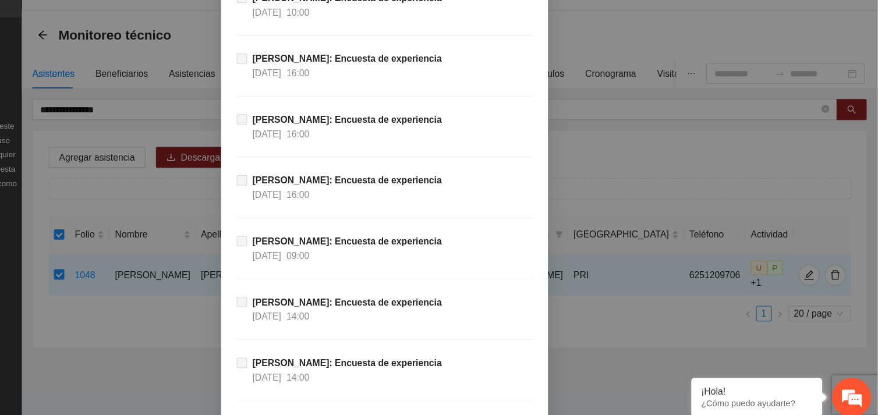
scroll to position [11484, 0]
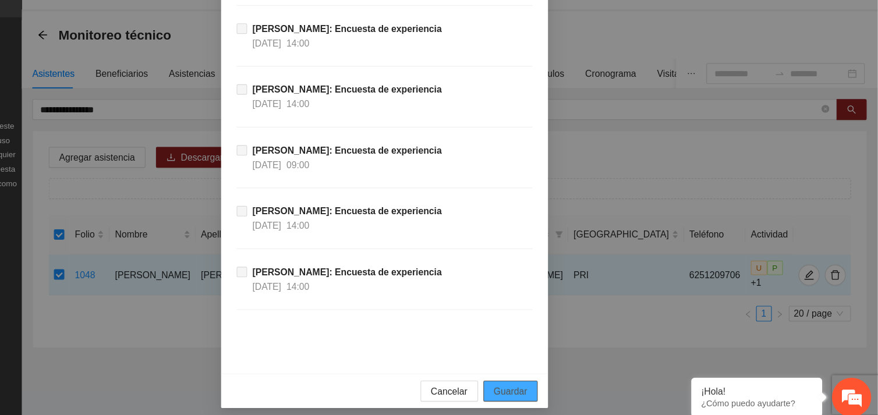
click at [545, 380] on span "Guardar" at bounding box center [551, 385] width 30 height 13
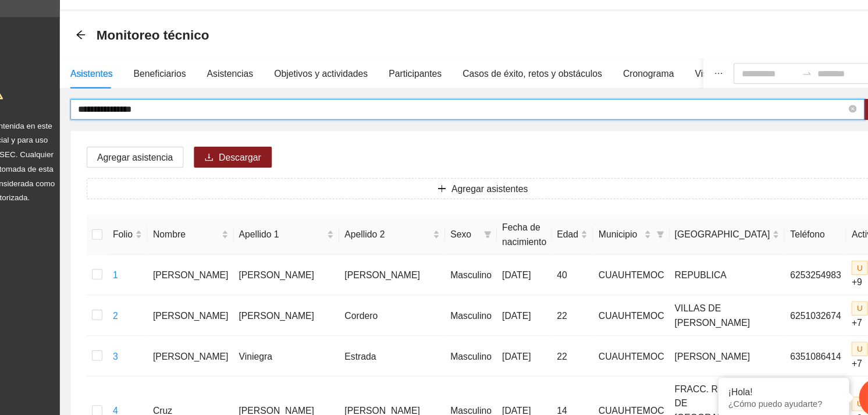
drag, startPoint x: 210, startPoint y: 135, endPoint x: 58, endPoint y: 128, distance: 151.5
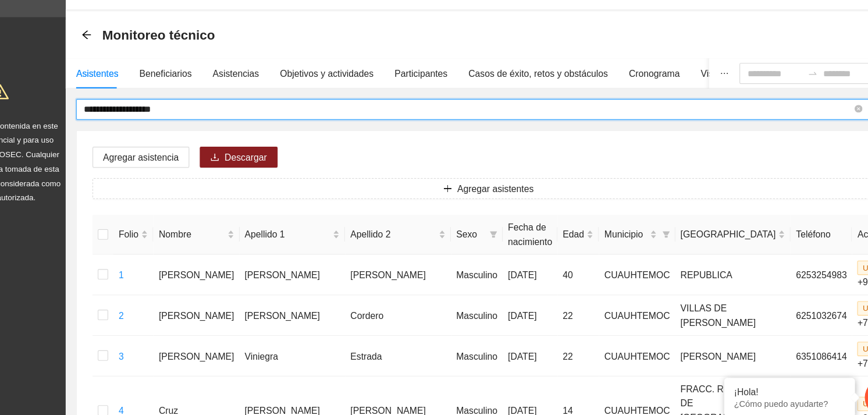
type input "**********"
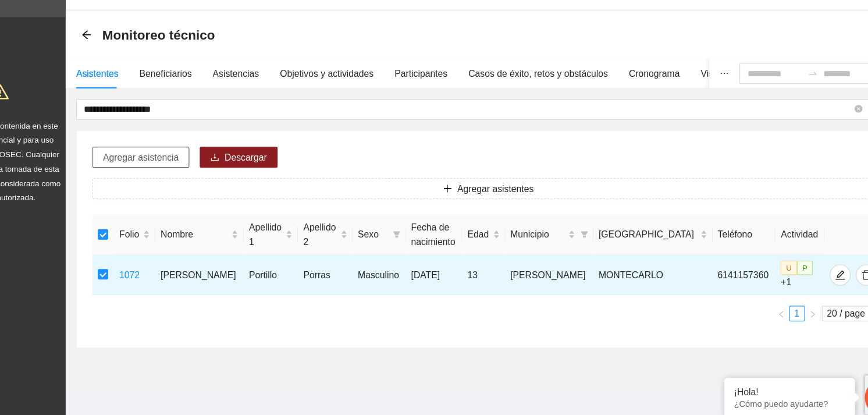
click at [183, 176] on span "Agregar asistencia" at bounding box center [184, 178] width 68 height 13
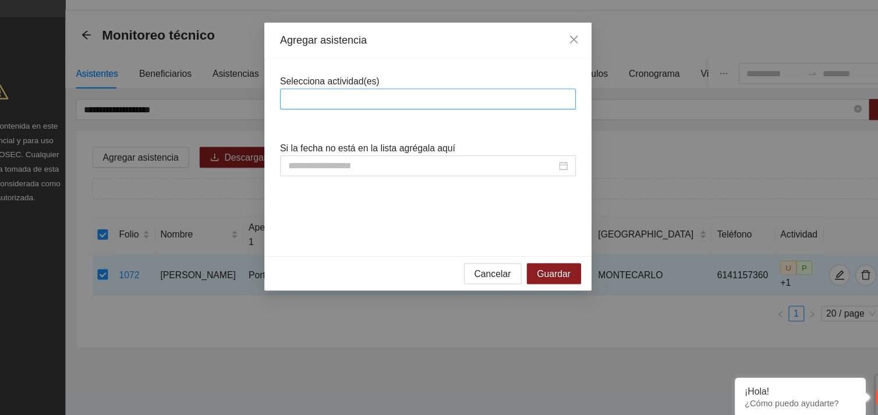
click at [347, 126] on div at bounding box center [438, 126] width 257 height 14
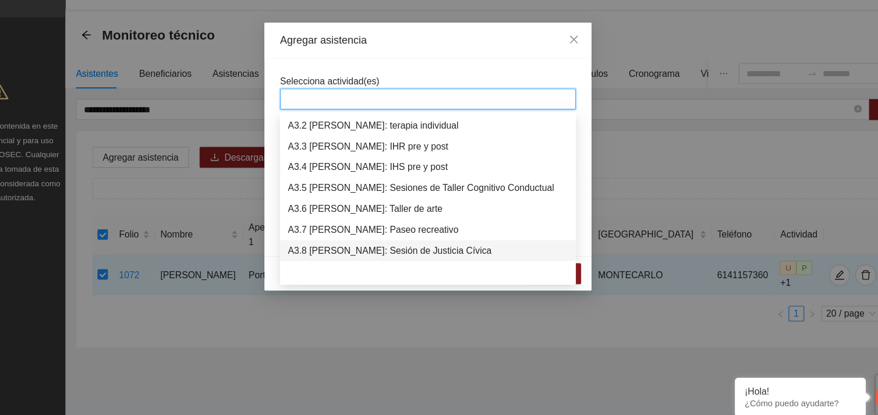
scroll to position [670, 0]
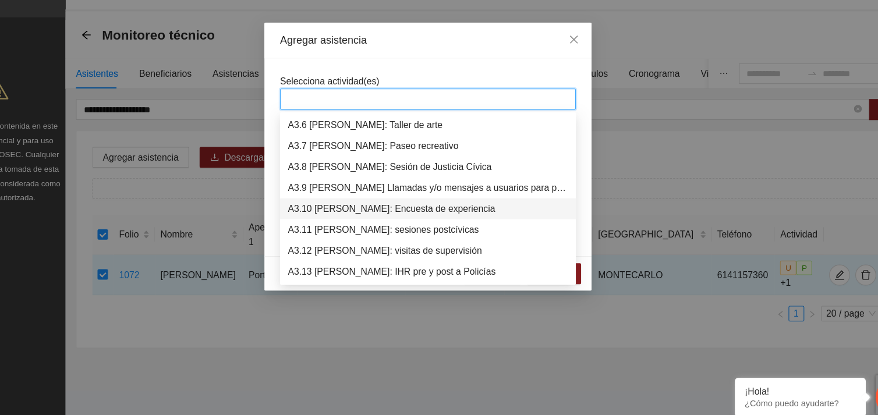
click at [370, 227] on div "A3.10 [PERSON_NAME]: Encuesta de experiencia" at bounding box center [438, 224] width 249 height 13
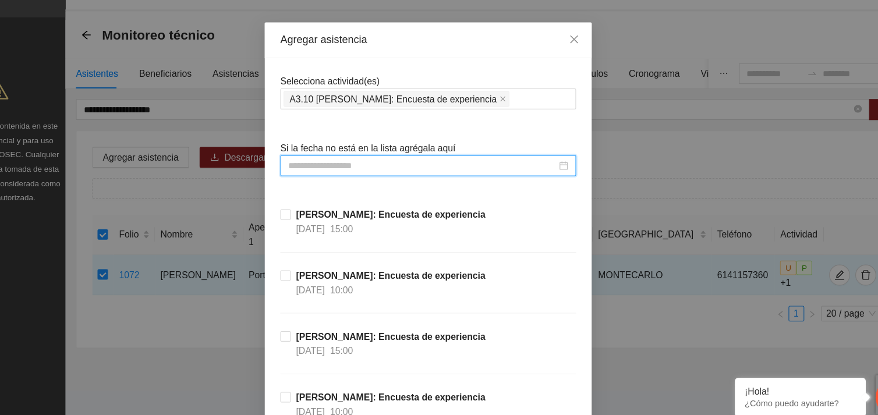
click at [347, 188] on input at bounding box center [433, 185] width 239 height 13
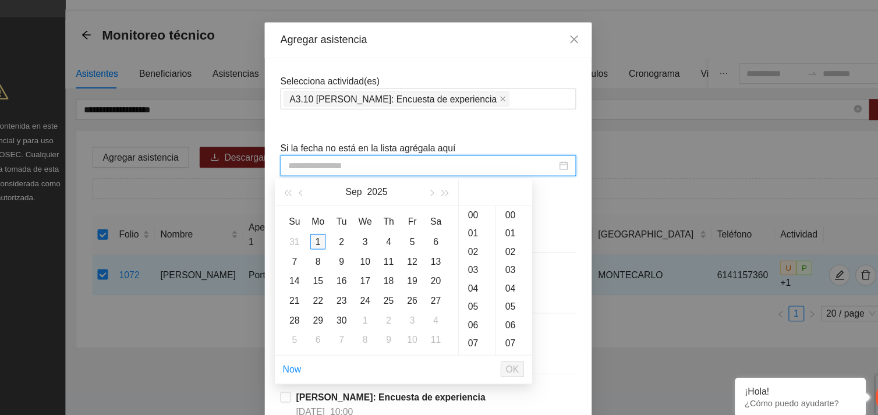
click at [340, 254] on div "1" at bounding box center [341, 253] width 14 height 14
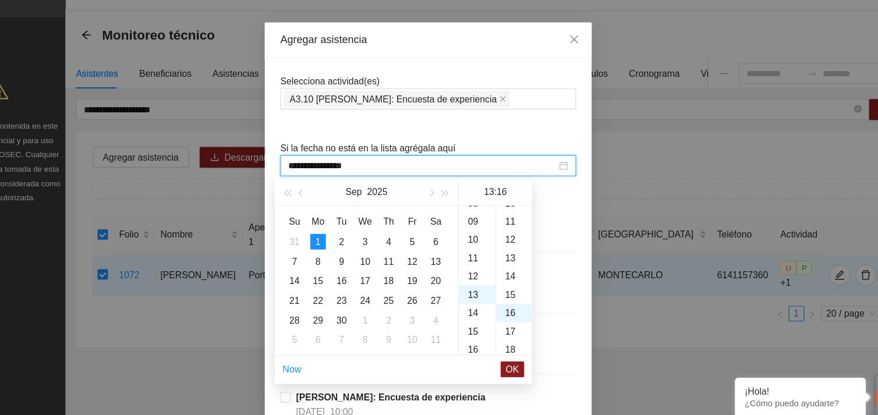
scroll to position [260, 0]
click at [480, 274] on div "16" at bounding box center [482, 278] width 33 height 16
click at [516, 228] on div "00" at bounding box center [515, 229] width 32 height 16
type input "**********"
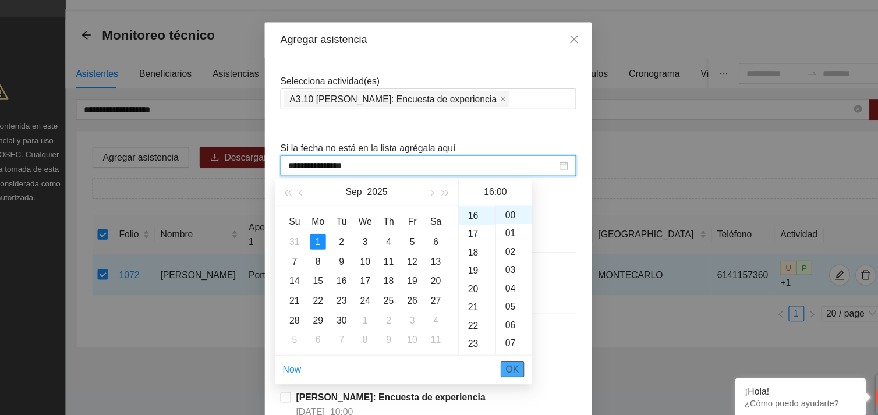
click at [516, 368] on span "OK" at bounding box center [514, 366] width 12 height 13
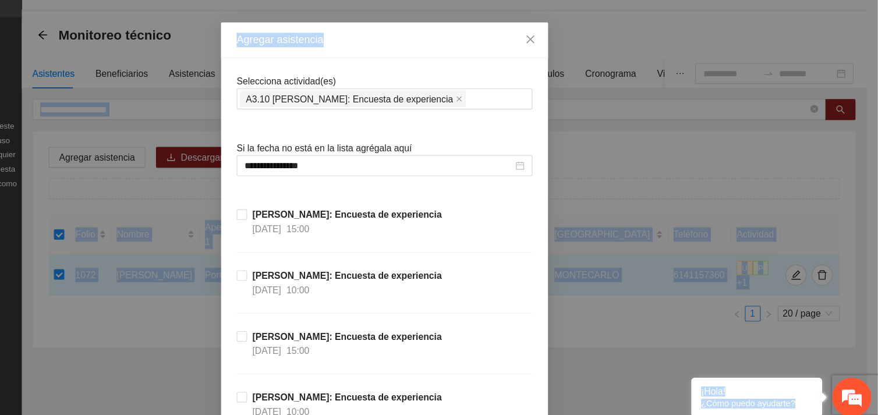
drag, startPoint x: 838, startPoint y: 66, endPoint x: 879, endPoint y: 117, distance: 65.8
click at [868, 117] on html "**********" at bounding box center [439, 207] width 878 height 415
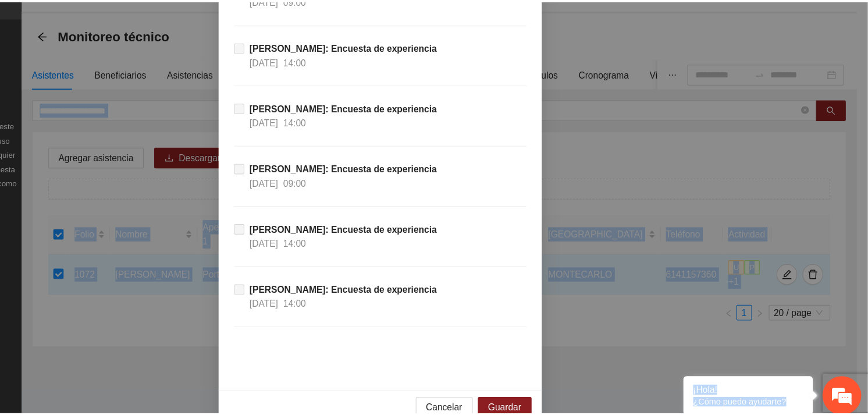
scroll to position [11484, 0]
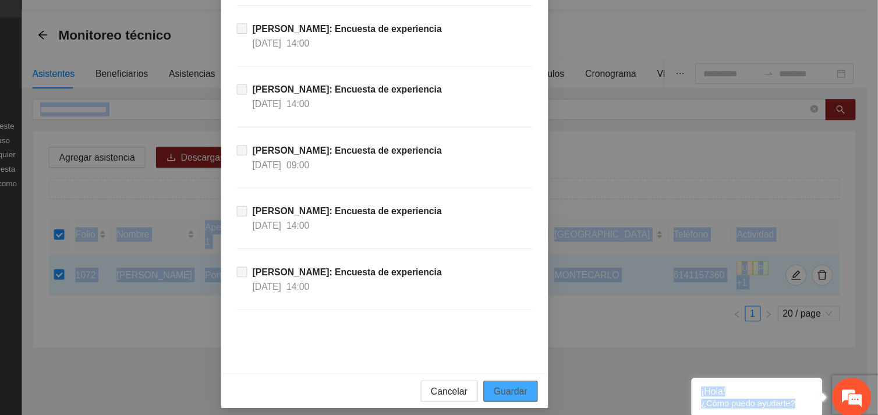
click at [543, 386] on span "Guardar" at bounding box center [551, 385] width 30 height 13
